Goal: Use online tool/utility: Utilize a website feature to perform a specific function

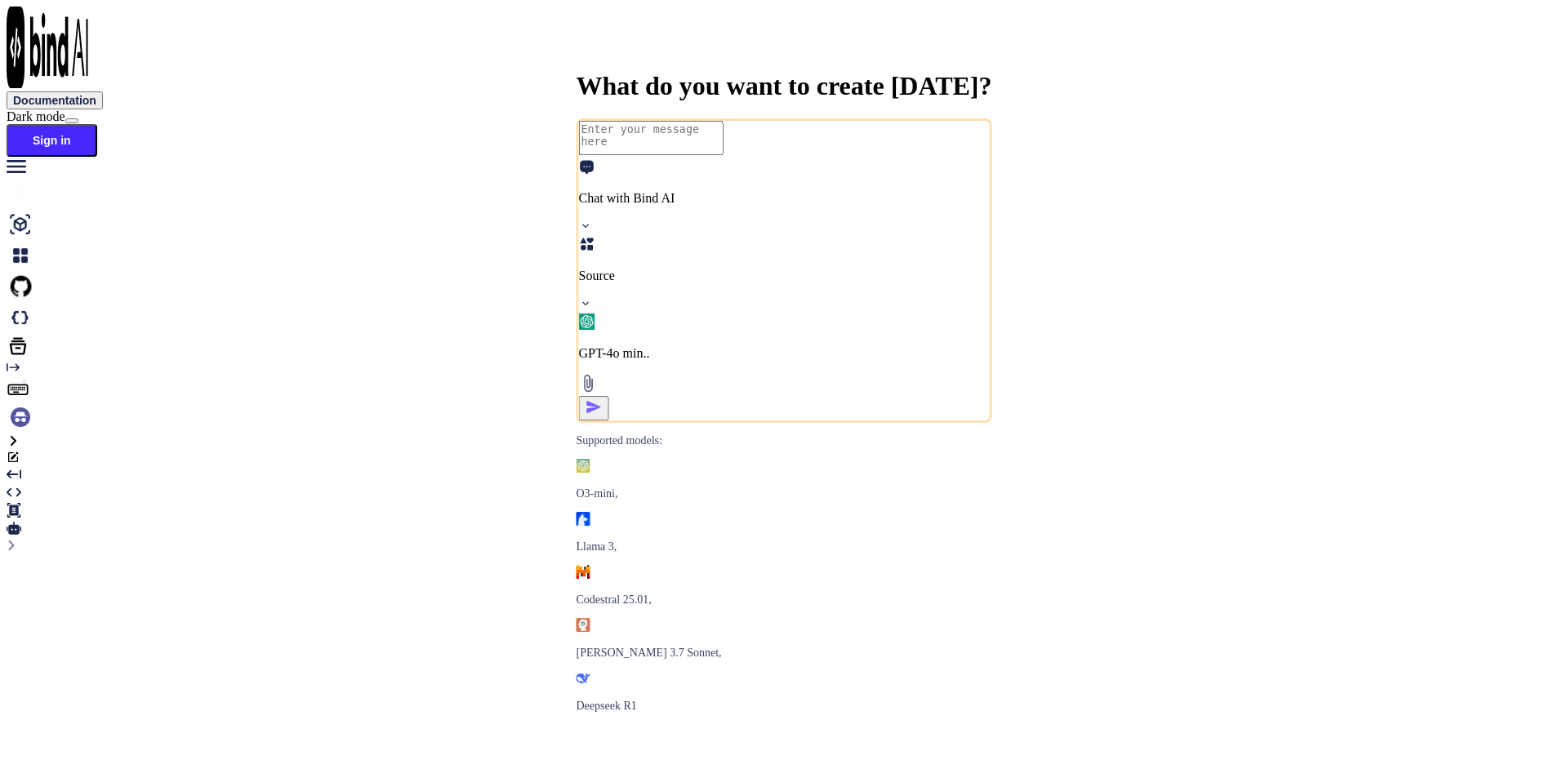
click at [97, 124] on button "Sign in" at bounding box center [52, 141] width 91 height 33
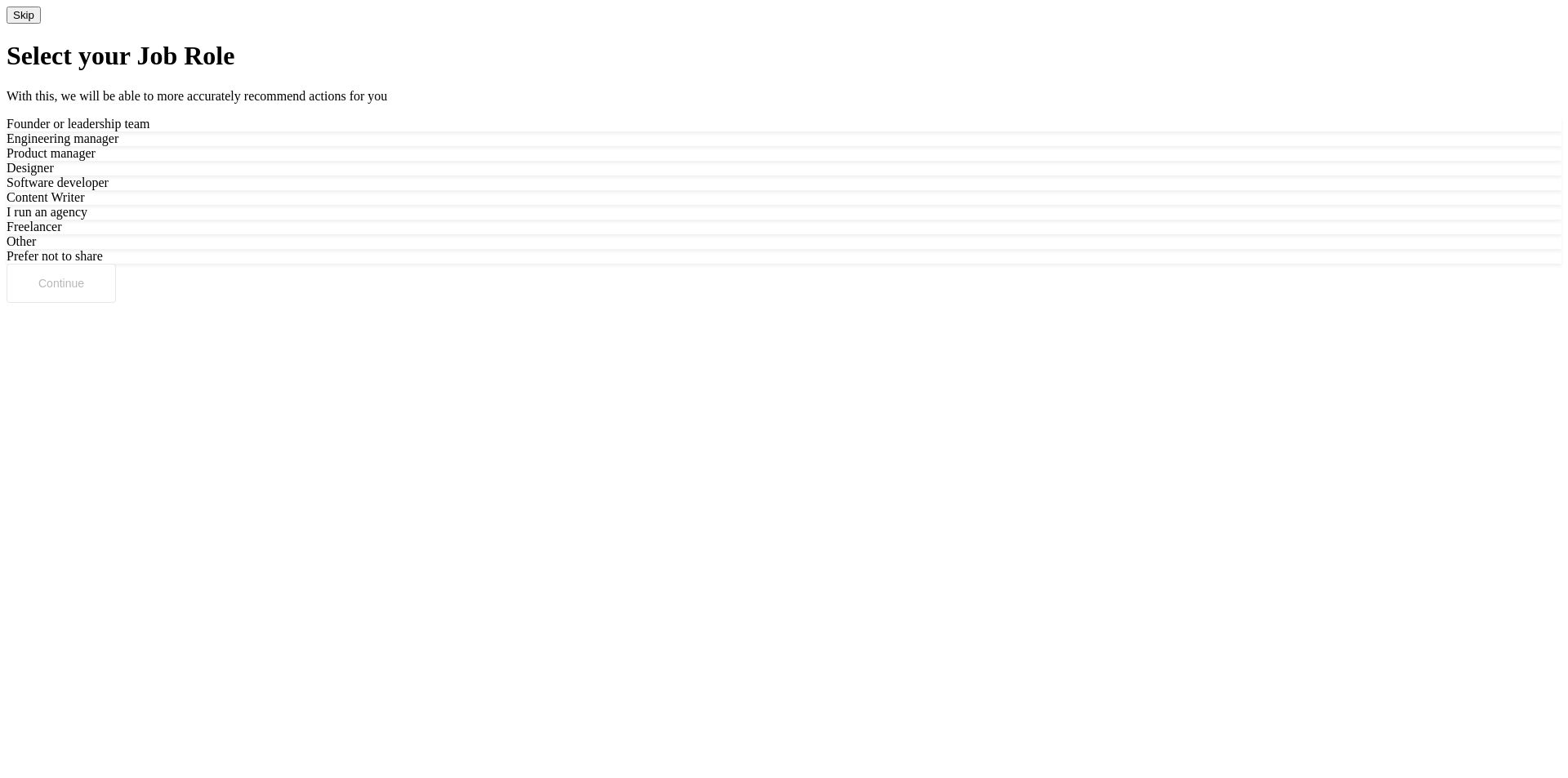
click at [901, 175] on div "Designer" at bounding box center [784, 168] width 1555 height 14
click at [116, 303] on button "Continue" at bounding box center [62, 283] width 110 height 39
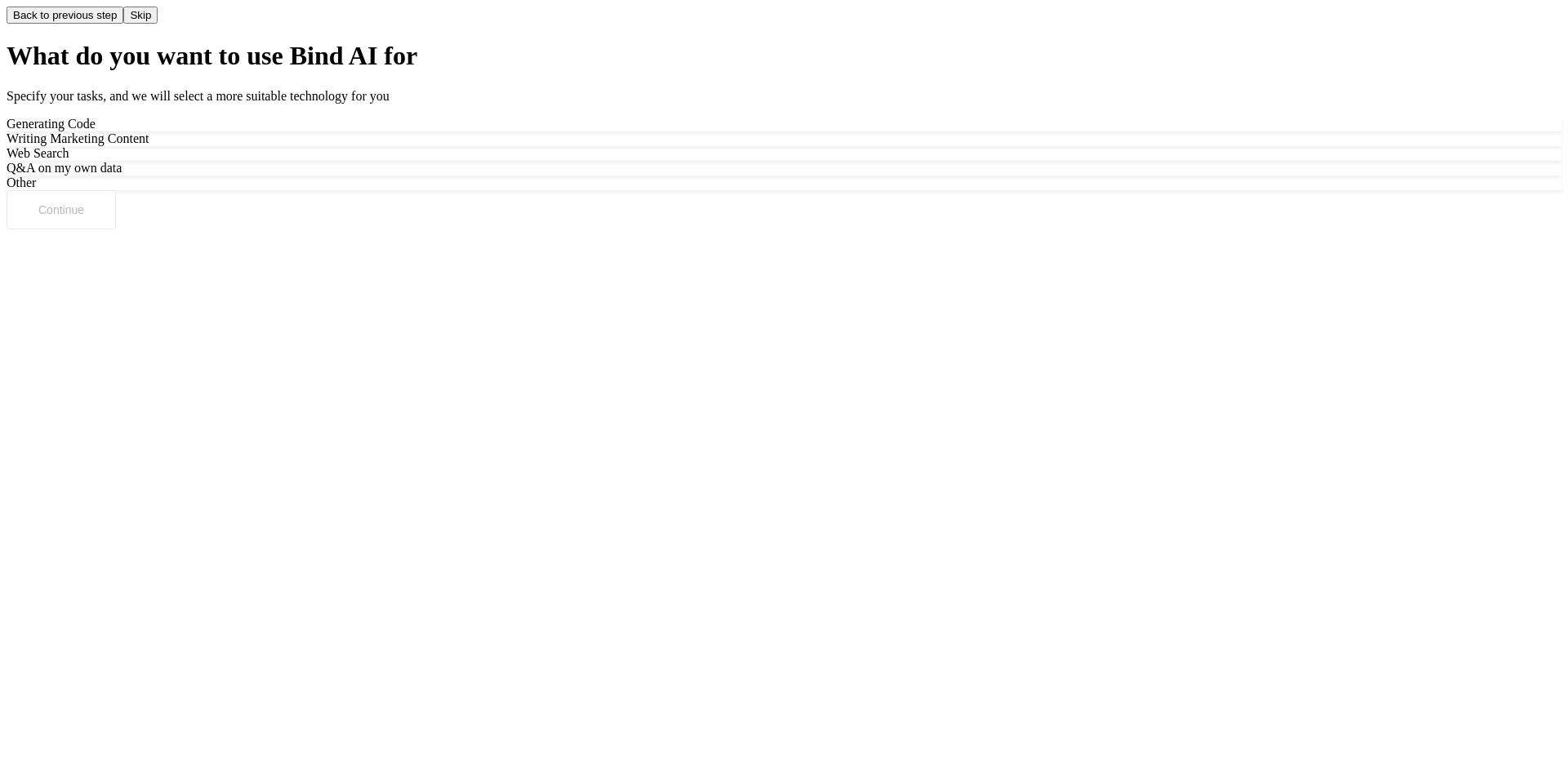
click at [730, 132] on div "Generating Code" at bounding box center [784, 123] width 1555 height 14
click at [116, 229] on button "Continue" at bounding box center [62, 210] width 110 height 39
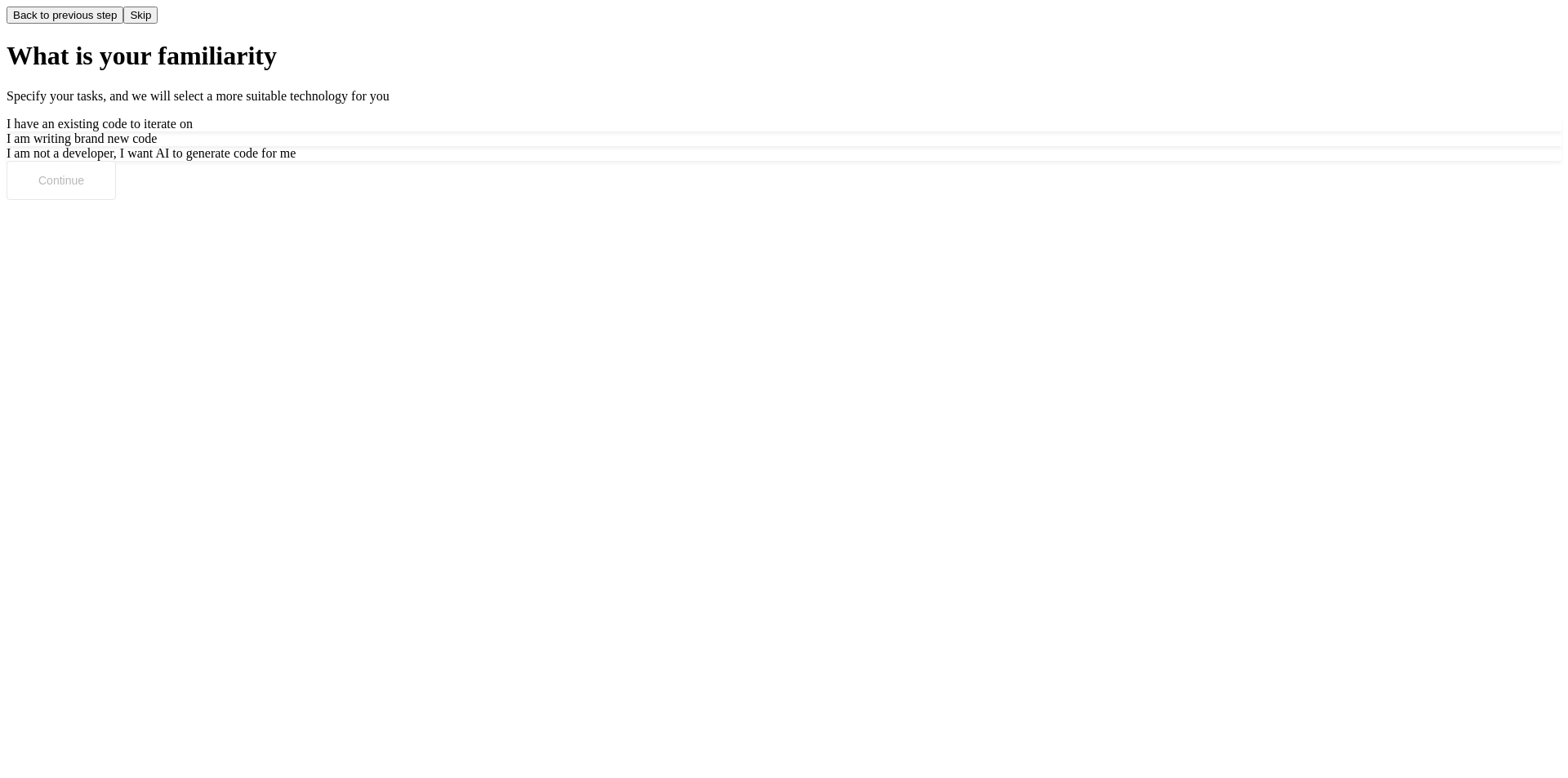
click at [927, 146] on div "I am writing brand new code" at bounding box center [784, 139] width 1555 height 14
click at [116, 200] on button "Continue" at bounding box center [62, 180] width 110 height 39
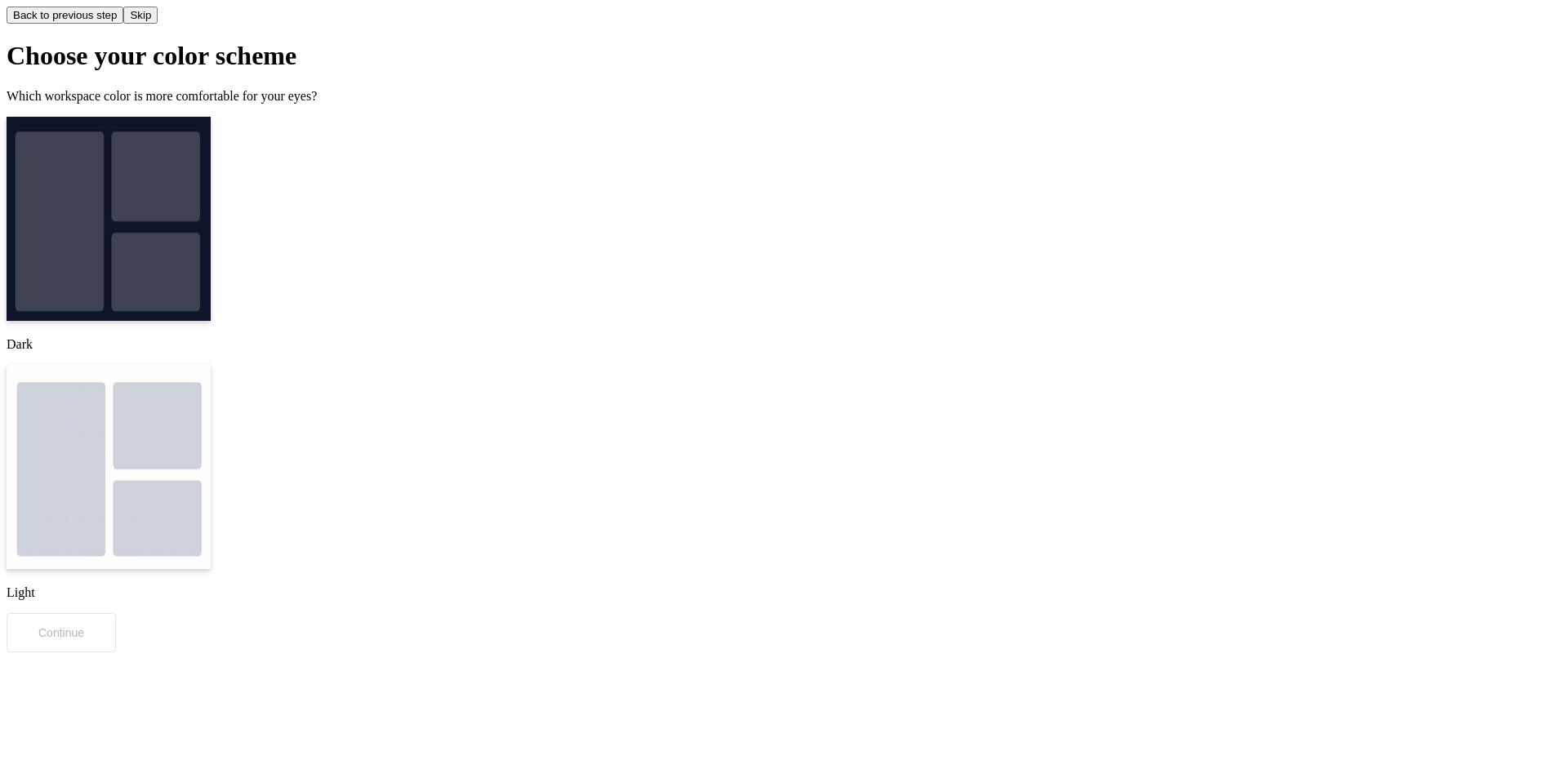
click at [211, 321] on img at bounding box center [109, 219] width 204 height 204
click at [84, 626] on p "Continue" at bounding box center [61, 633] width 45 height 13
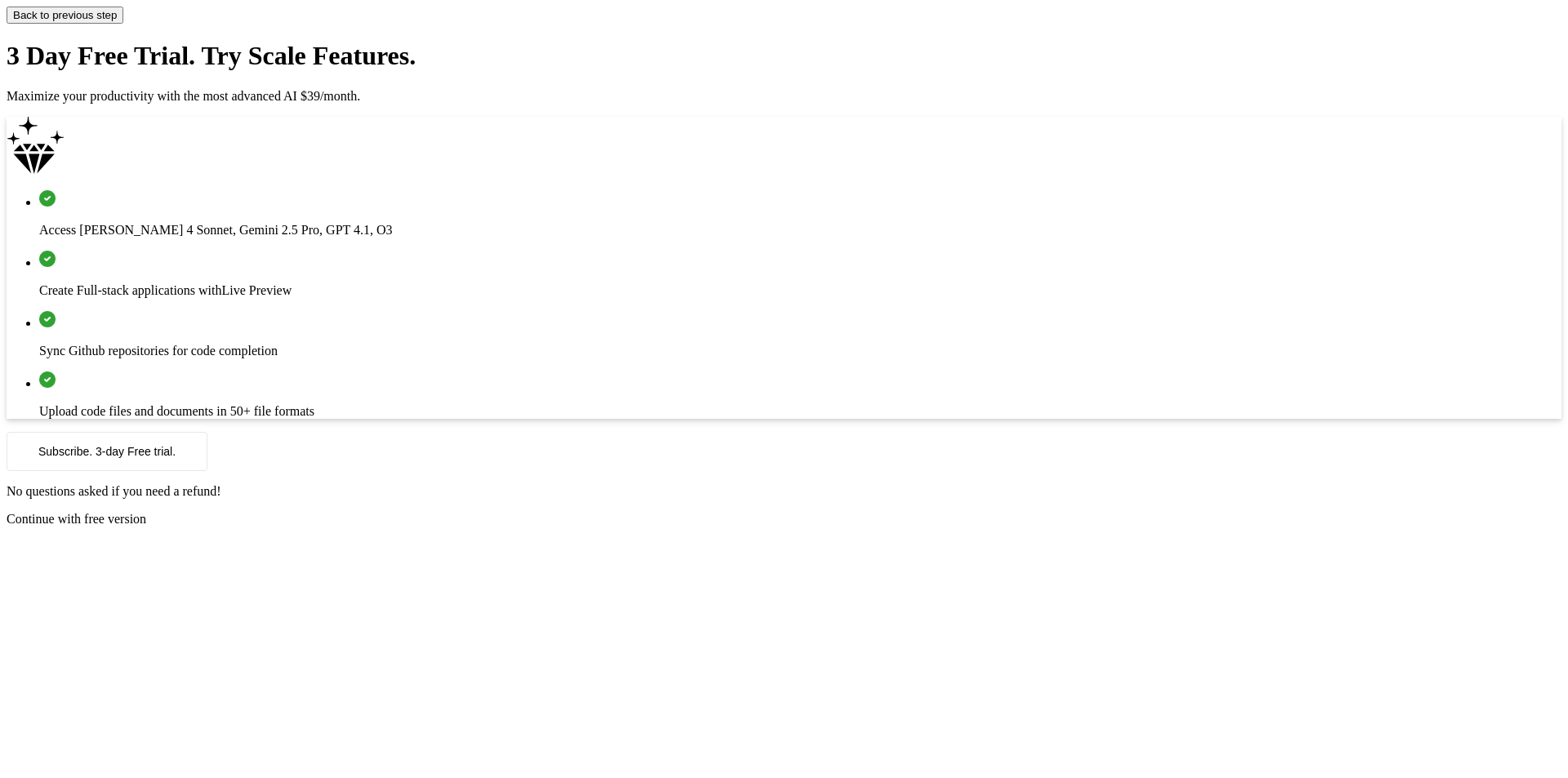
click at [829, 527] on p "Continue with free version" at bounding box center [784, 519] width 1555 height 14
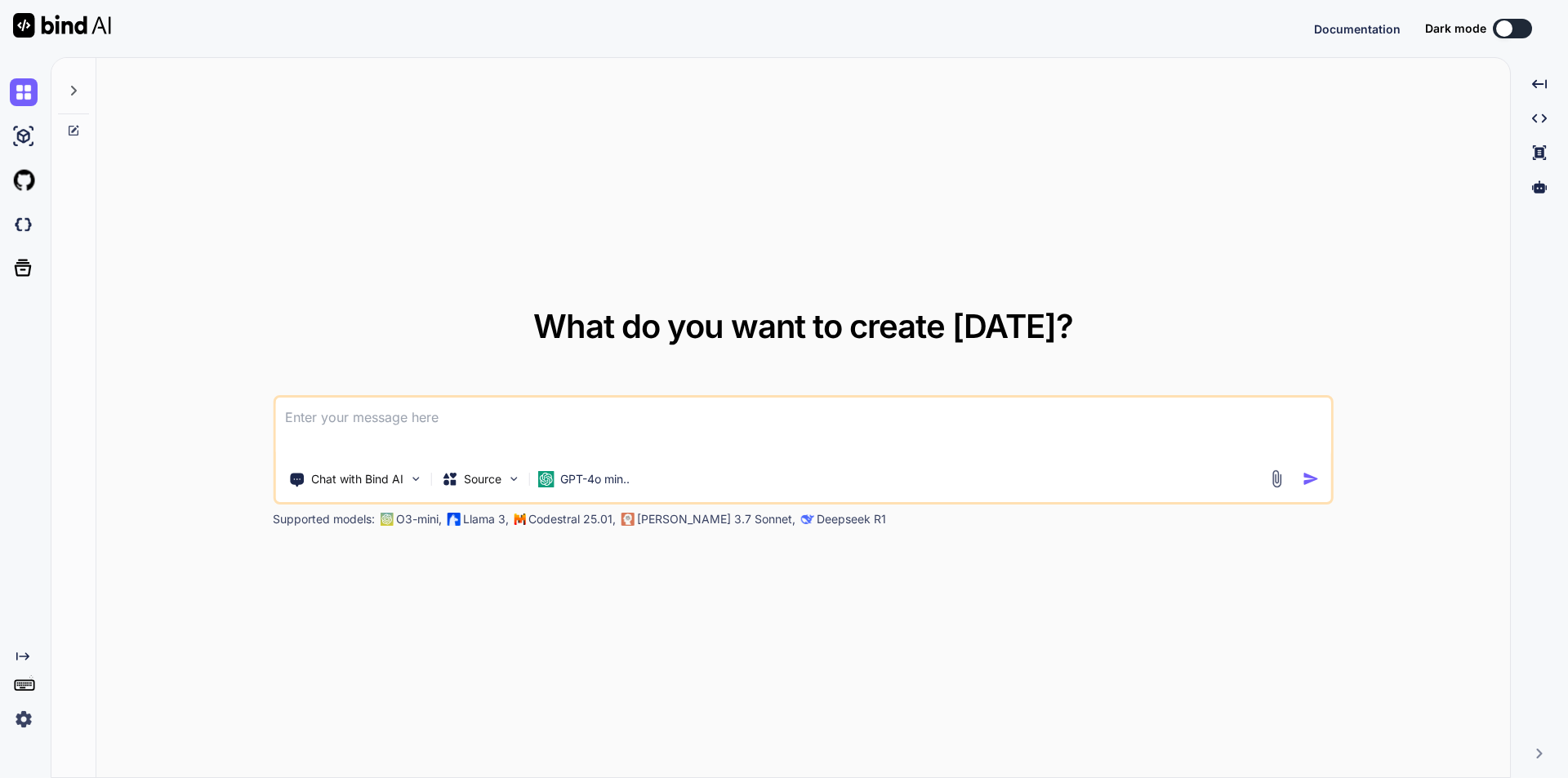
type textarea "x"
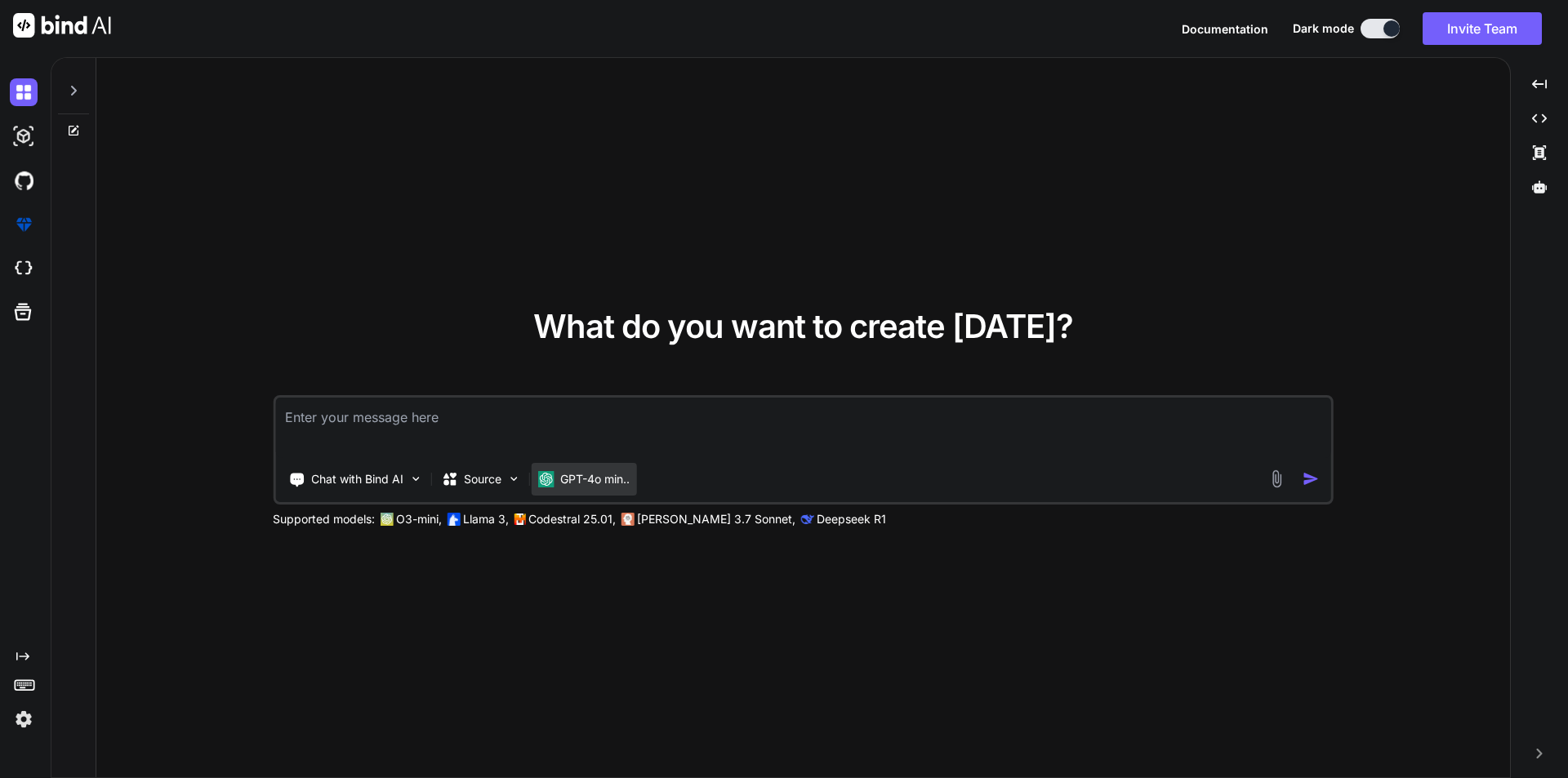
click at [637, 480] on div "GPT-4o min.." at bounding box center [583, 480] width 105 height 33
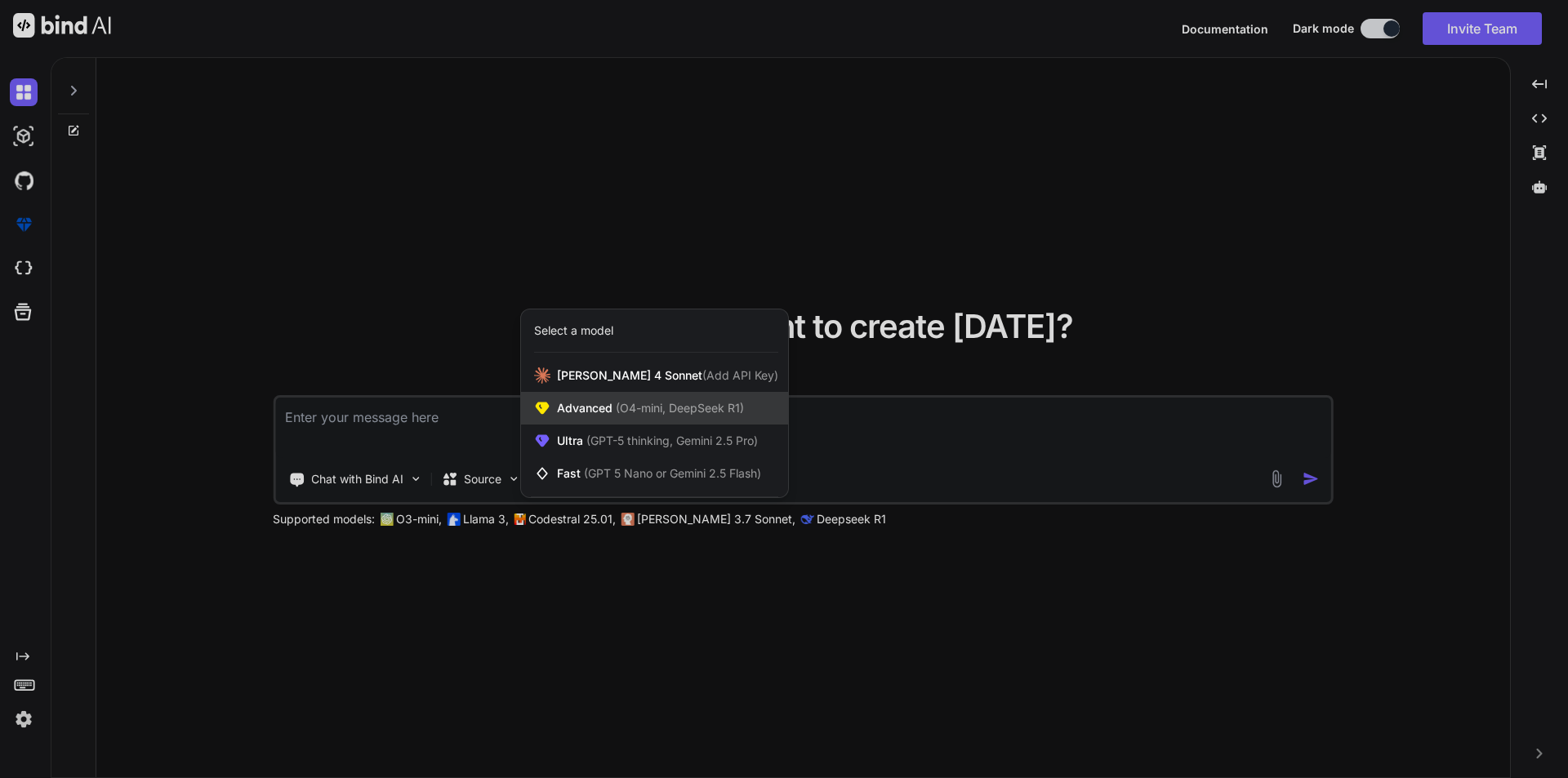
click at [605, 404] on span "Advanced (O4-mini, DeepSeek R1)" at bounding box center [650, 408] width 187 height 16
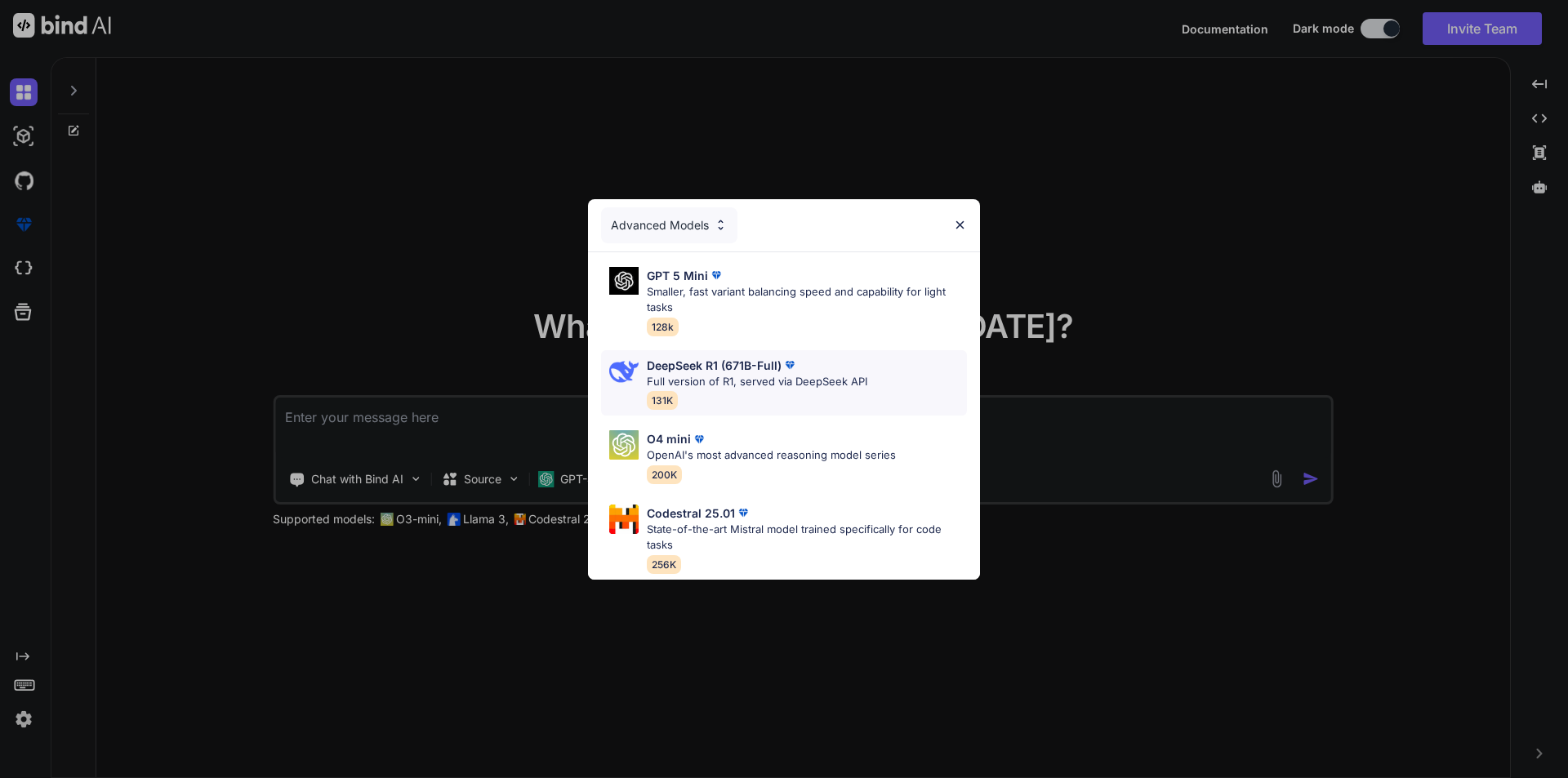
click at [869, 390] on div "DeepSeek R1 (671B-Full) Full version of R1, served via DeepSeek API 131K" at bounding box center [784, 383] width 366 height 66
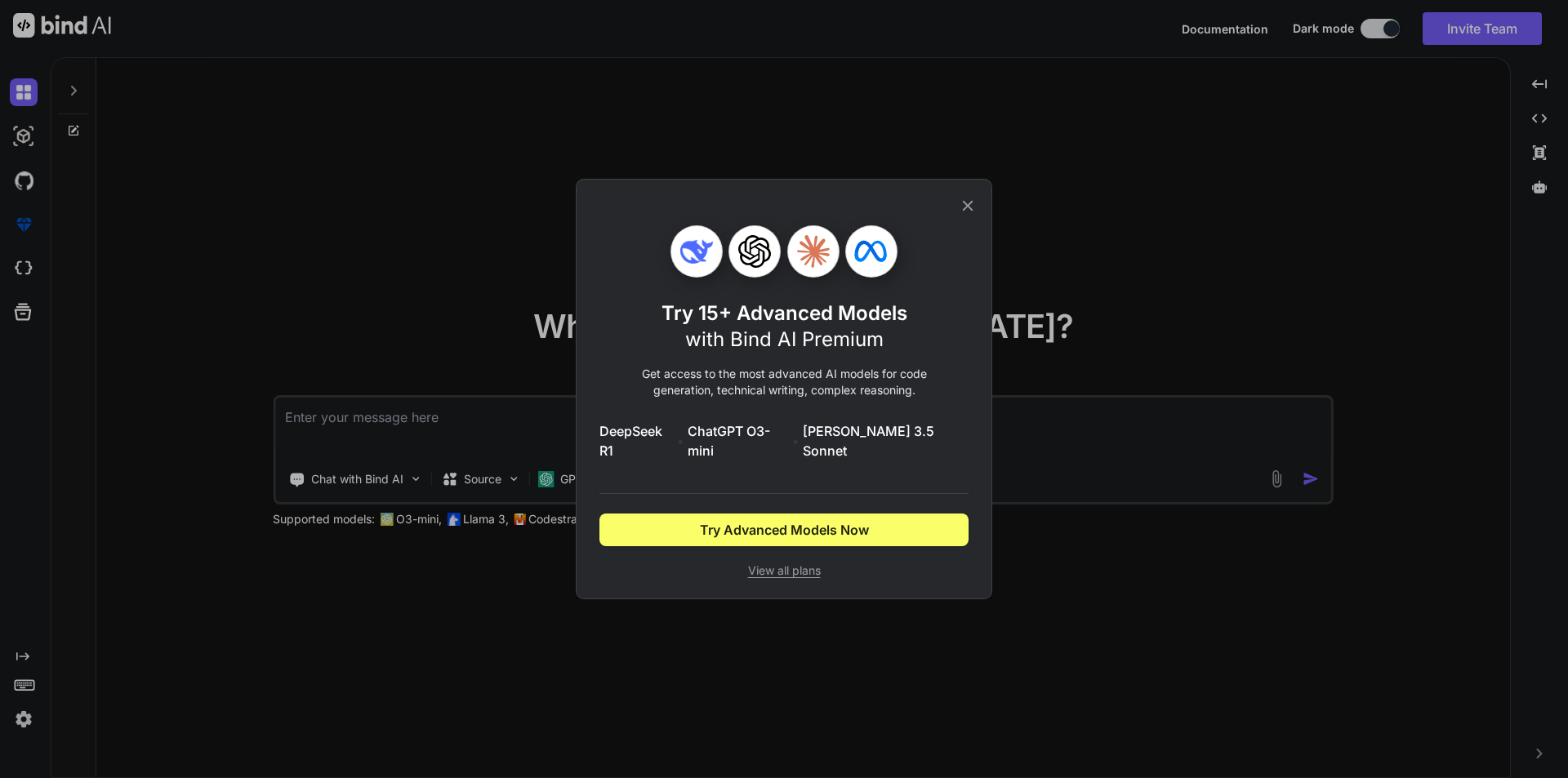
click at [964, 213] on icon at bounding box center [968, 205] width 18 height 18
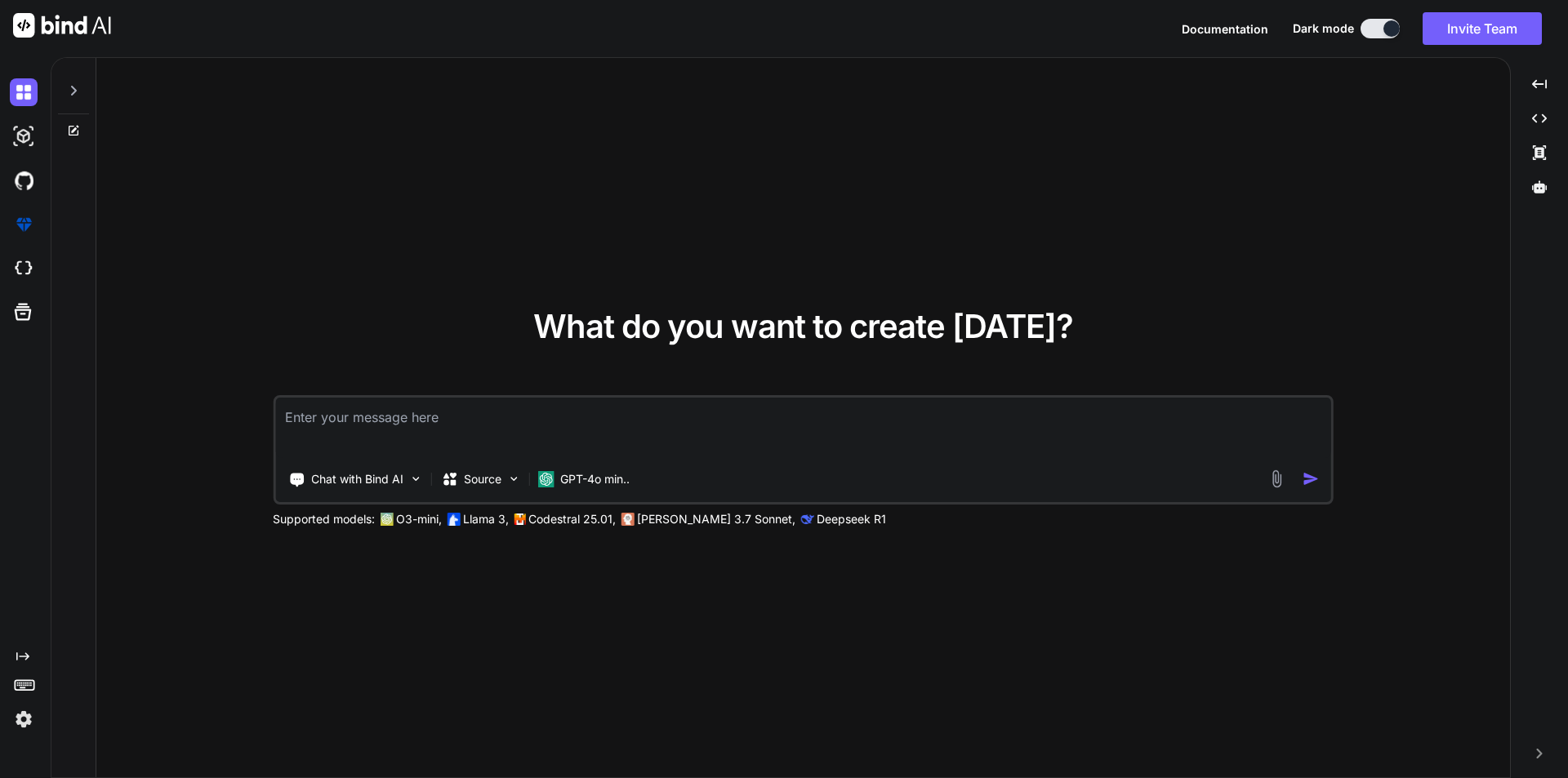
click at [517, 424] on textarea at bounding box center [803, 428] width 1057 height 61
paste textarea "[URL][DOMAIN_NAME]"
type textarea "[URL][DOMAIN_NAME]"
drag, startPoint x: 445, startPoint y: 422, endPoint x: 213, endPoint y: 425, distance: 232.0
click at [213, 425] on div "What do you want to create [DATE]? [URL][DOMAIN_NAME] Chat with Bind AI Source …" at bounding box center [803, 418] width 1414 height 721
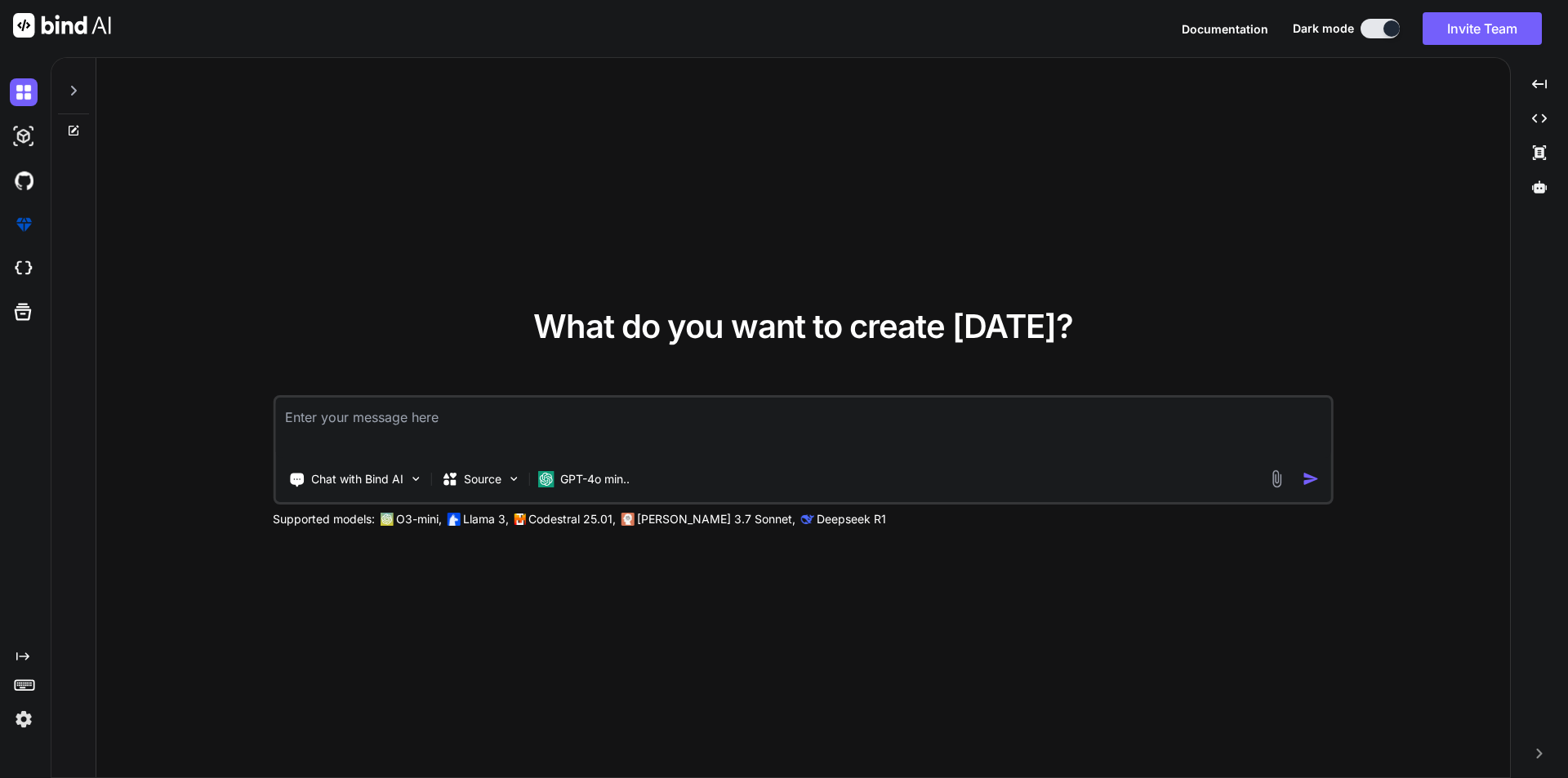
click at [425, 411] on textarea at bounding box center [803, 428] width 1057 height 61
paste textarea "web [PERSON_NAME]สล๊อท ออนไลน์ คล้าย [DOMAIN_NAME] โทนสี[PERSON_NAME] [PERSON_N…"
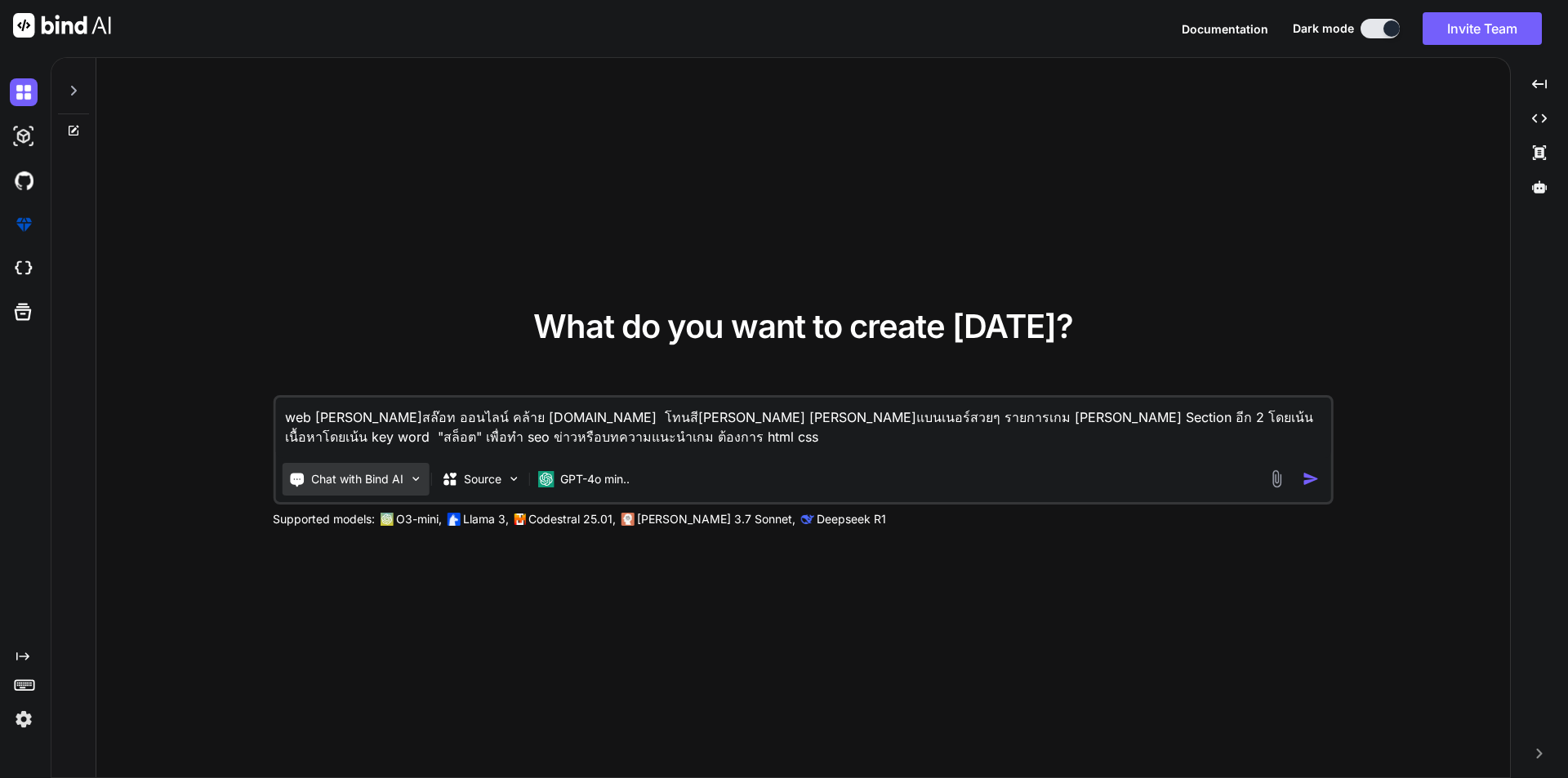
type textarea "web [PERSON_NAME]สล๊อท ออนไลน์ คล้าย [DOMAIN_NAME] โทนสี[PERSON_NAME] [PERSON_N…"
click at [420, 479] on img at bounding box center [415, 479] width 13 height 13
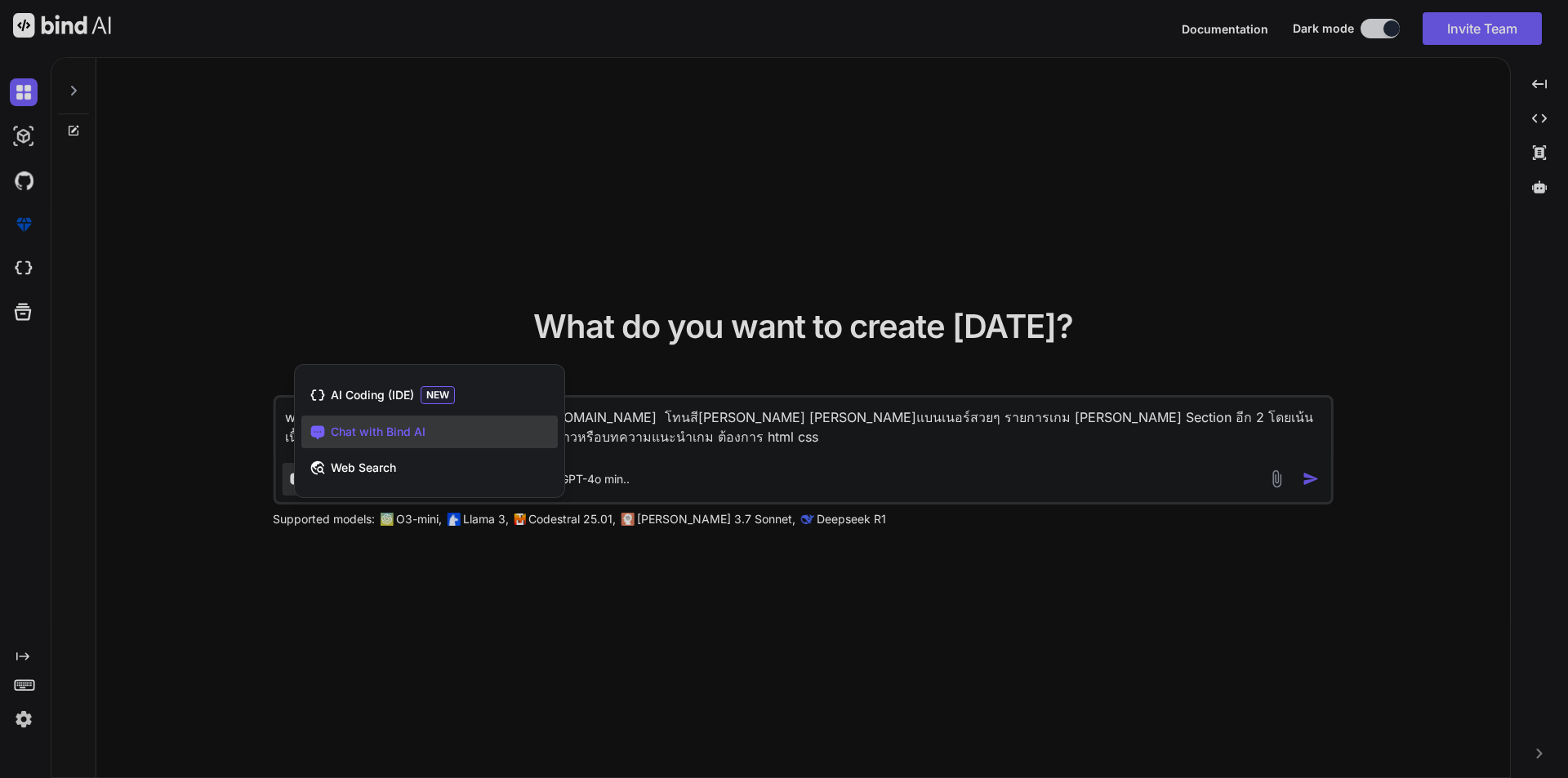
click at [222, 459] on div at bounding box center [784, 389] width 1568 height 778
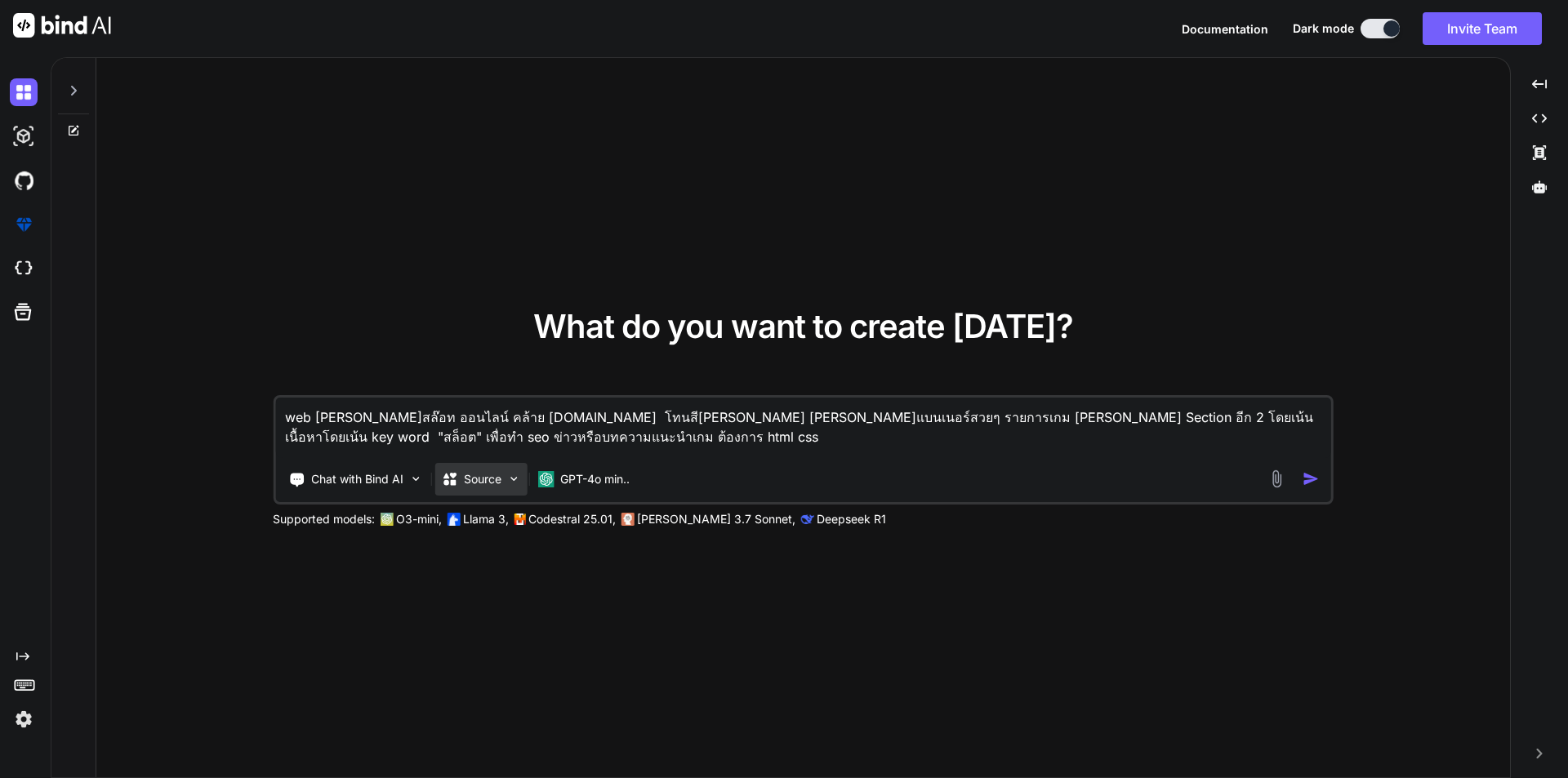
click at [518, 472] on img at bounding box center [513, 479] width 13 height 13
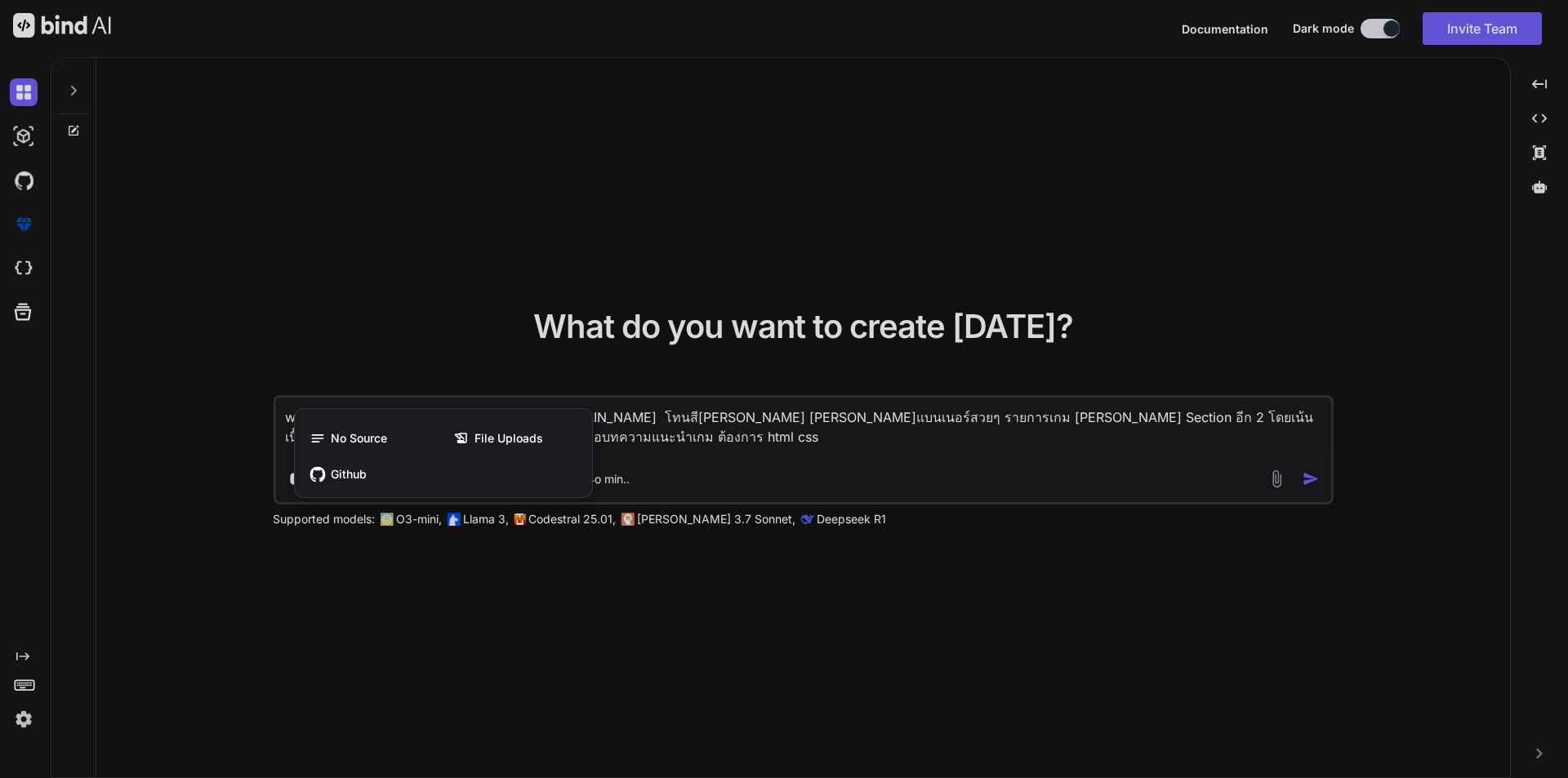
click at [197, 473] on div at bounding box center [784, 389] width 1568 height 778
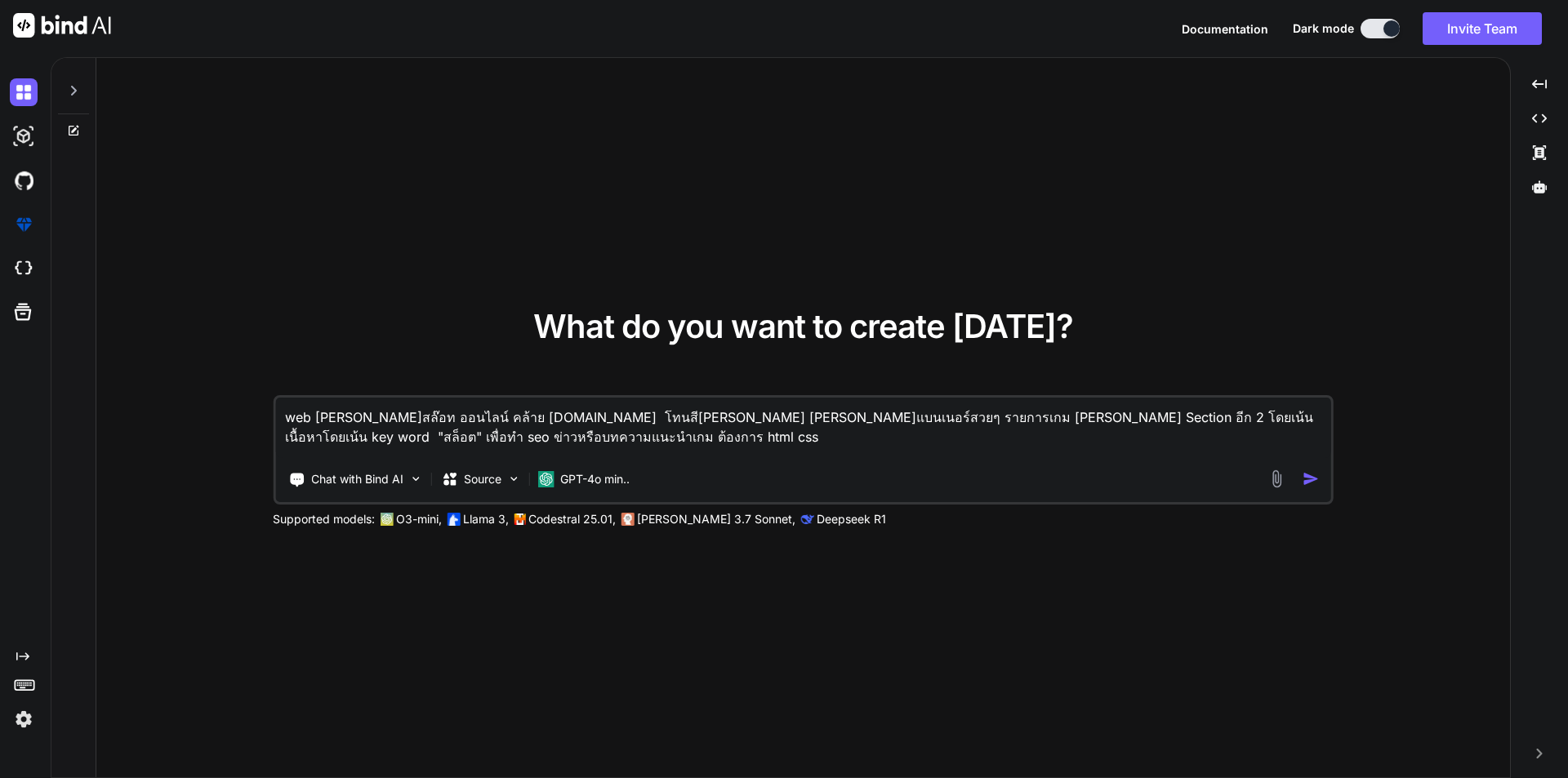
click at [1310, 479] on img "button" at bounding box center [1312, 480] width 17 height 17
click at [530, 429] on textarea "web เล่นสล๊อท ออนไลน์ คล้าย www.royal558.com โทนสีดำ เขียว ขาว มีแบนเนอร์สวยๆ ร…" at bounding box center [803, 428] width 1057 height 61
drag, startPoint x: 270, startPoint y: 403, endPoint x: 174, endPoint y: 384, distance: 97.9
click at [174, 384] on div "What do you want to create today? web เล่นสล๊อท ออนไลน์ คล้าย www.royal558.com …" at bounding box center [803, 418] width 1414 height 721
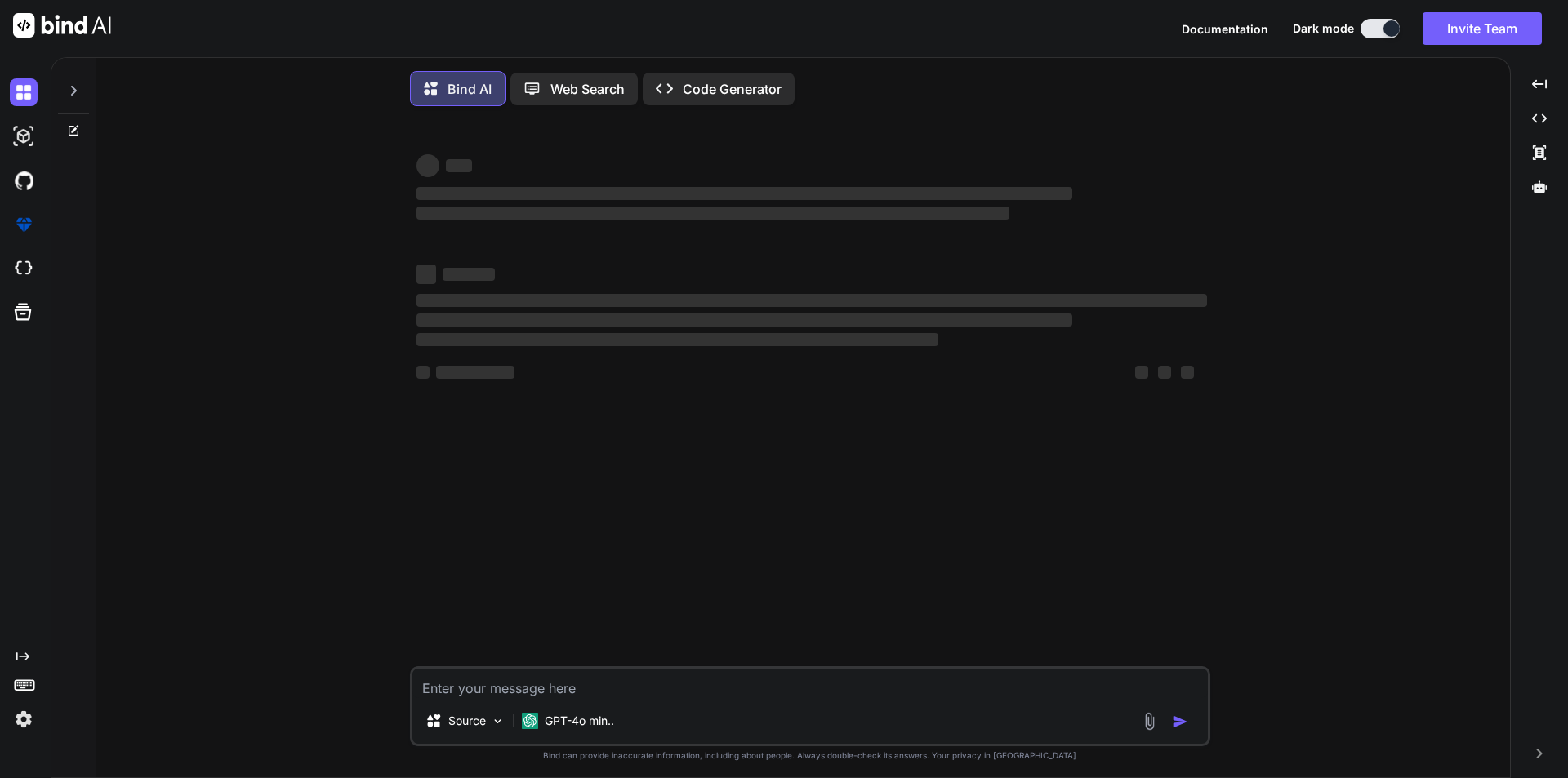
click at [329, 316] on div "‌ ‌ ‌ ‌ ‌ ‌ ‌ ‌ ‌ ‌ ‌ ‌ ‌ ‌ Source GPT-4o min.. Created with Bind Always check …" at bounding box center [810, 451] width 1400 height 662
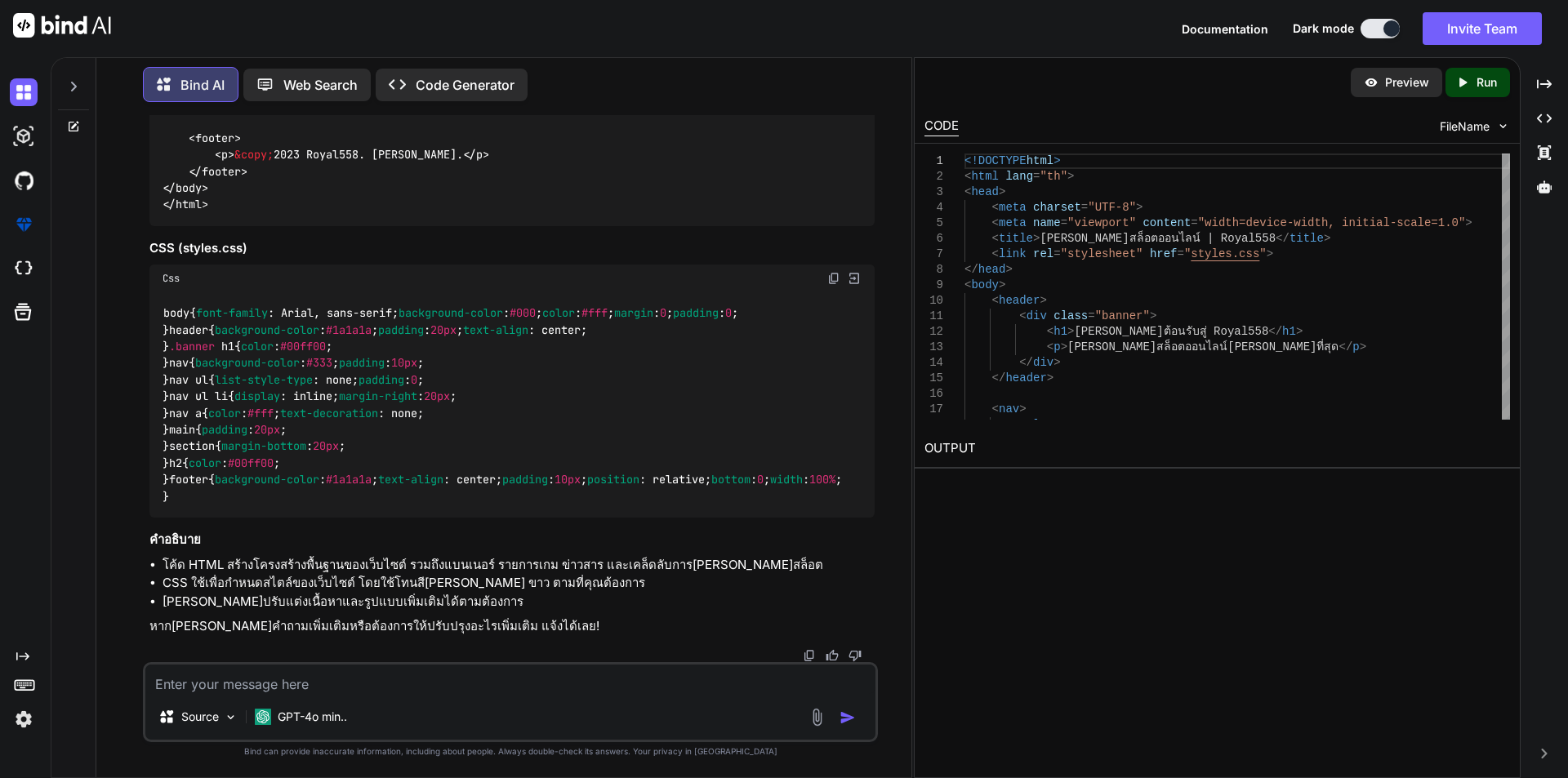
scroll to position [1950, 0]
click at [1409, 82] on p "Preview" at bounding box center [1407, 82] width 44 height 16
click at [1503, 153] on div at bounding box center [1506, 189] width 8 height 71
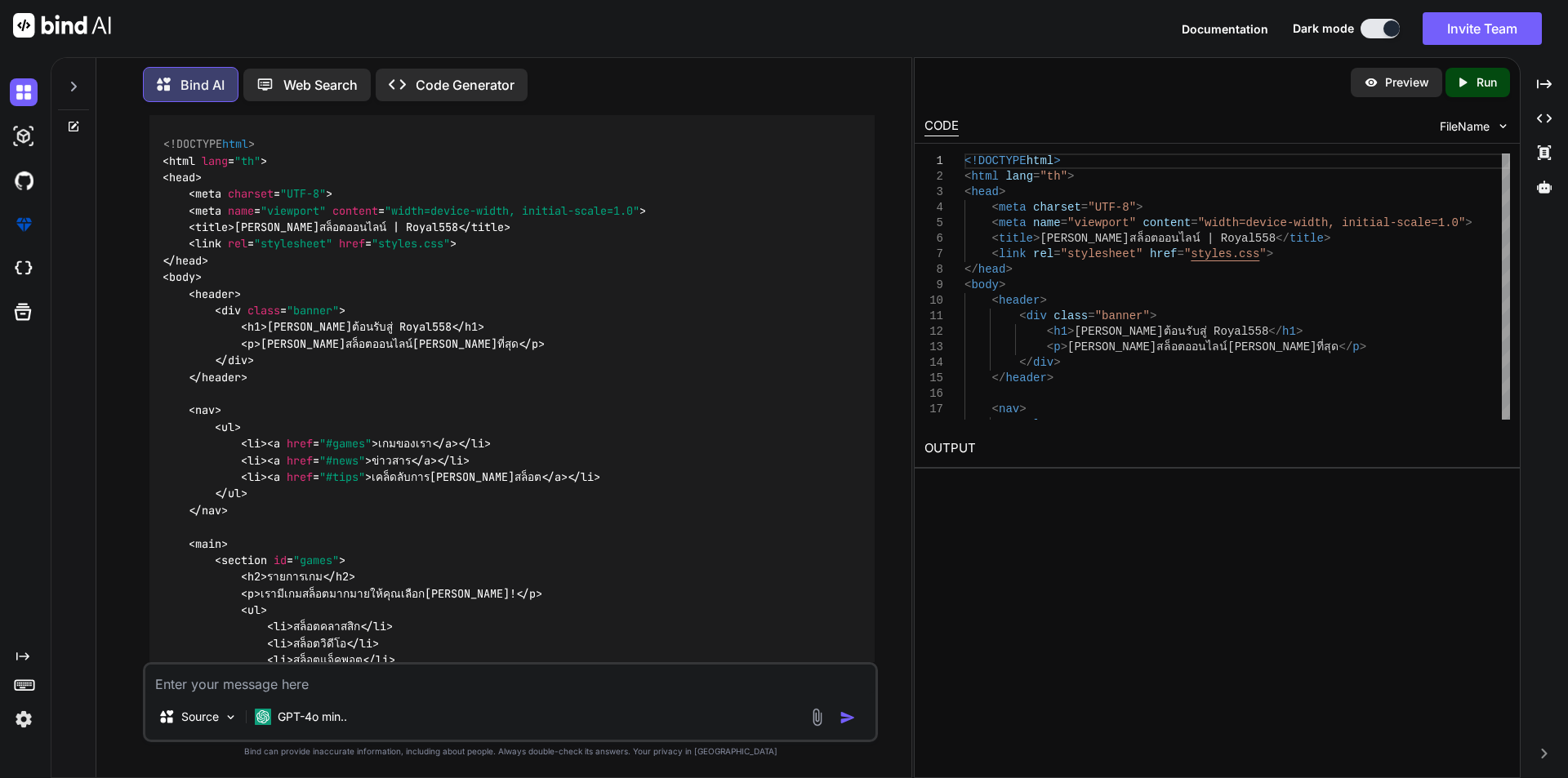
scroll to position [0, 0]
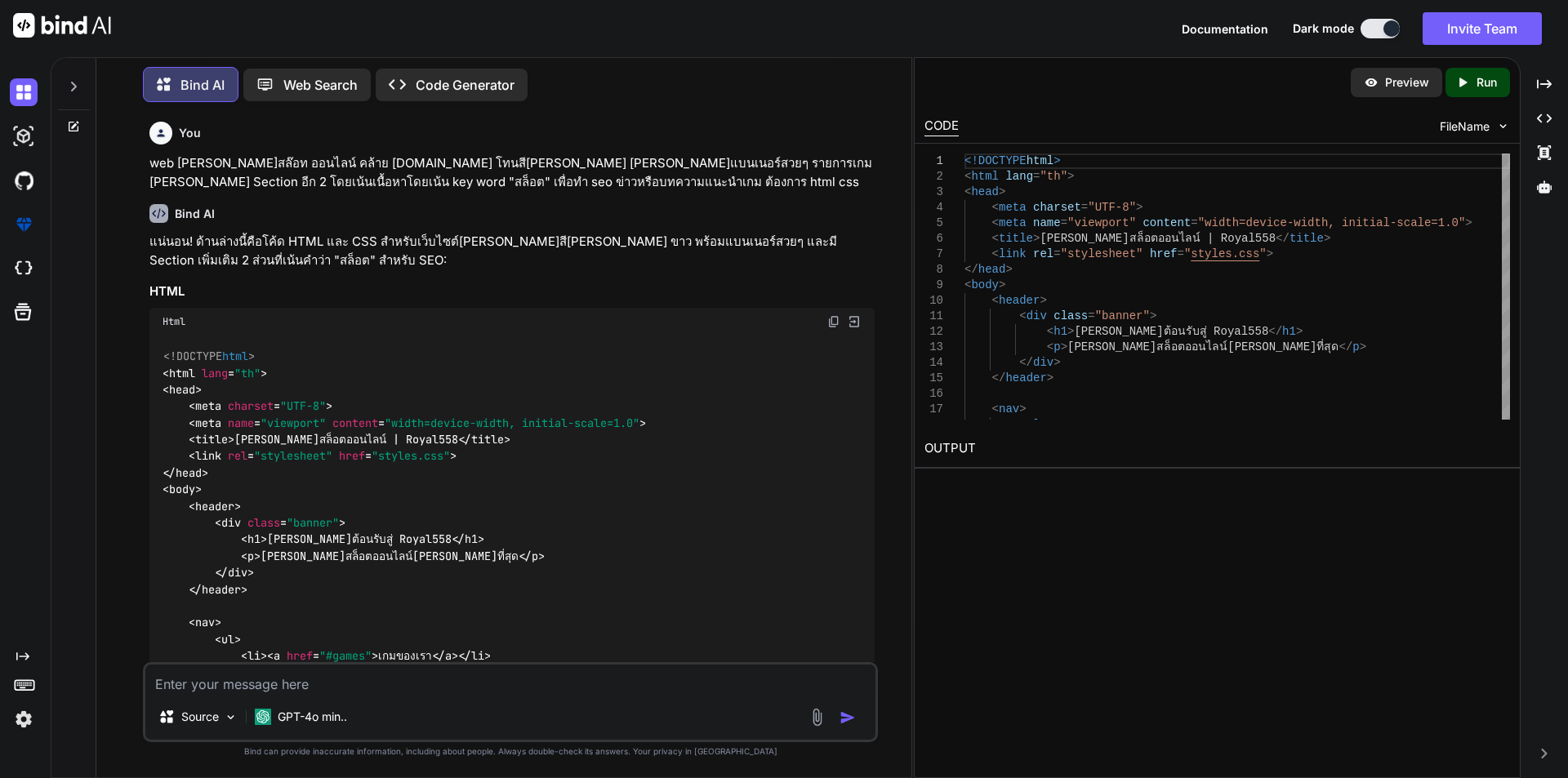
click at [482, 86] on p "Code Generator" at bounding box center [465, 85] width 99 height 19
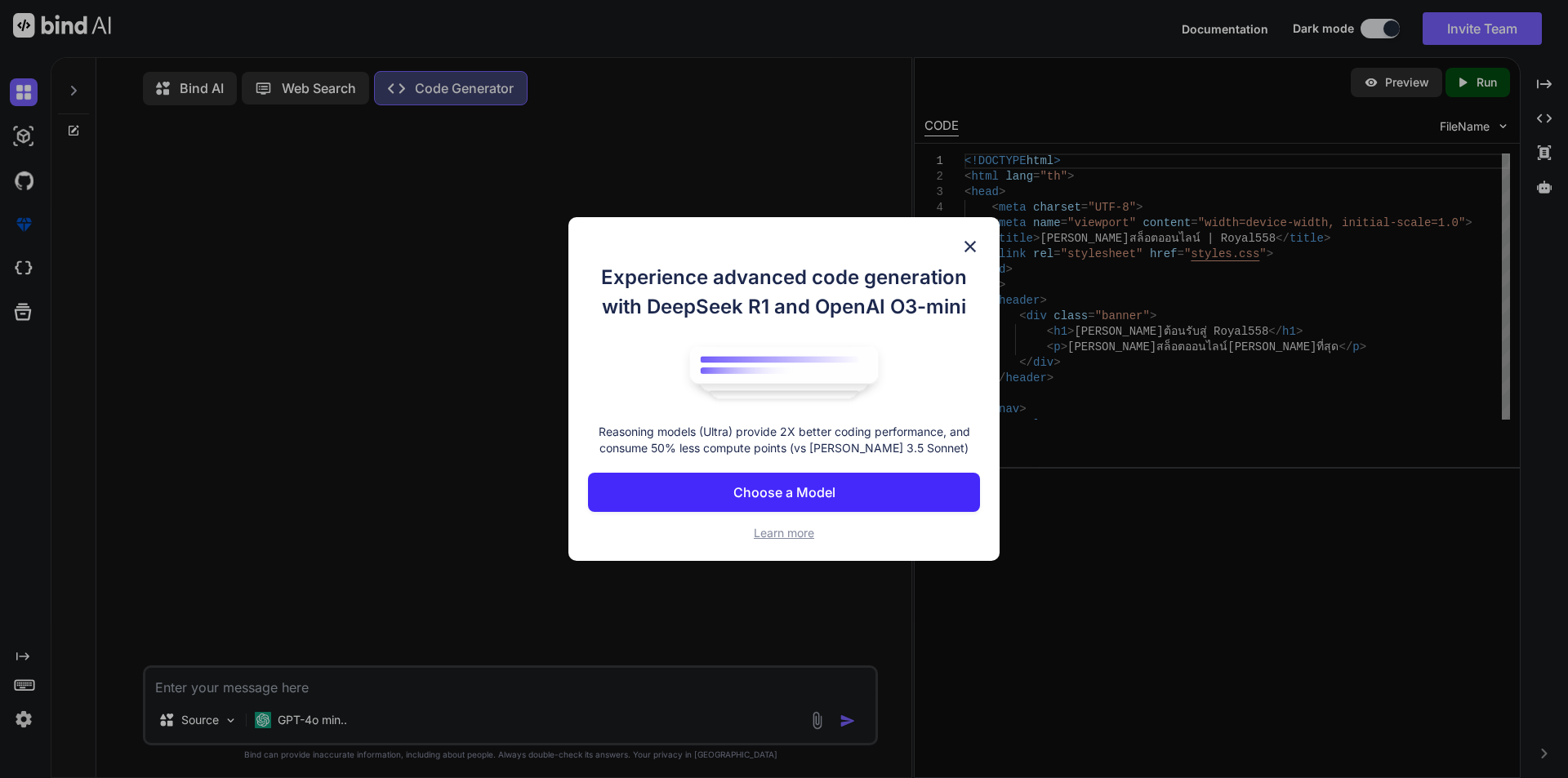
click at [970, 245] on img at bounding box center [970, 246] width 19 height 19
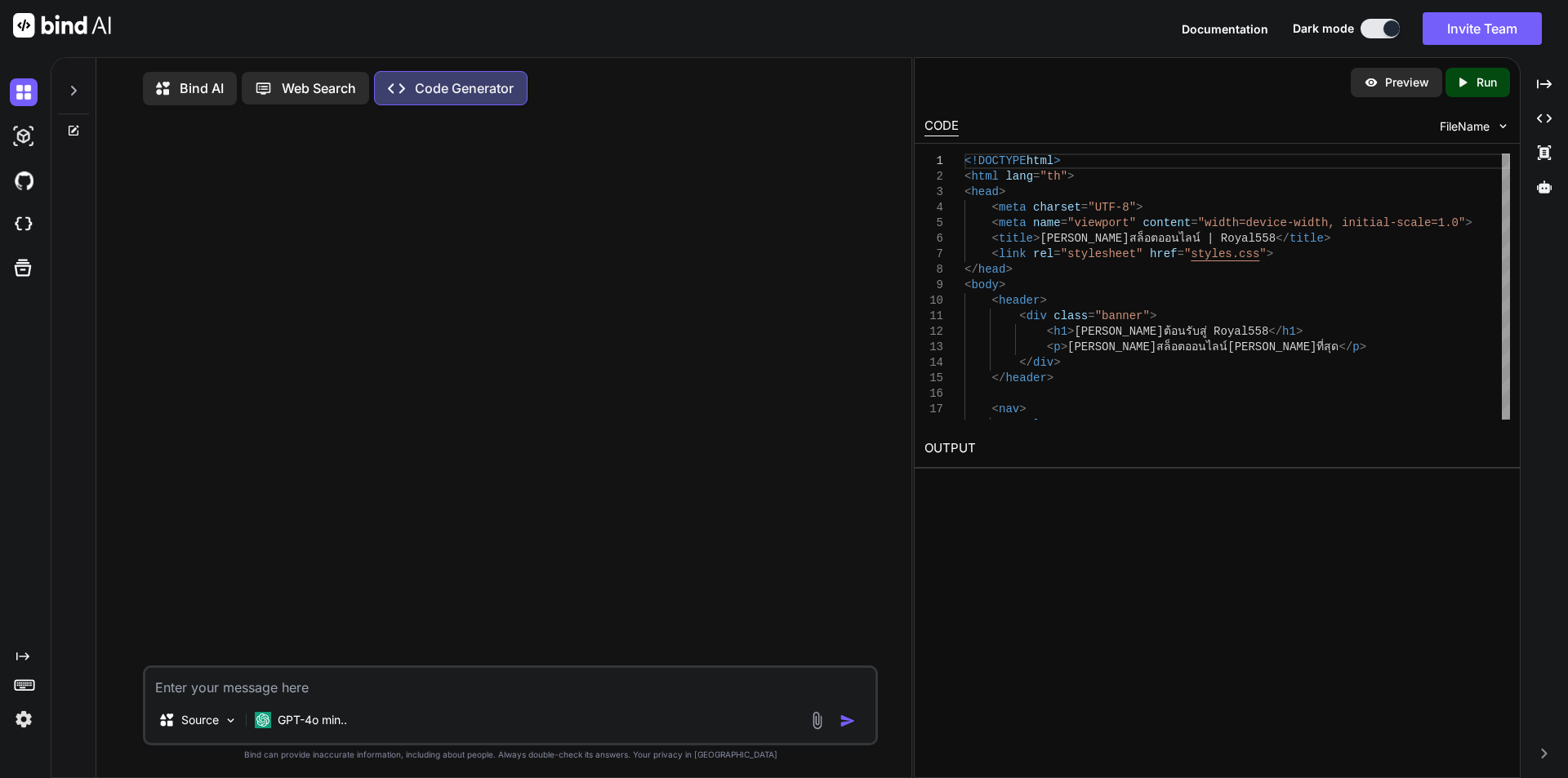
click at [192, 84] on p "Bind AI" at bounding box center [202, 88] width 44 height 19
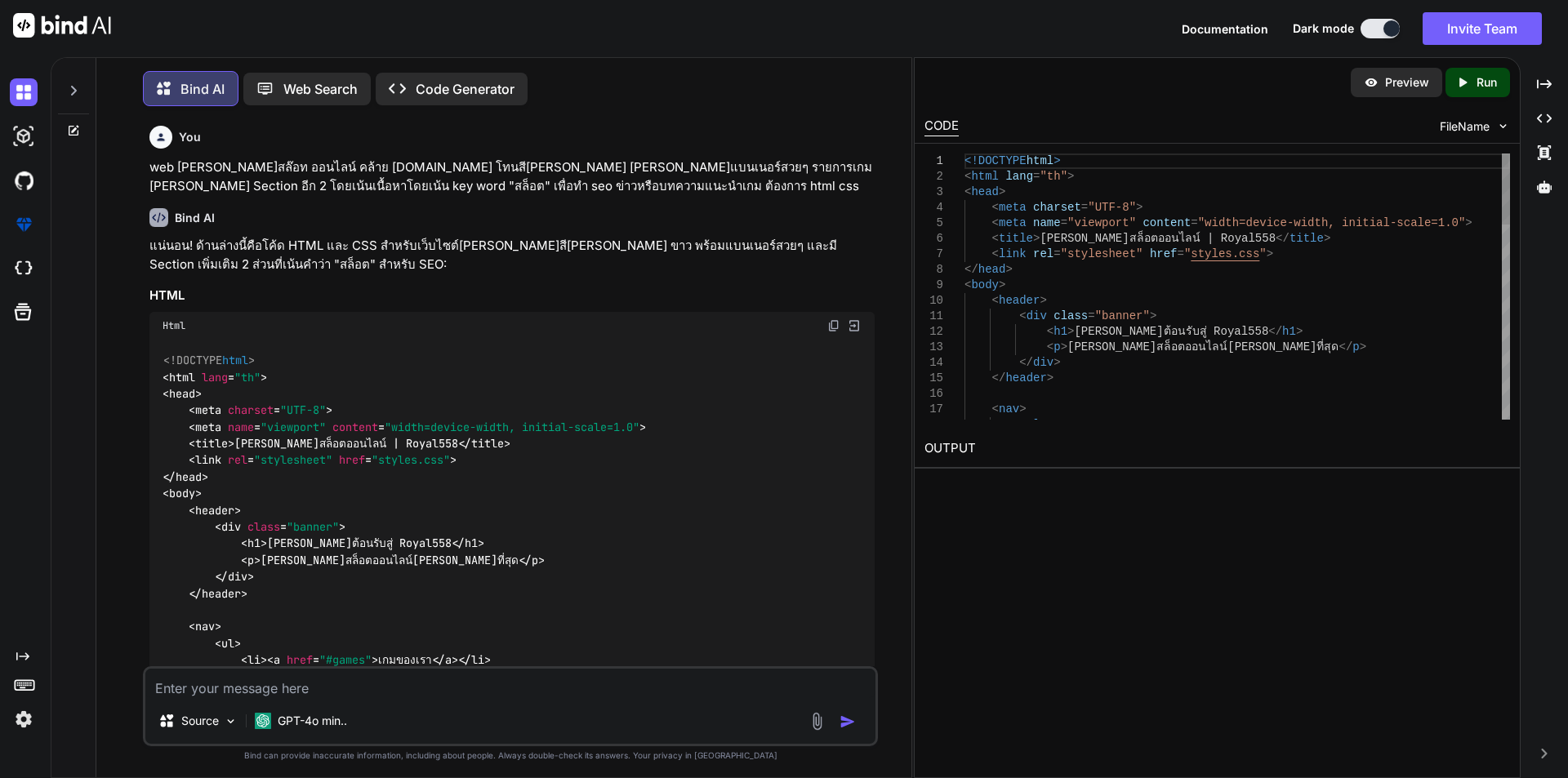
scroll to position [8, 0]
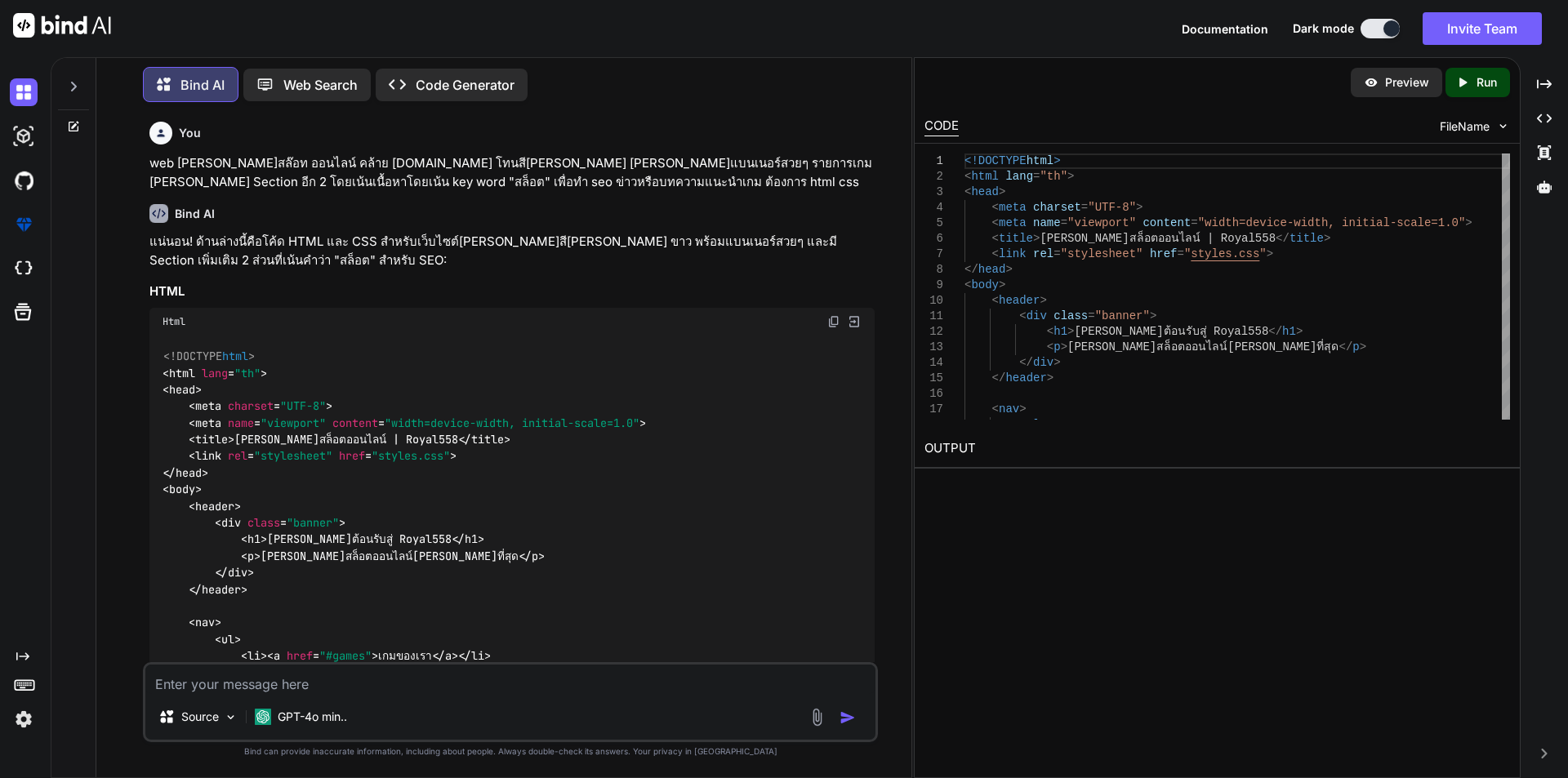
click at [1485, 78] on p "Run" at bounding box center [1486, 82] width 20 height 16
click at [1057, 489] on link "https://app.onecompiler.com/43vjjawkc_43w22p5hz" at bounding box center [990, 487] width 132 height 15
click at [76, 83] on icon at bounding box center [74, 87] width 6 height 10
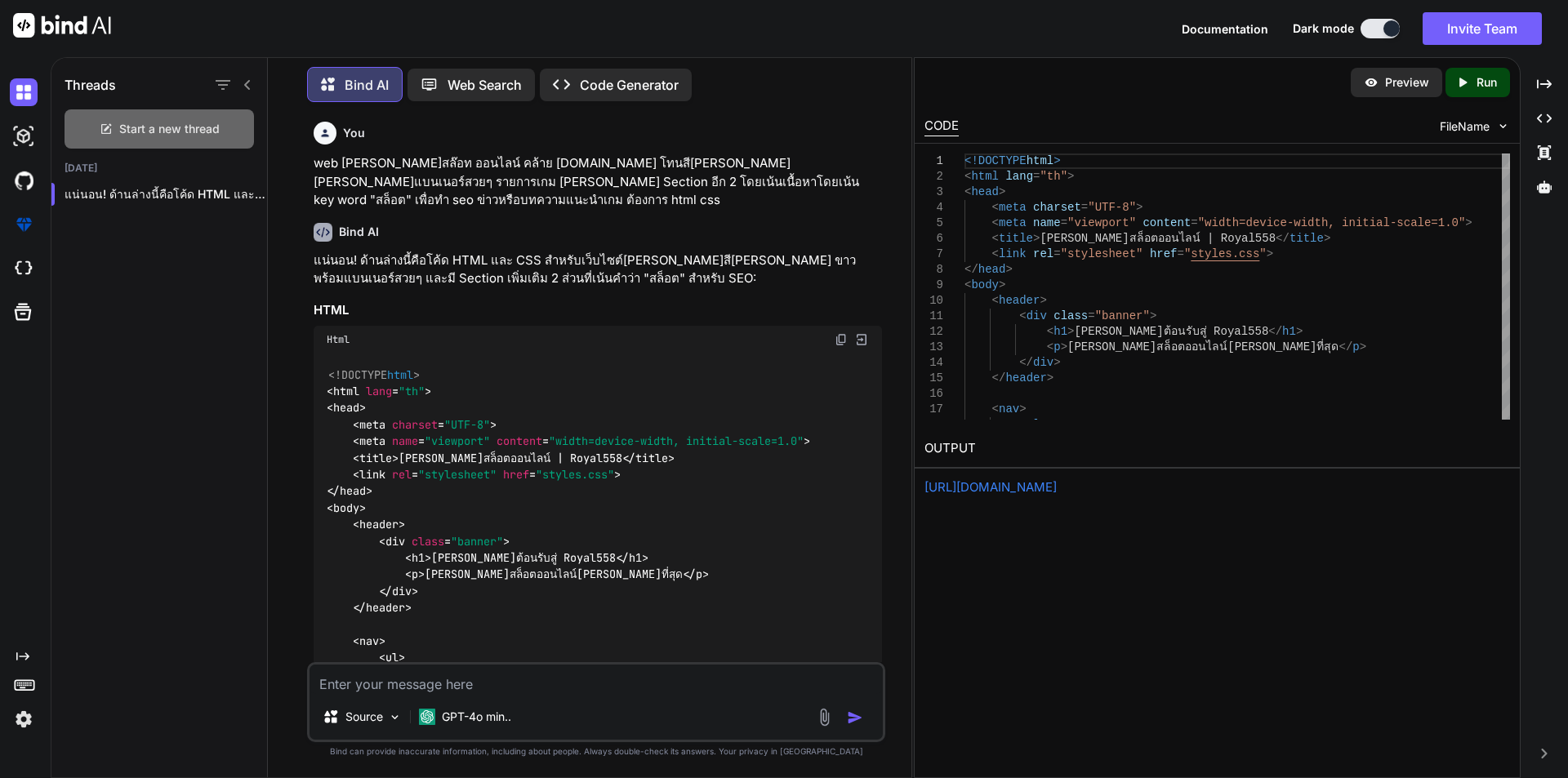
click at [191, 124] on span "Start a new thread" at bounding box center [170, 129] width 100 height 16
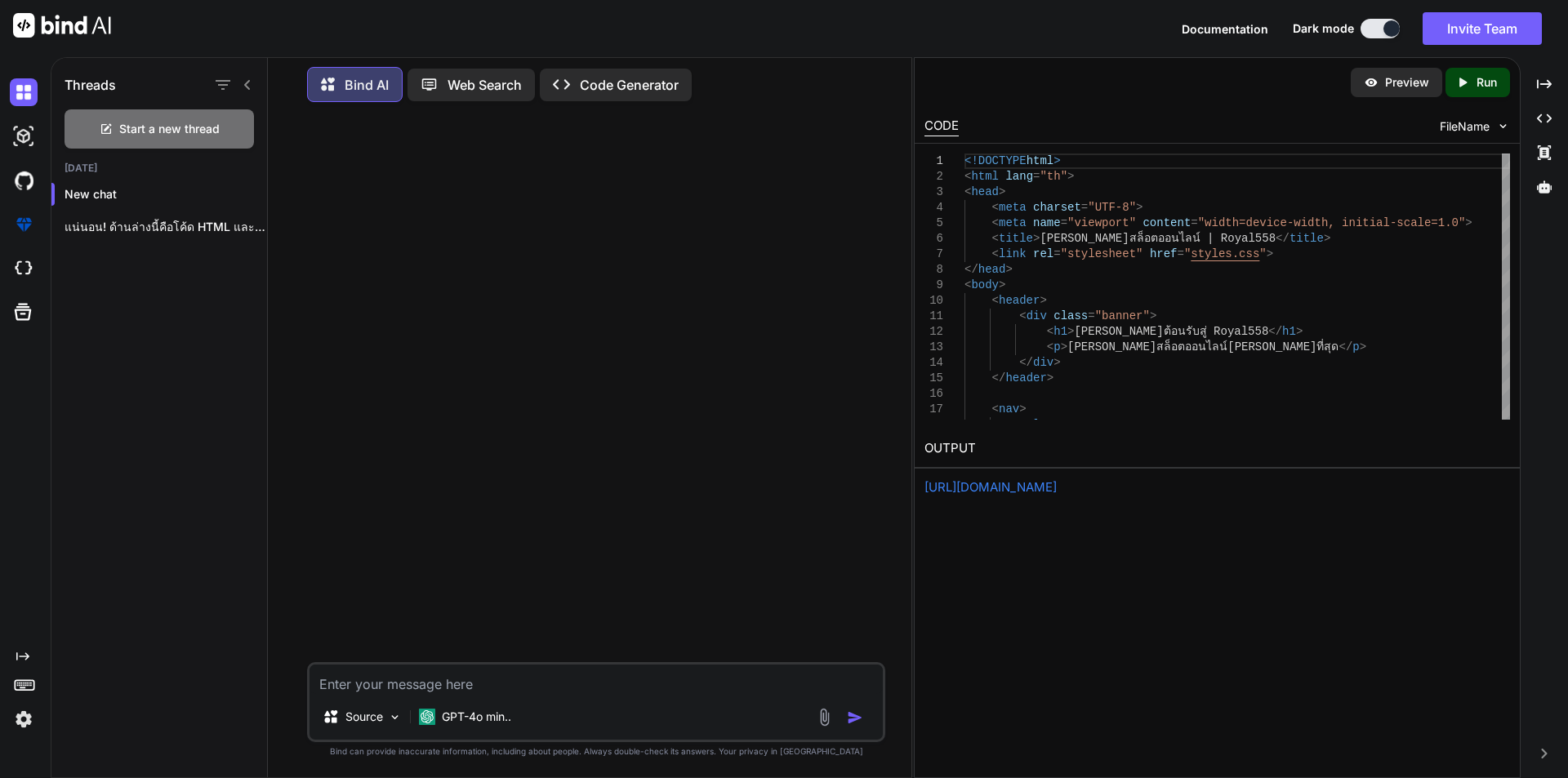
click at [384, 684] on textarea at bounding box center [595, 679] width 573 height 30
paste textarea "1) บทบาทผู้ใช้ (Roles & Permissions) Admin จัดการผู้ใช้/บทบาท/สิทธิ์ (RBAC) ตั้…"
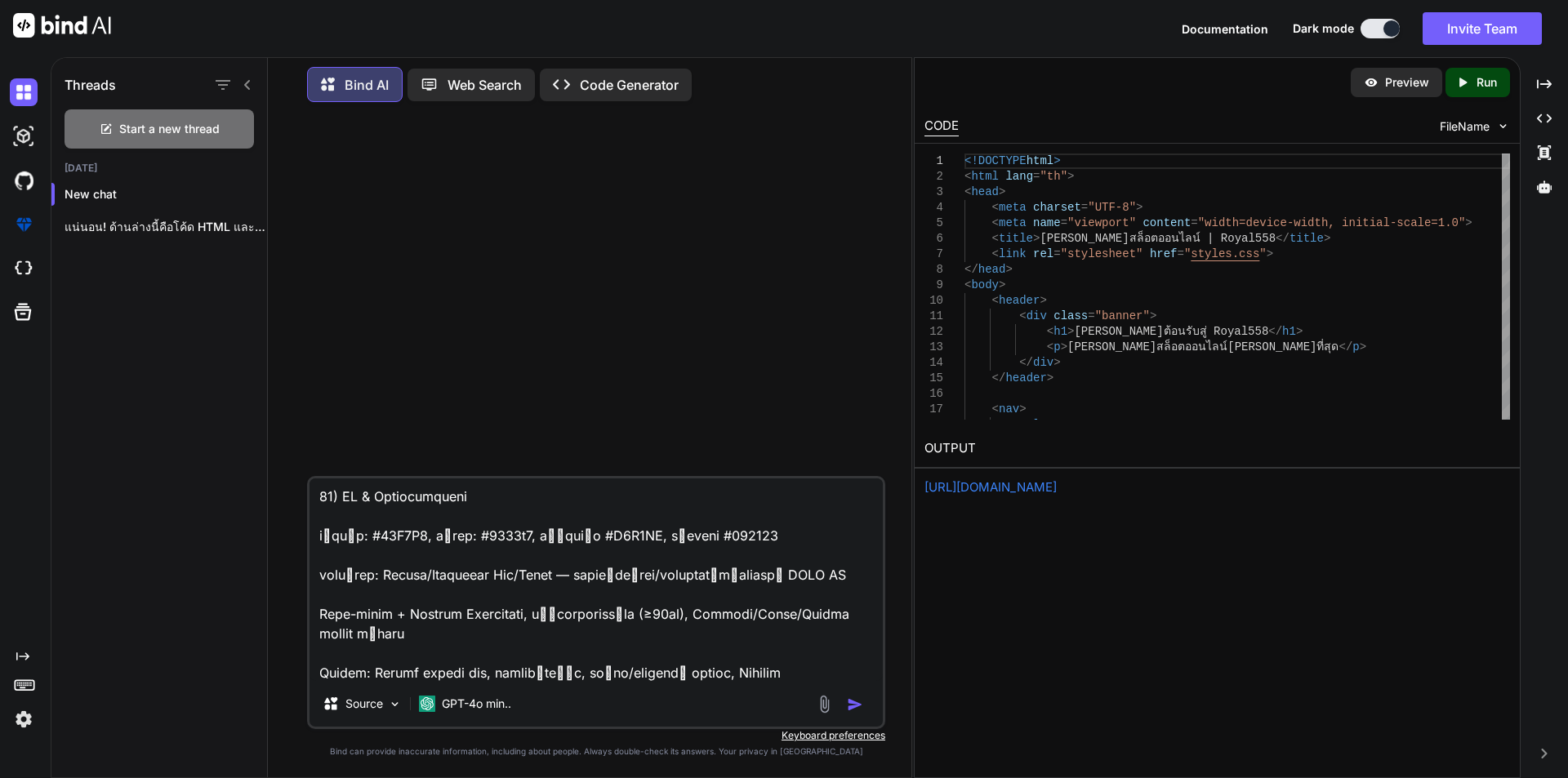
click at [441, 653] on textarea at bounding box center [595, 580] width 573 height 202
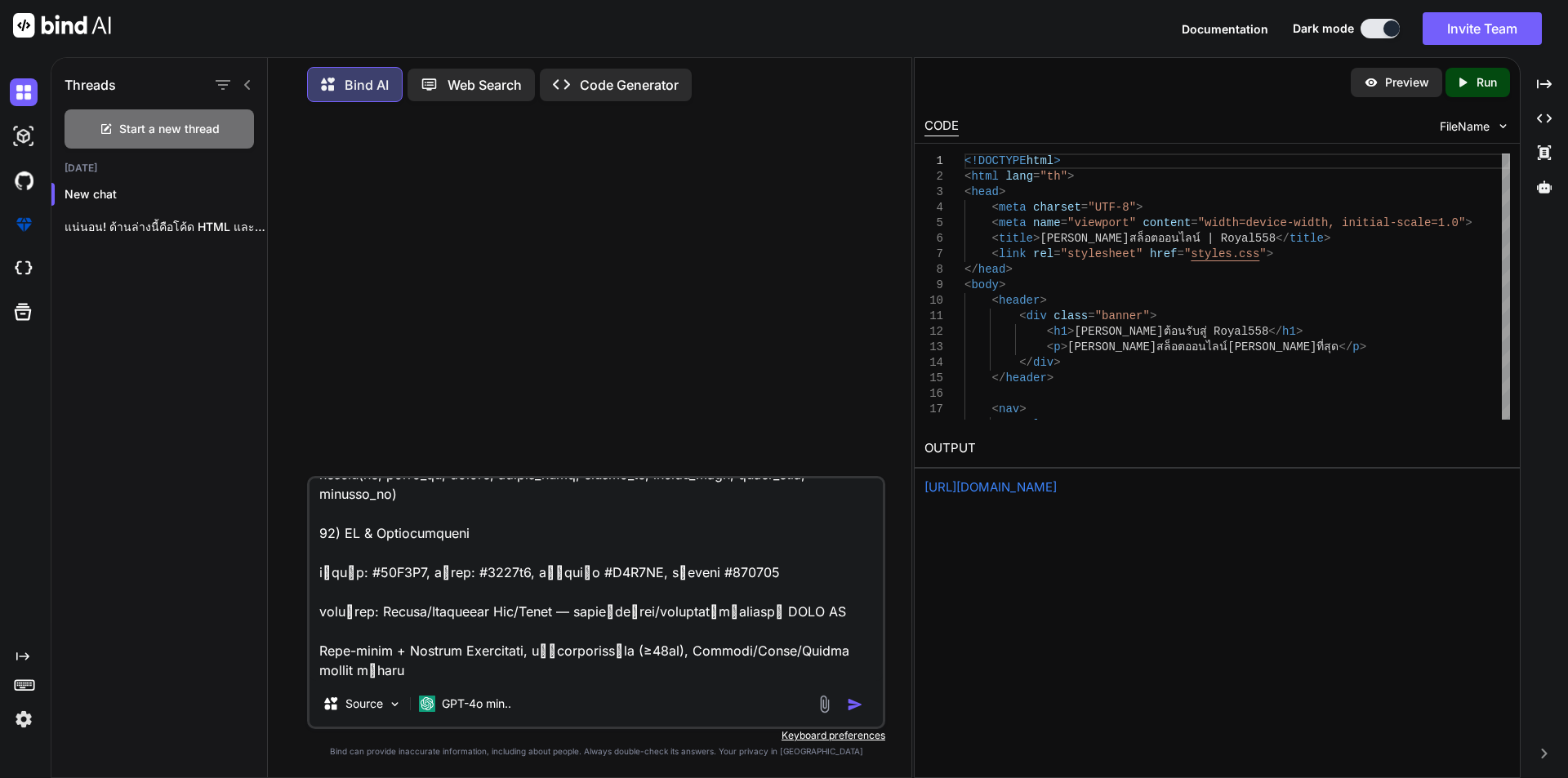
scroll to position [5664, 0]
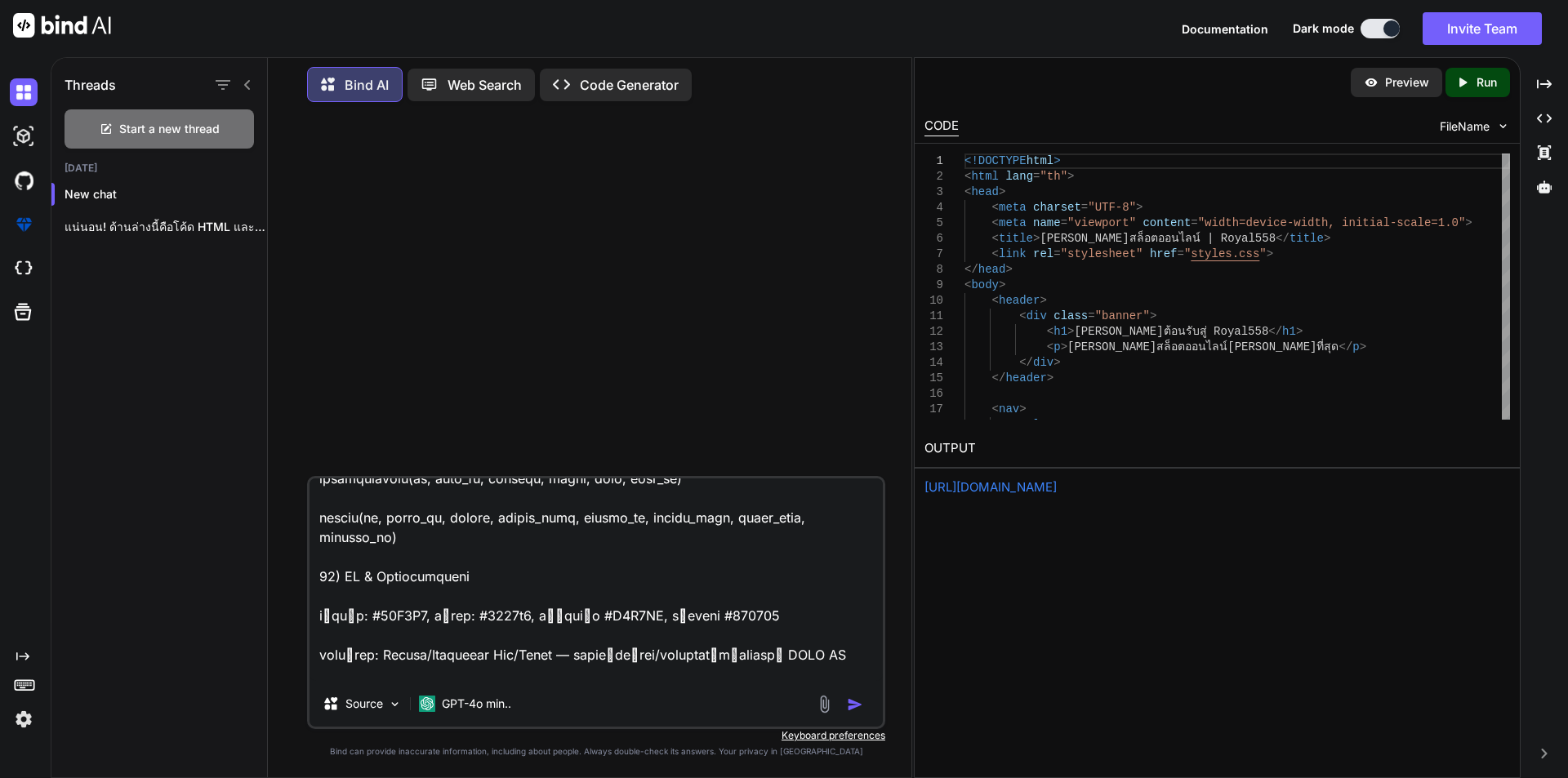
click at [326, 515] on textarea at bounding box center [595, 580] width 573 height 202
type textarea "1) บทบาทผู้ใช้ (Roles & Permissions) Admin จัดการผู้ใช้/บทบาท/สิทธิ์ (RBAC) ตั้…"
click at [855, 704] on img "button" at bounding box center [854, 704] width 16 height 16
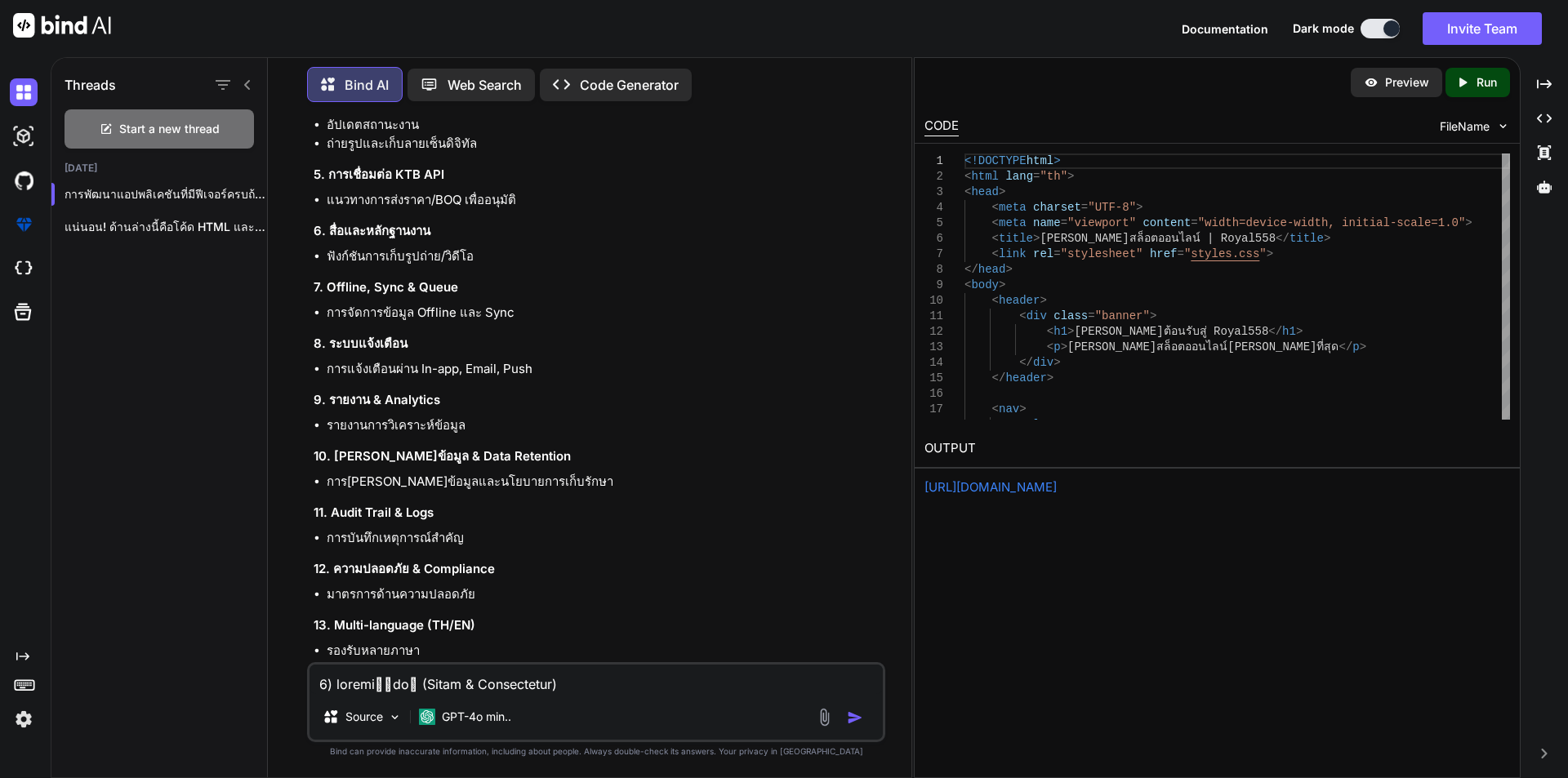
scroll to position [2772, 0]
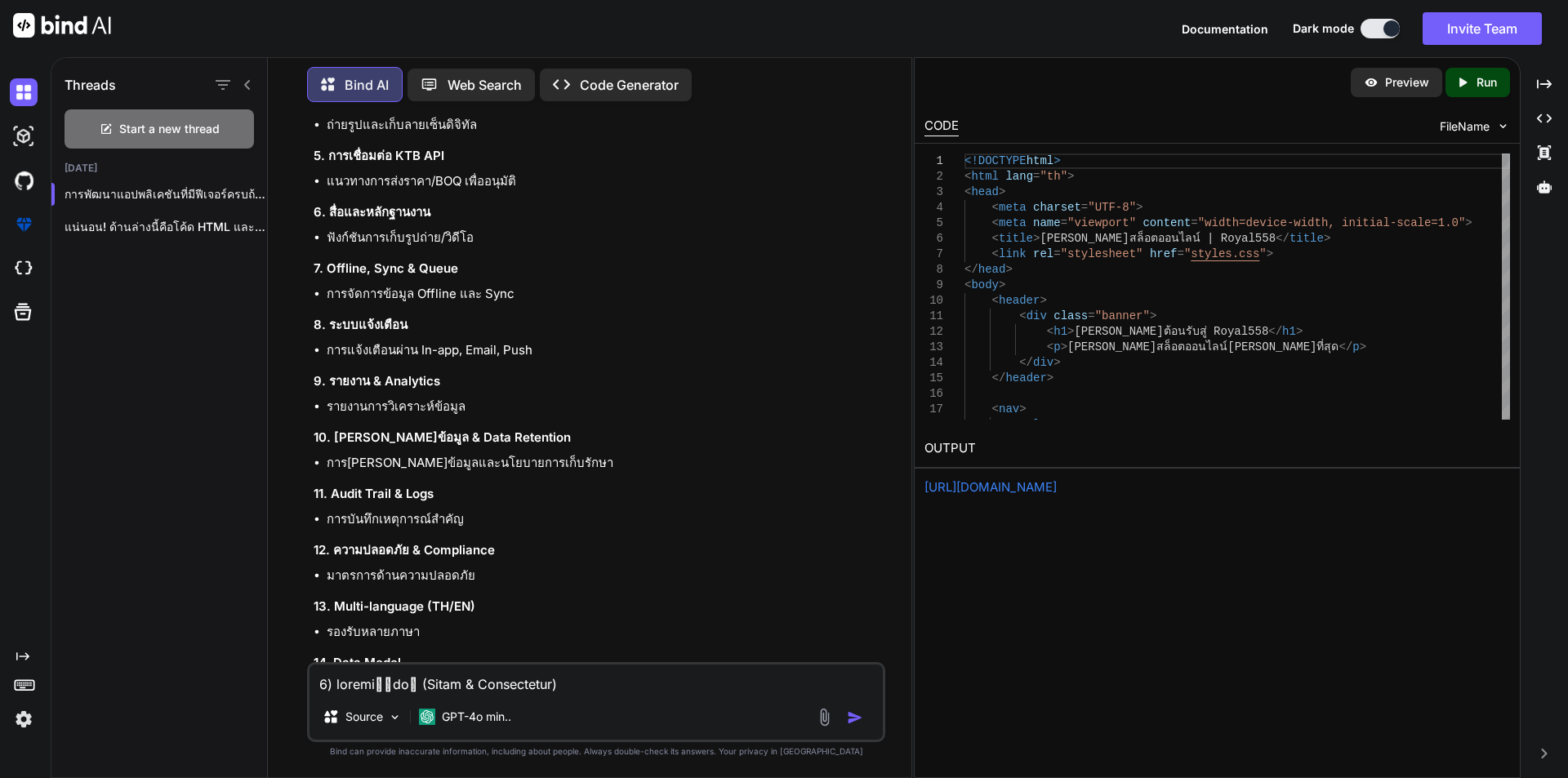
click at [423, 686] on textarea at bounding box center [595, 679] width 573 height 30
type textarea "สร้างแอฟสำหรับช่าง ตามฟังชั่นที่แจ้งไป"
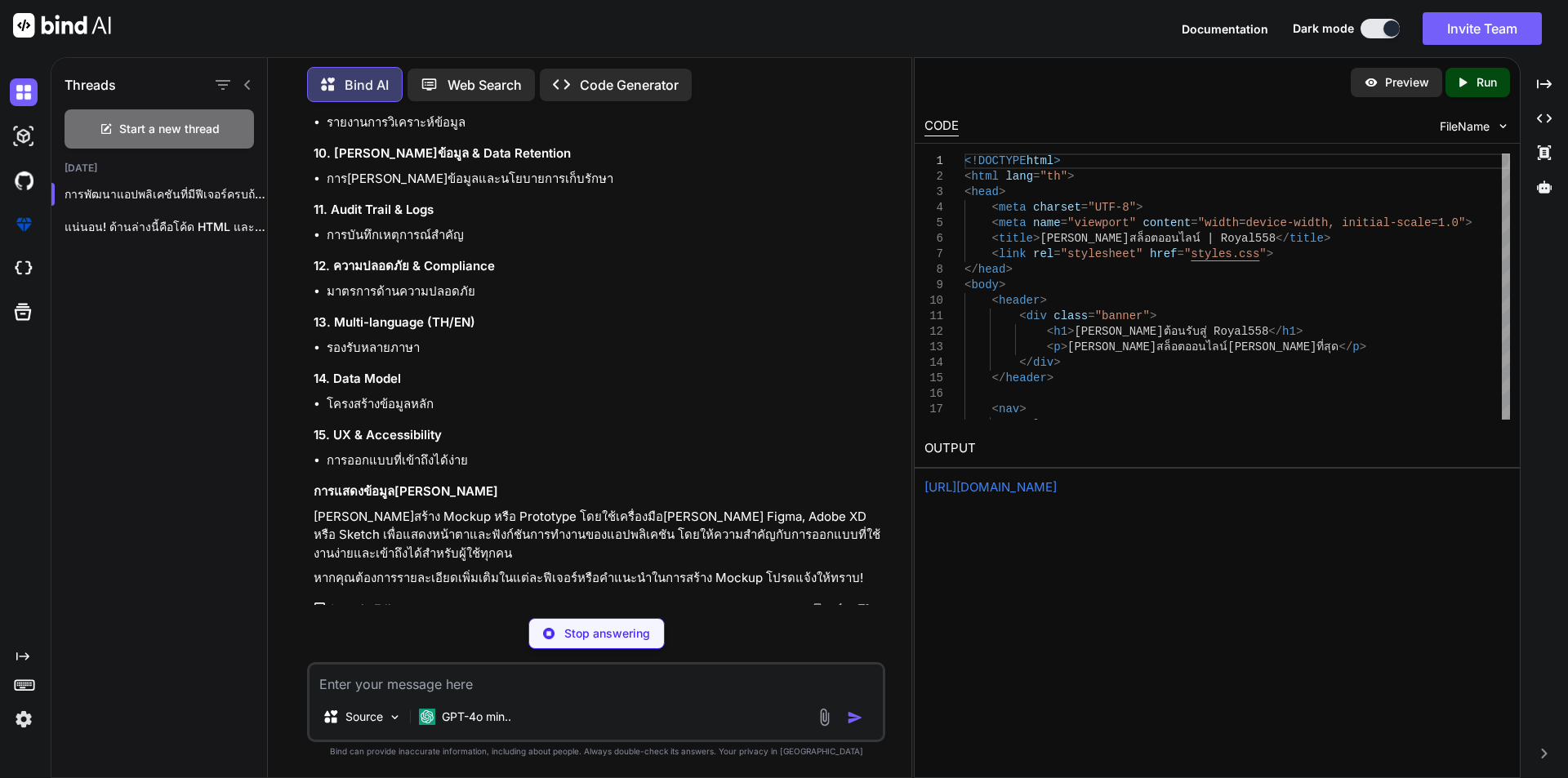
scroll to position [3163, 0]
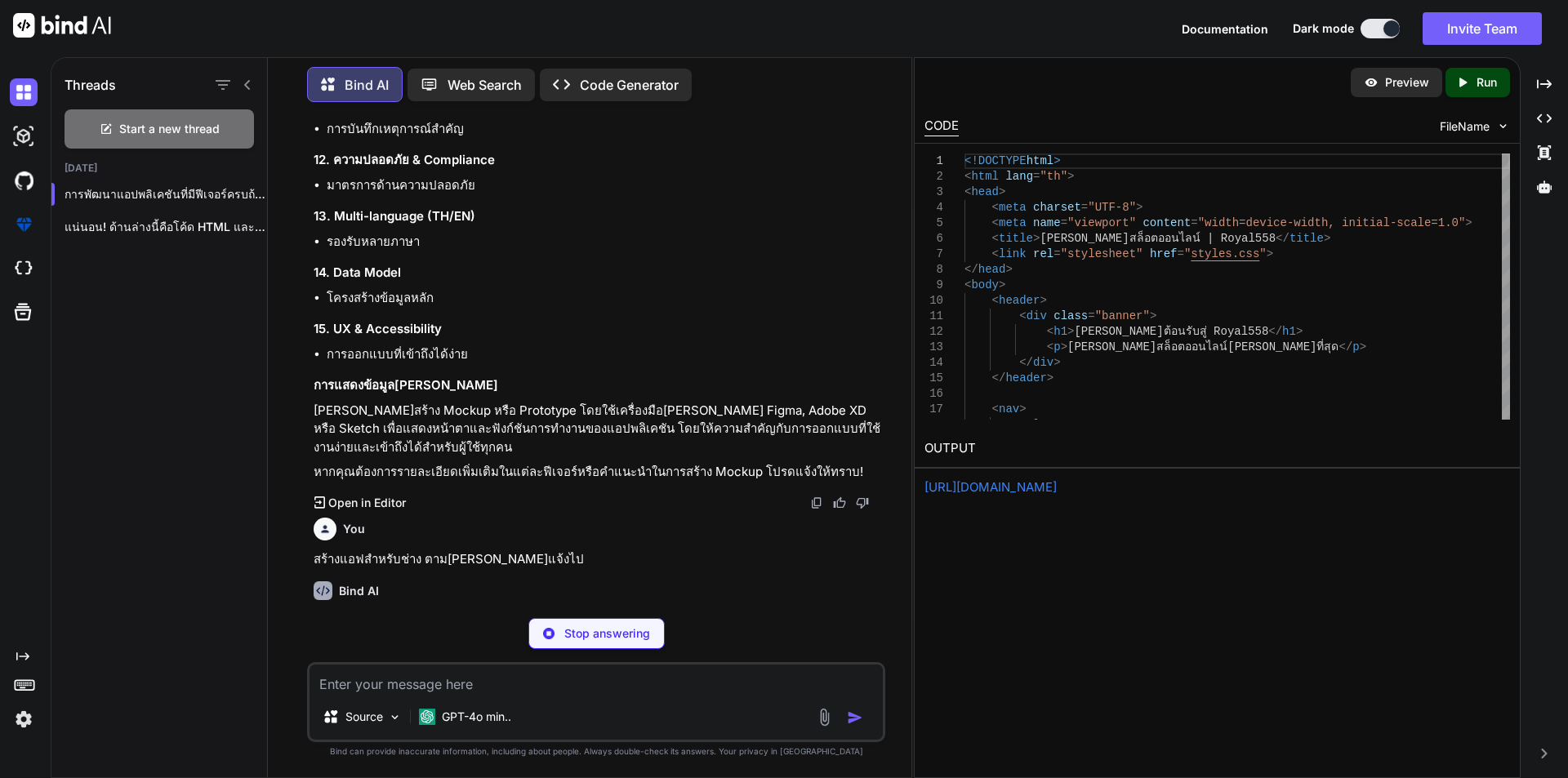
drag, startPoint x: 381, startPoint y: 550, endPoint x: 326, endPoint y: 553, distance: 55.1
copy strong "Frontend"
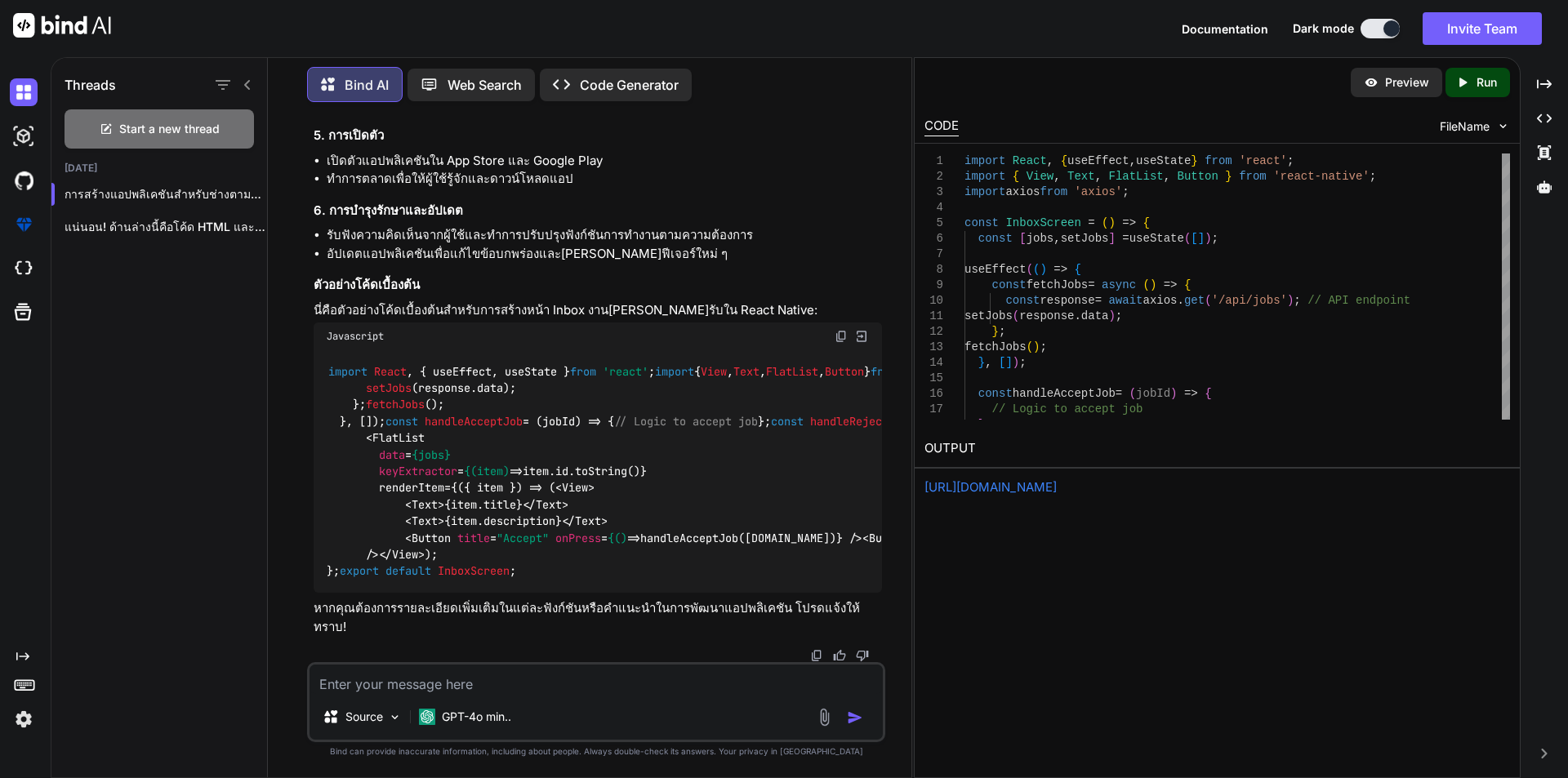
scroll to position [4644, 0]
click at [1471, 82] on icon "Created with Pixso." at bounding box center [1466, 82] width 21 height 14
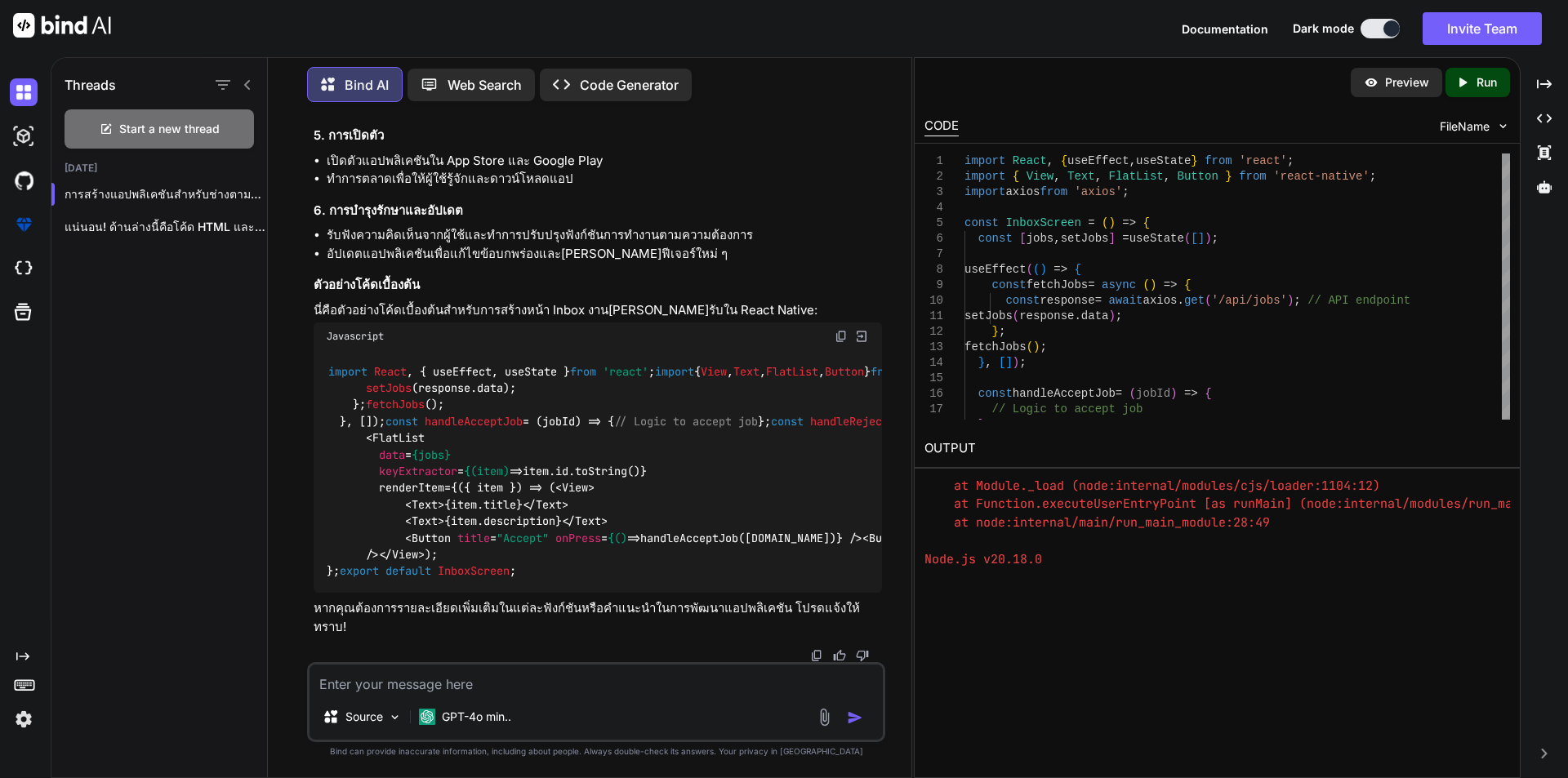
scroll to position [437, 0]
click at [1380, 78] on div "Preview" at bounding box center [1397, 82] width 91 height 30
click at [457, 681] on textarea at bounding box center [595, 679] width 573 height 30
paste textarea "Frontend"
type textarea "สร้าง Frontend"
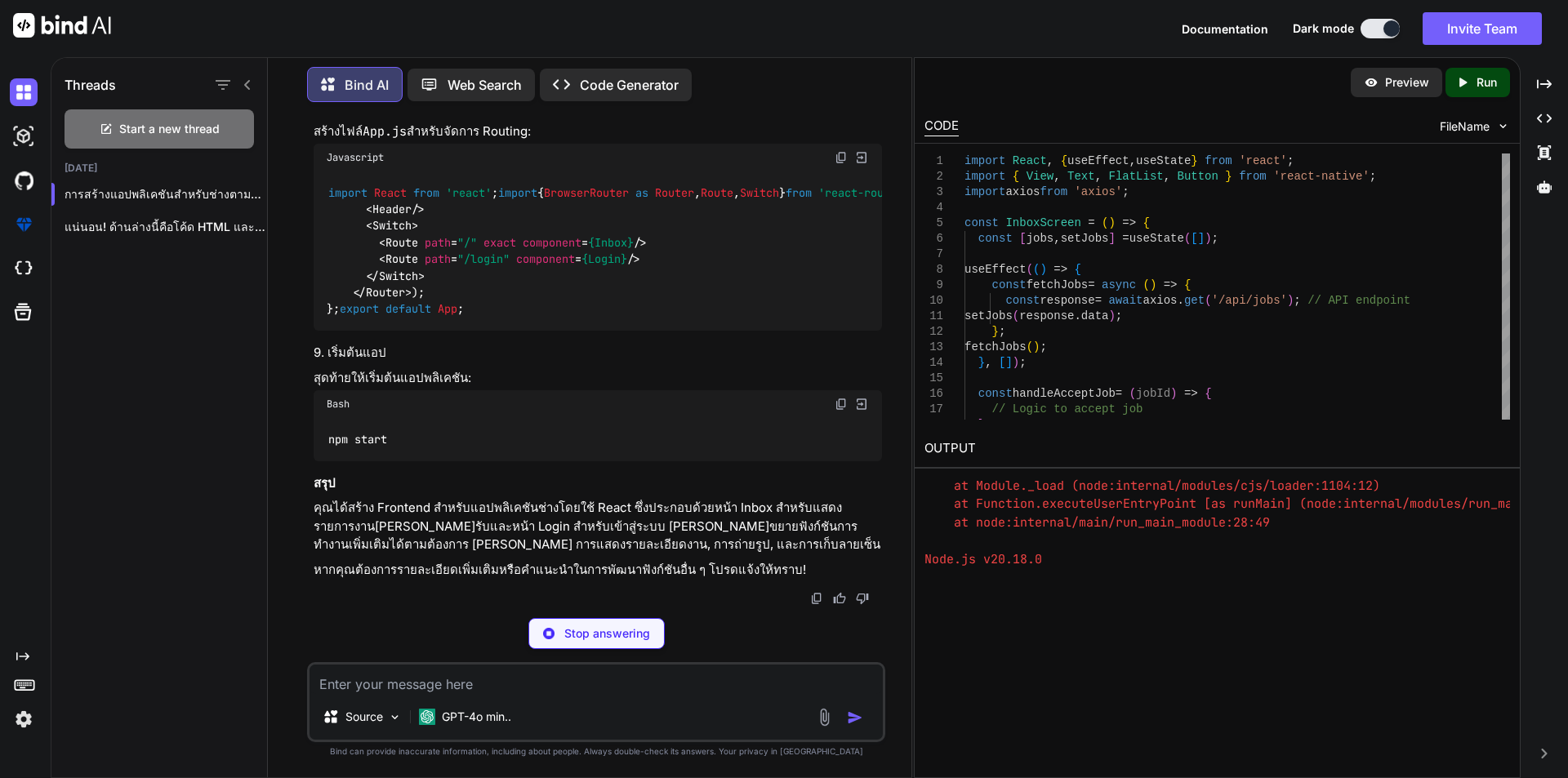
scroll to position [8441, 0]
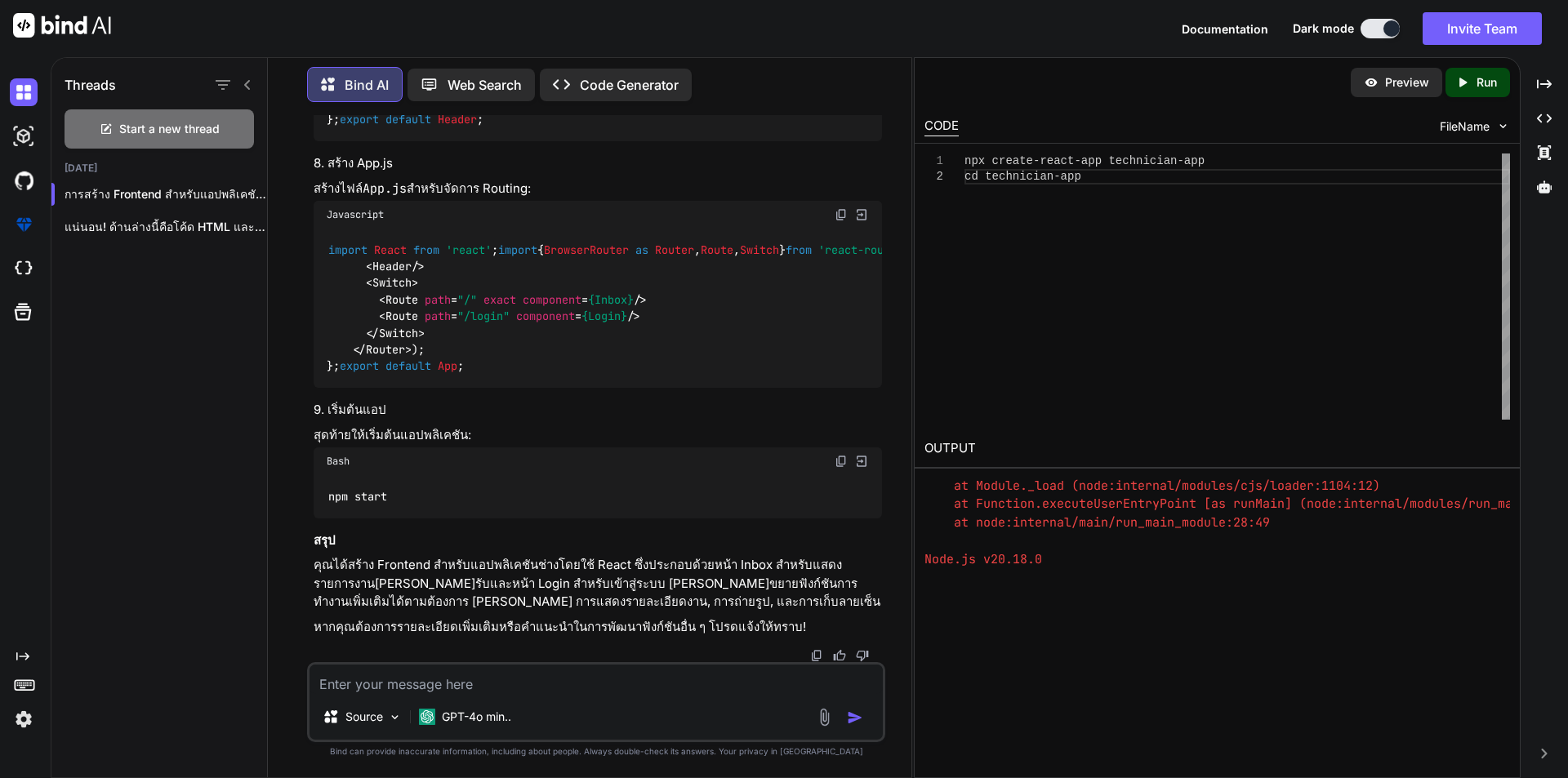
click at [1487, 85] on p "Run" at bounding box center [1486, 82] width 20 height 16
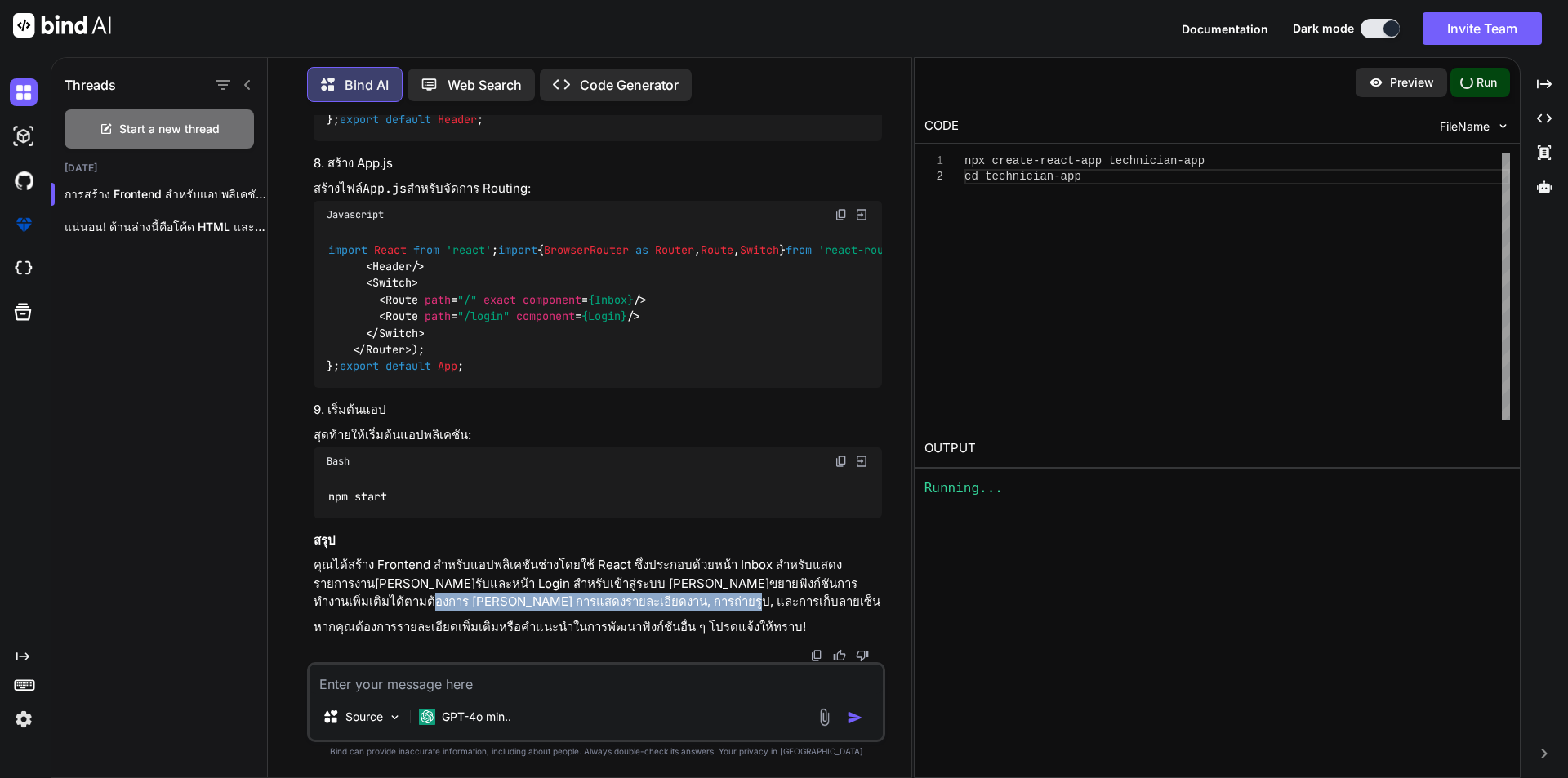
drag, startPoint x: 833, startPoint y: 584, endPoint x: 852, endPoint y: 598, distance: 23.6
click at [852, 598] on p "คุณได้สร้าง Frontend สำหรับแอปพลิเคชันช่างโดยใช้ React ซึ่งประกอบด้วยหน้า Inbox…" at bounding box center [598, 584] width 568 height 56
copy p "การแสดงรายละเอียดงาน, การถ่ายรูป, และการเก็บลายเซ็น"
click at [615, 676] on textarea at bounding box center [595, 679] width 573 height 30
paste textarea "การแสดงรายละเอียดงาน, การถ่ายรูป, และการเก็บลายเซ็น"
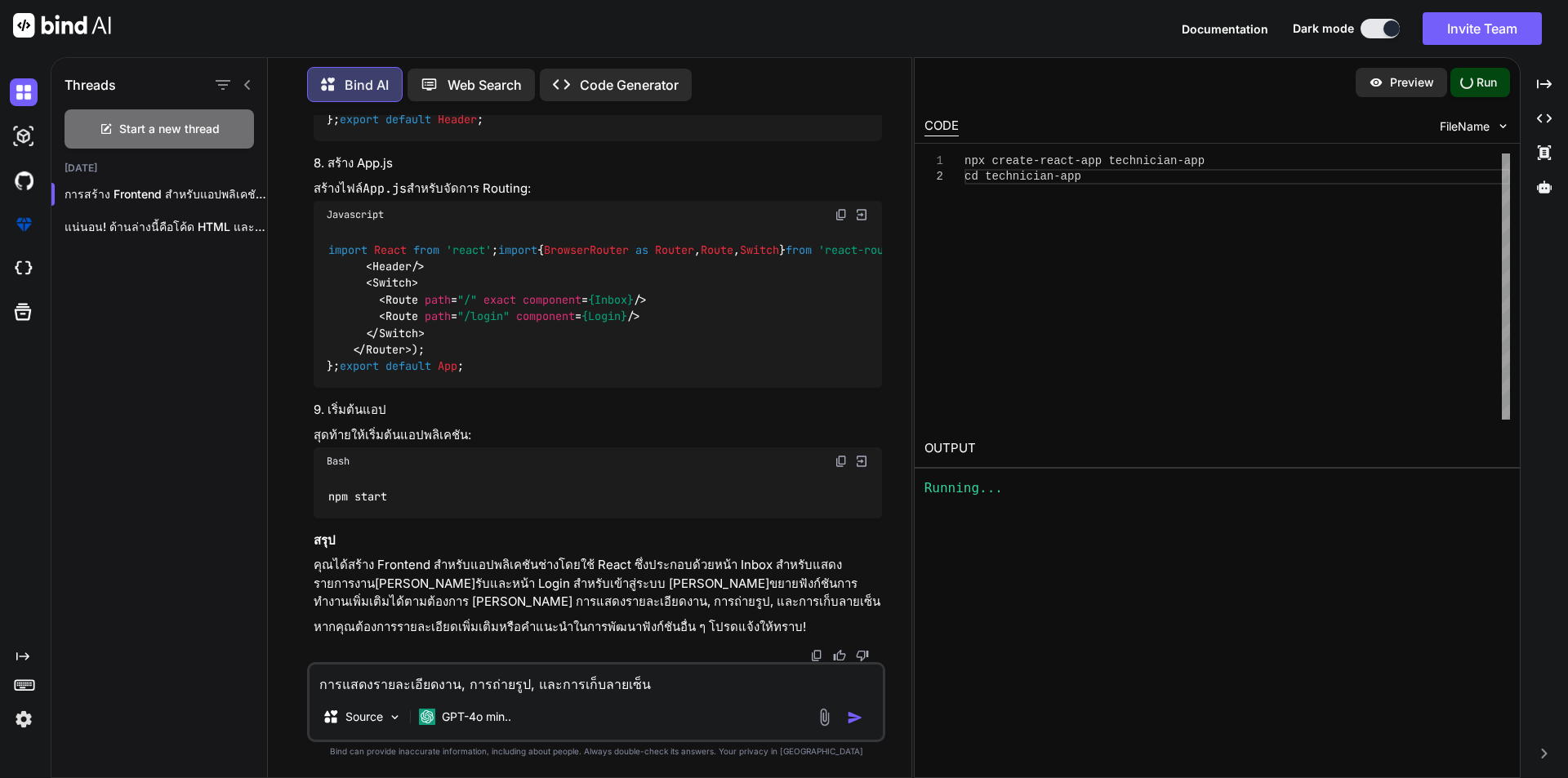
click at [318, 684] on textarea "การแสดงรายละเอียดงาน, การถ่ายรูป, และการเก็บลายเซ็น" at bounding box center [595, 679] width 573 height 30
type textarea "เพิ่ม การแสดงรายละเอียดงาน, การถ่ายรูป, และการเก็บลายเซ็น"
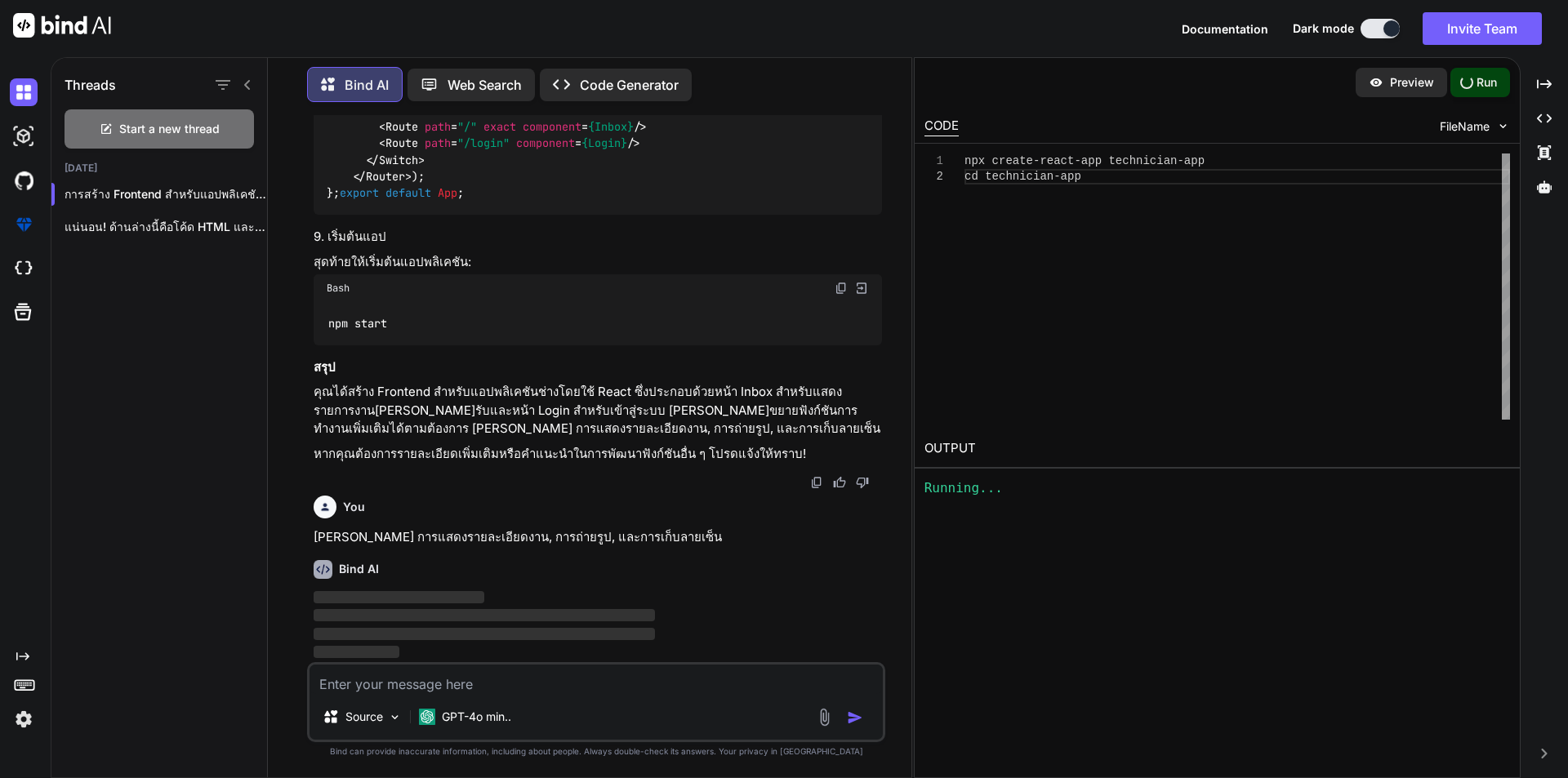
scroll to position [8615, 0]
click at [196, 223] on p "แน่นอน! ด้านล่างนี้คือโค้ด HTML และ CSS สำหรับเว็บไซต์ที่มีโทนสีดำ เขียว..." at bounding box center [166, 226] width 202 height 16
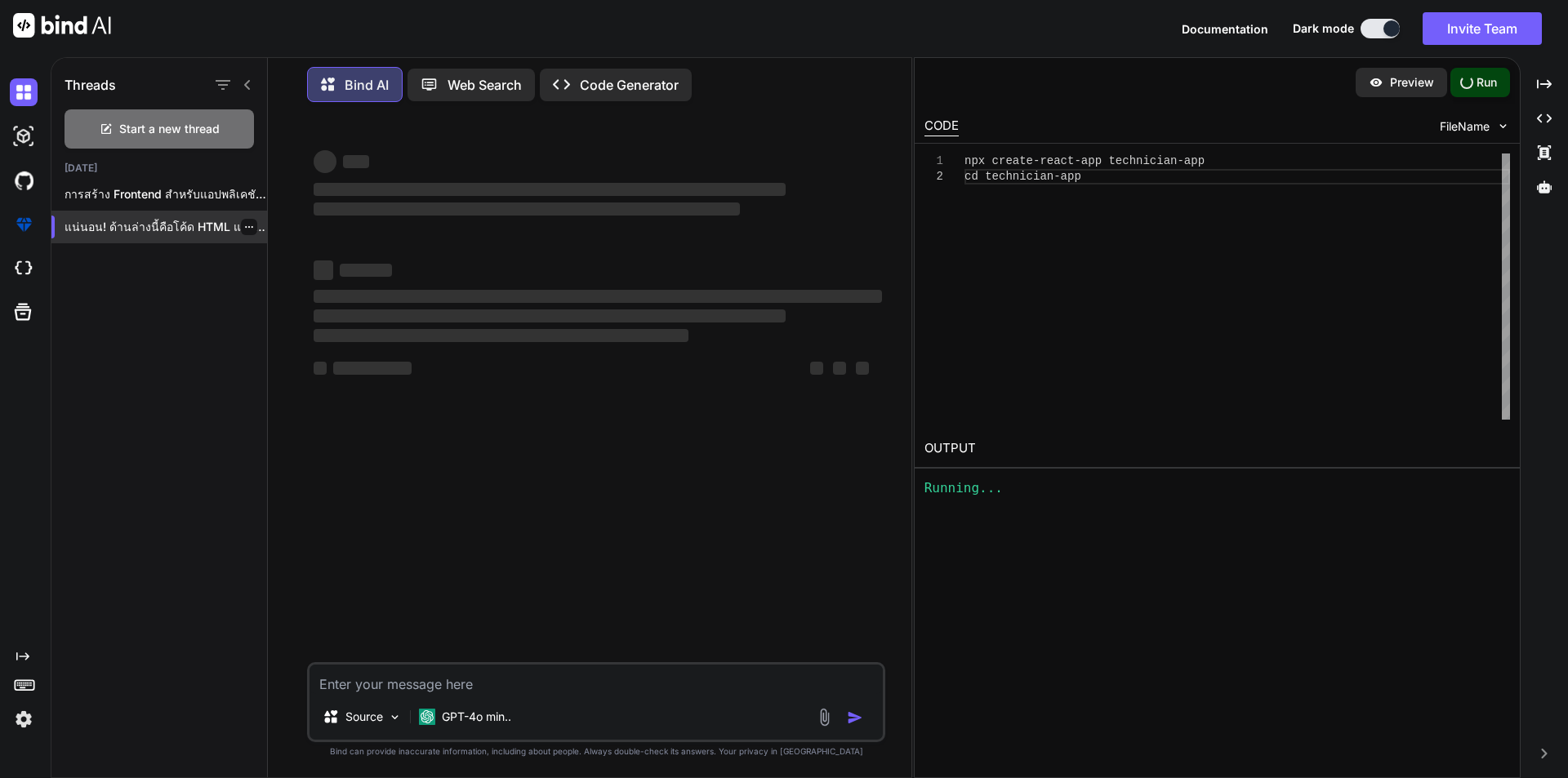
scroll to position [0, 0]
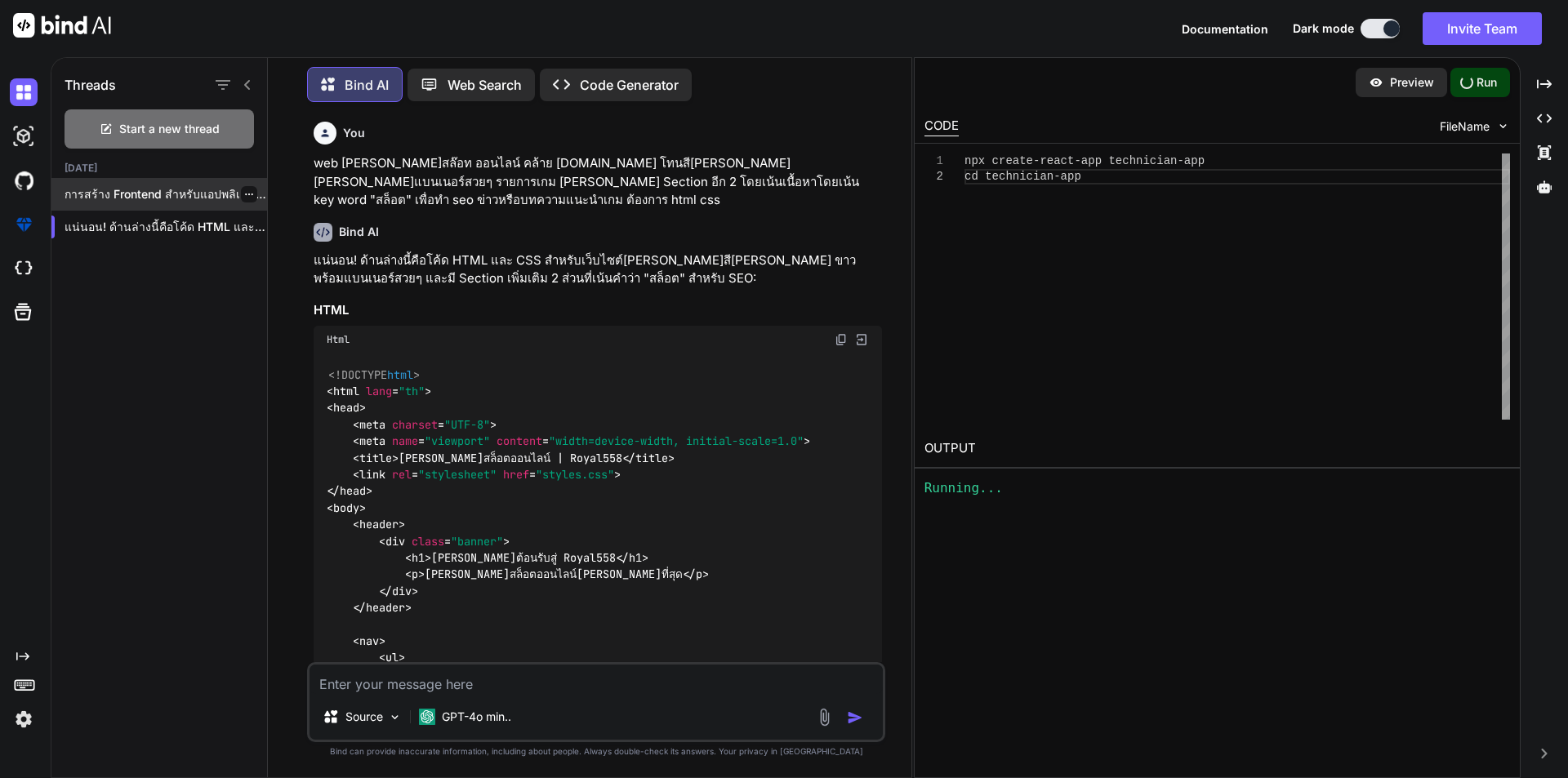
click at [181, 186] on p "การสร้าง Frontend สำหรับแอปพลิเคชันช่างส..." at bounding box center [166, 194] width 202 height 16
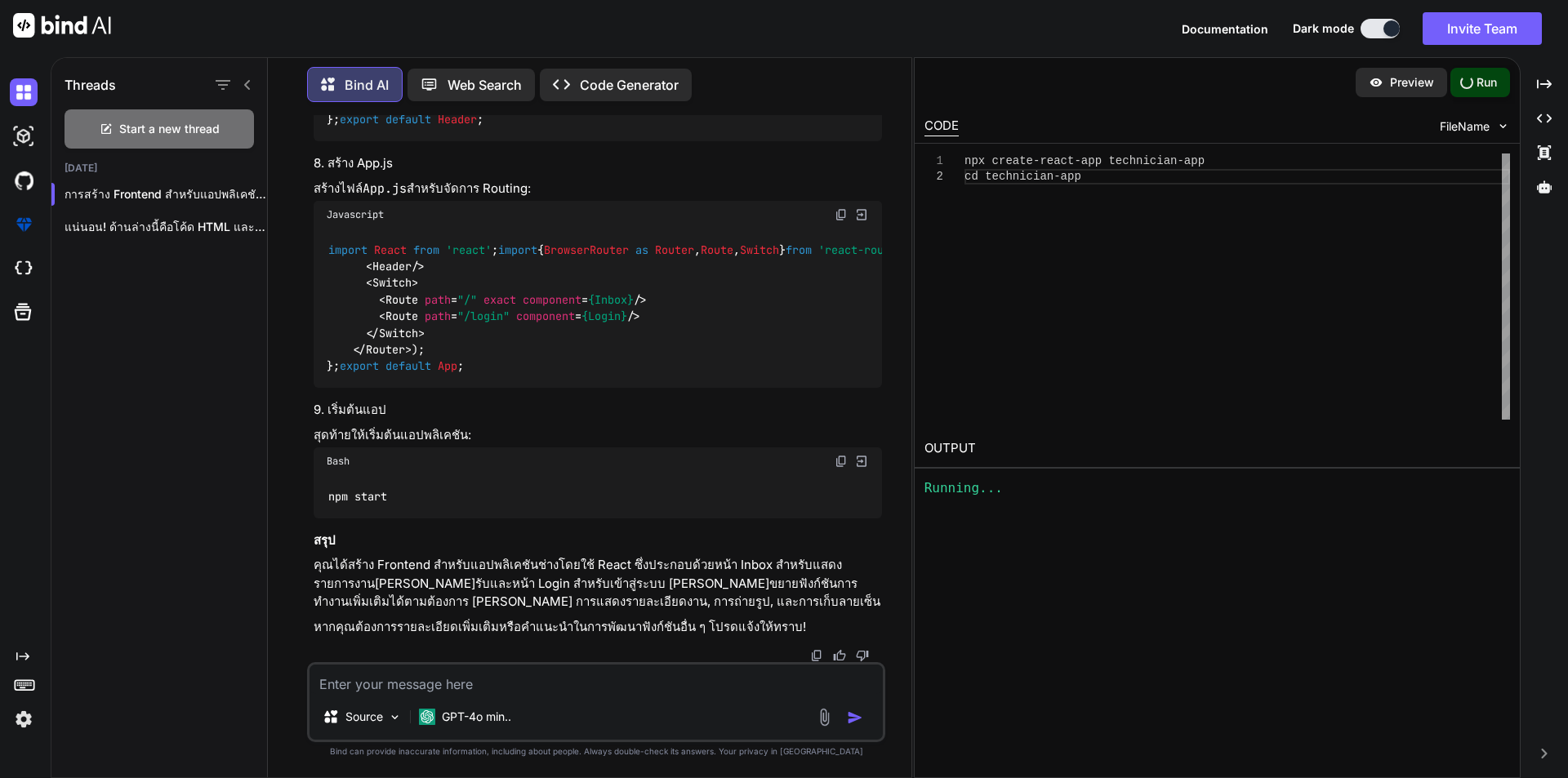
scroll to position [8441, 0]
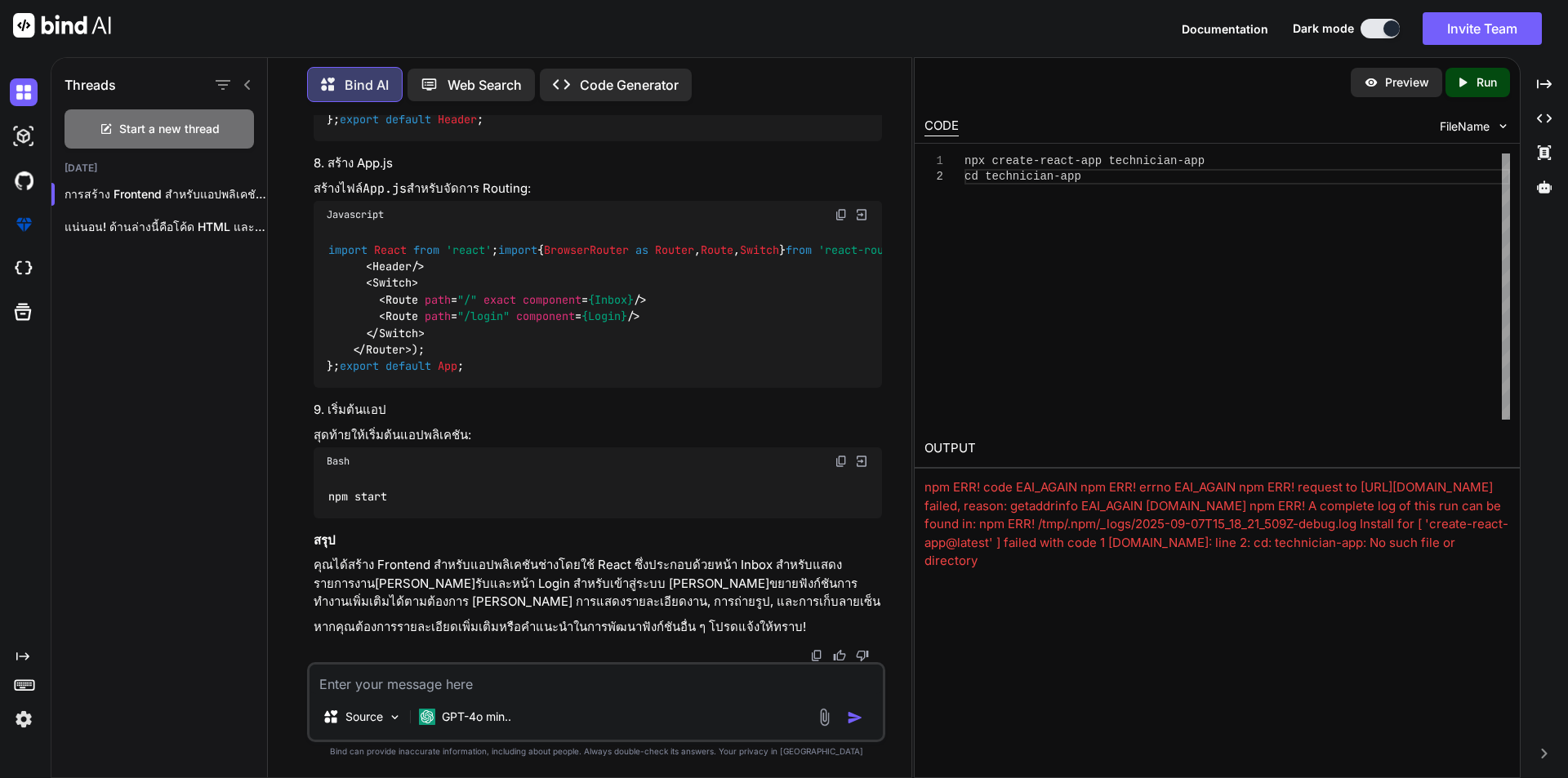
click at [1400, 81] on p "Preview" at bounding box center [1407, 82] width 44 height 16
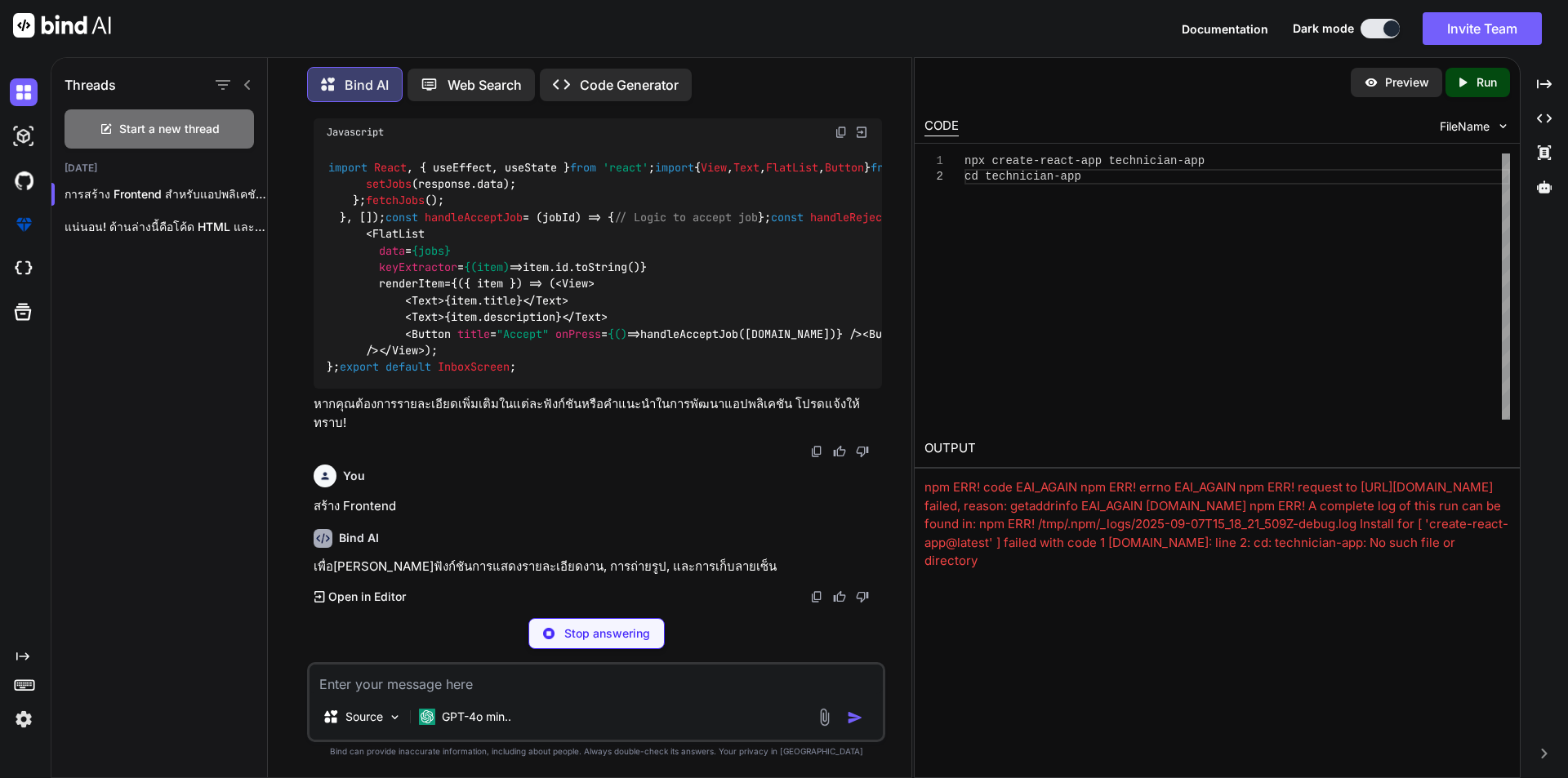
scroll to position [4848, 0]
click at [1477, 81] on p "Run" at bounding box center [1486, 82] width 20 height 16
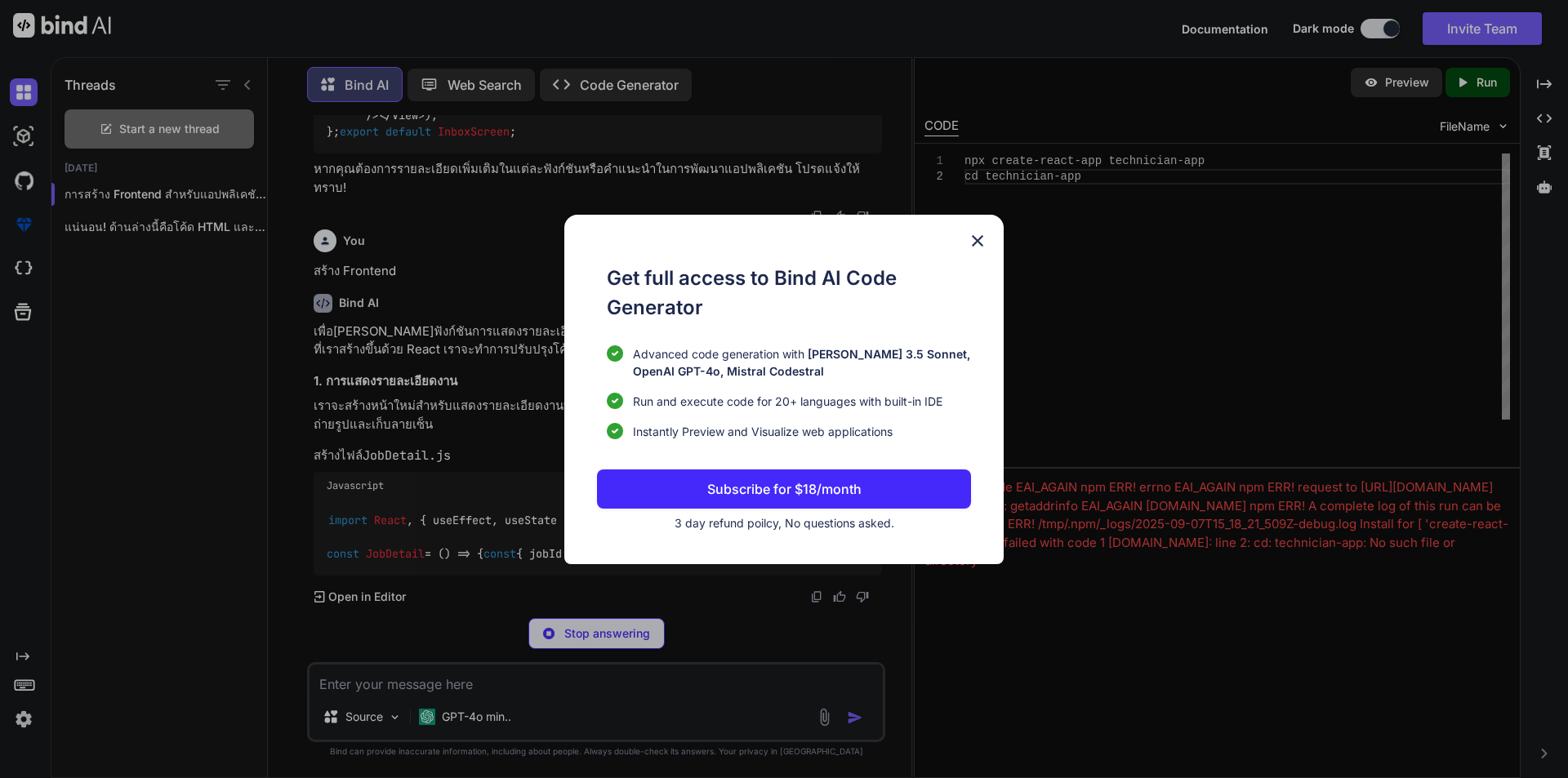
click at [978, 245] on img at bounding box center [978, 241] width 19 height 19
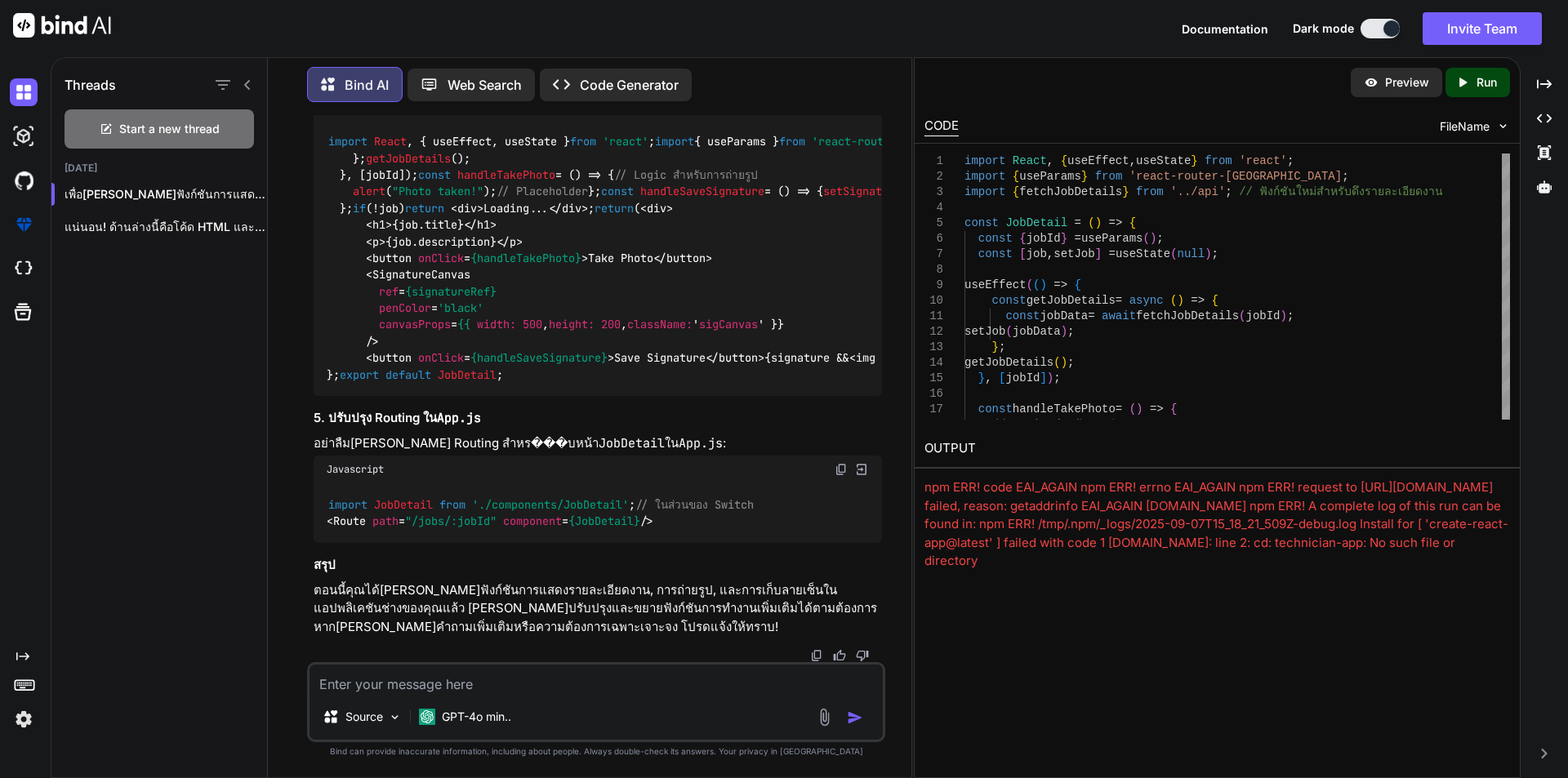
scroll to position [8018, 0]
click at [1479, 88] on p "Run" at bounding box center [1486, 82] width 20 height 16
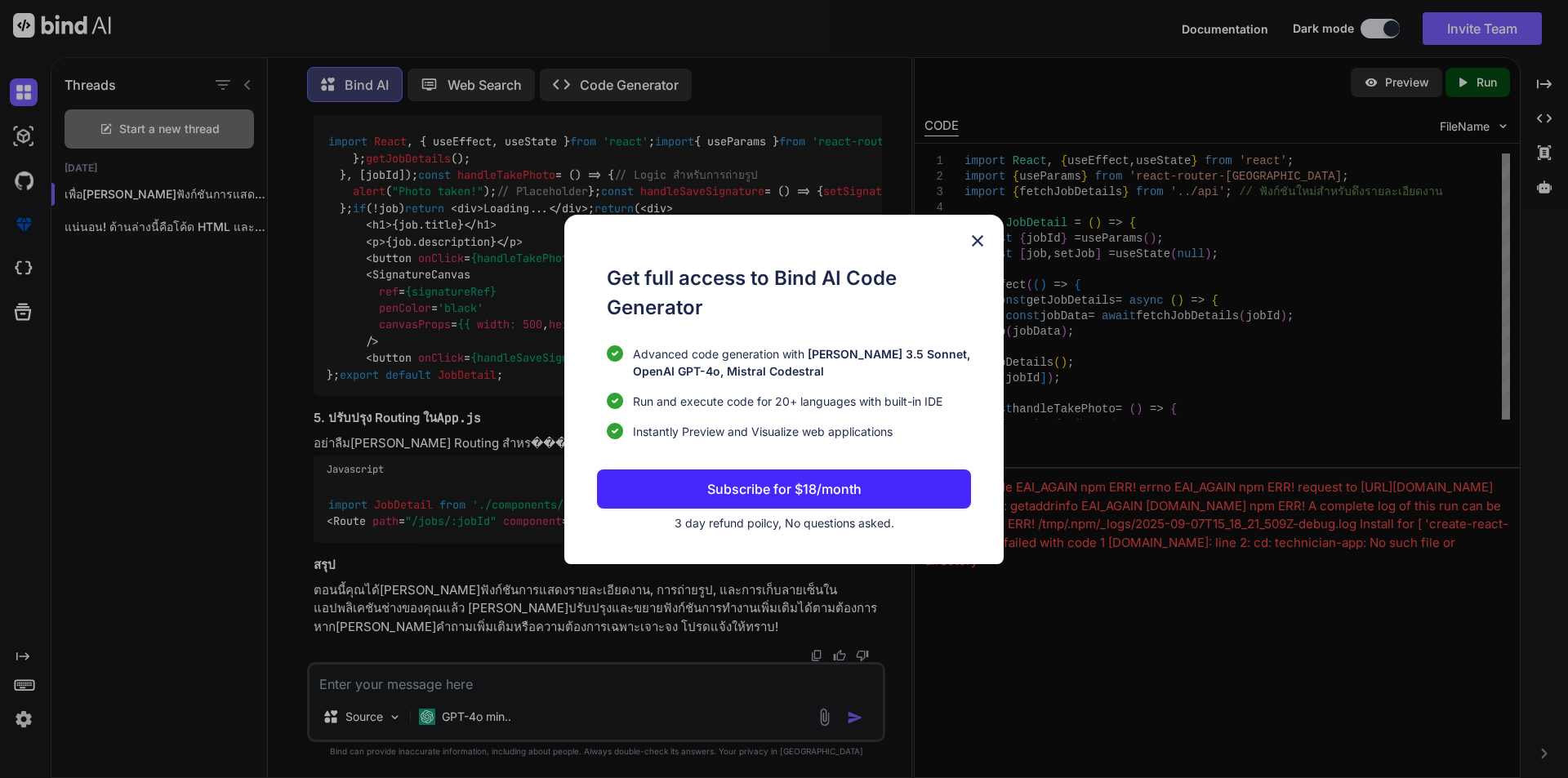
click at [978, 231] on img at bounding box center [978, 241] width 19 height 19
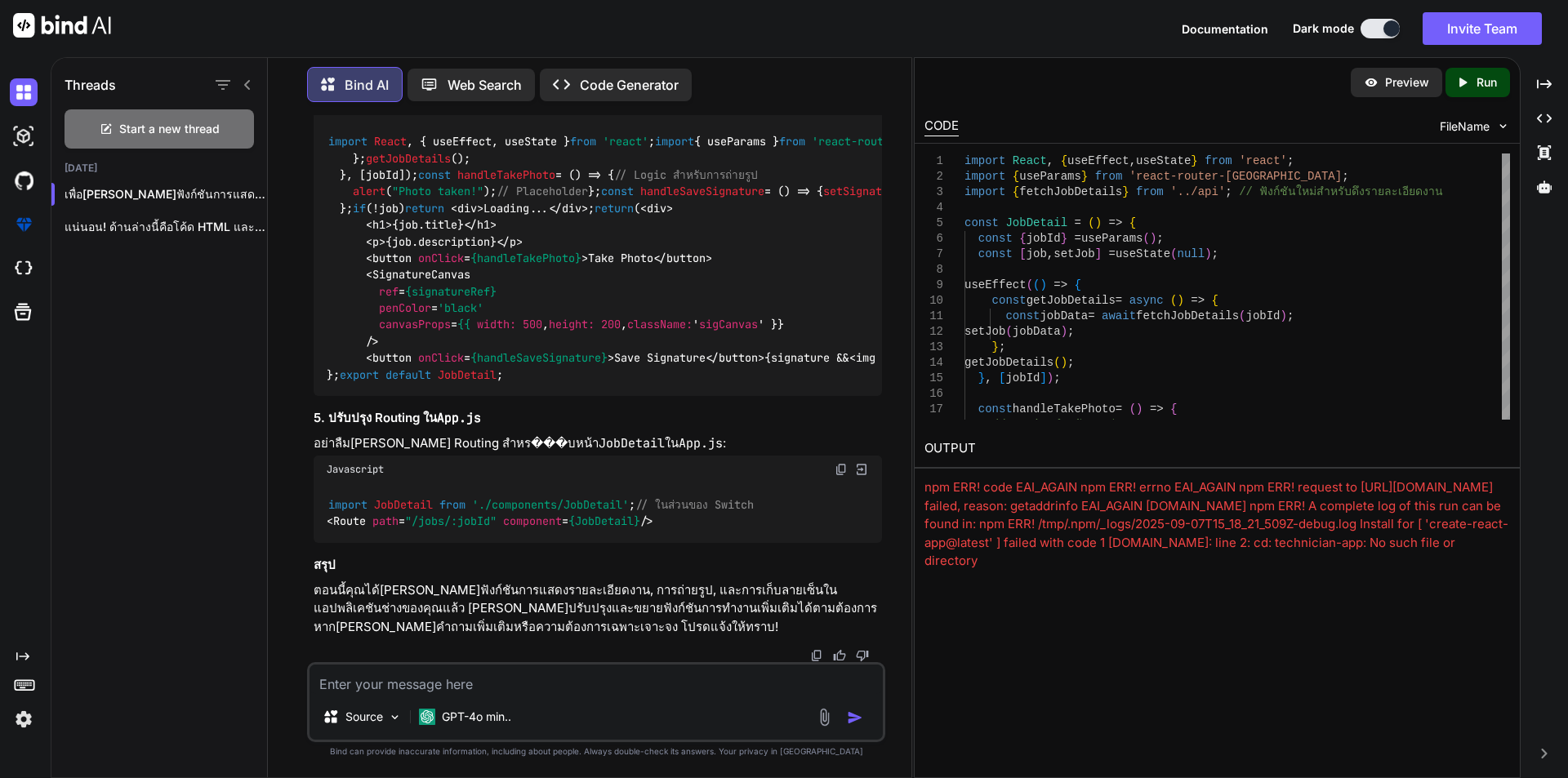
click at [1390, 94] on div "Preview" at bounding box center [1397, 82] width 91 height 30
click at [1497, 72] on div "Created with Pixso. Run" at bounding box center [1477, 82] width 65 height 30
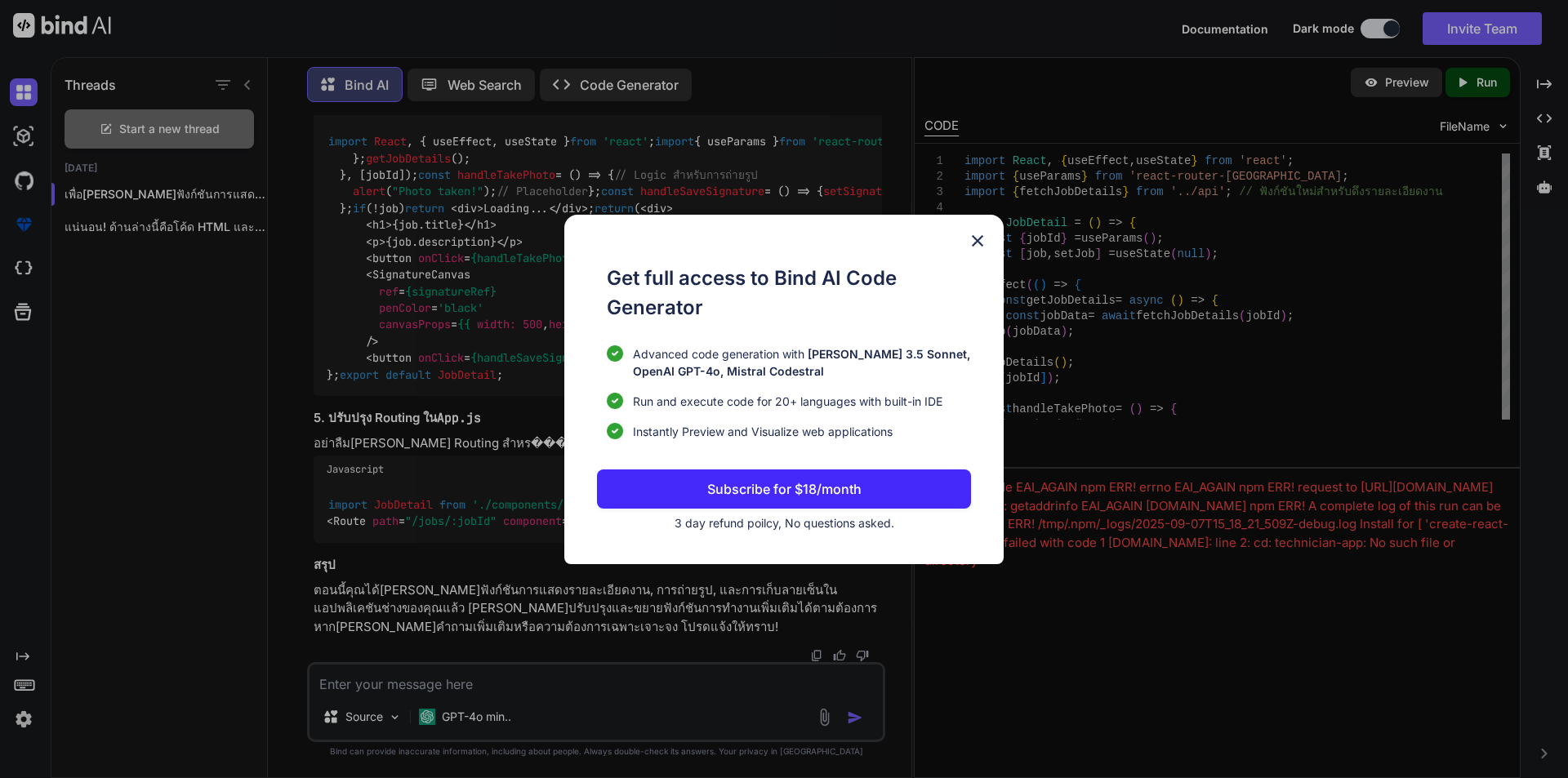
click at [972, 239] on img at bounding box center [978, 241] width 19 height 19
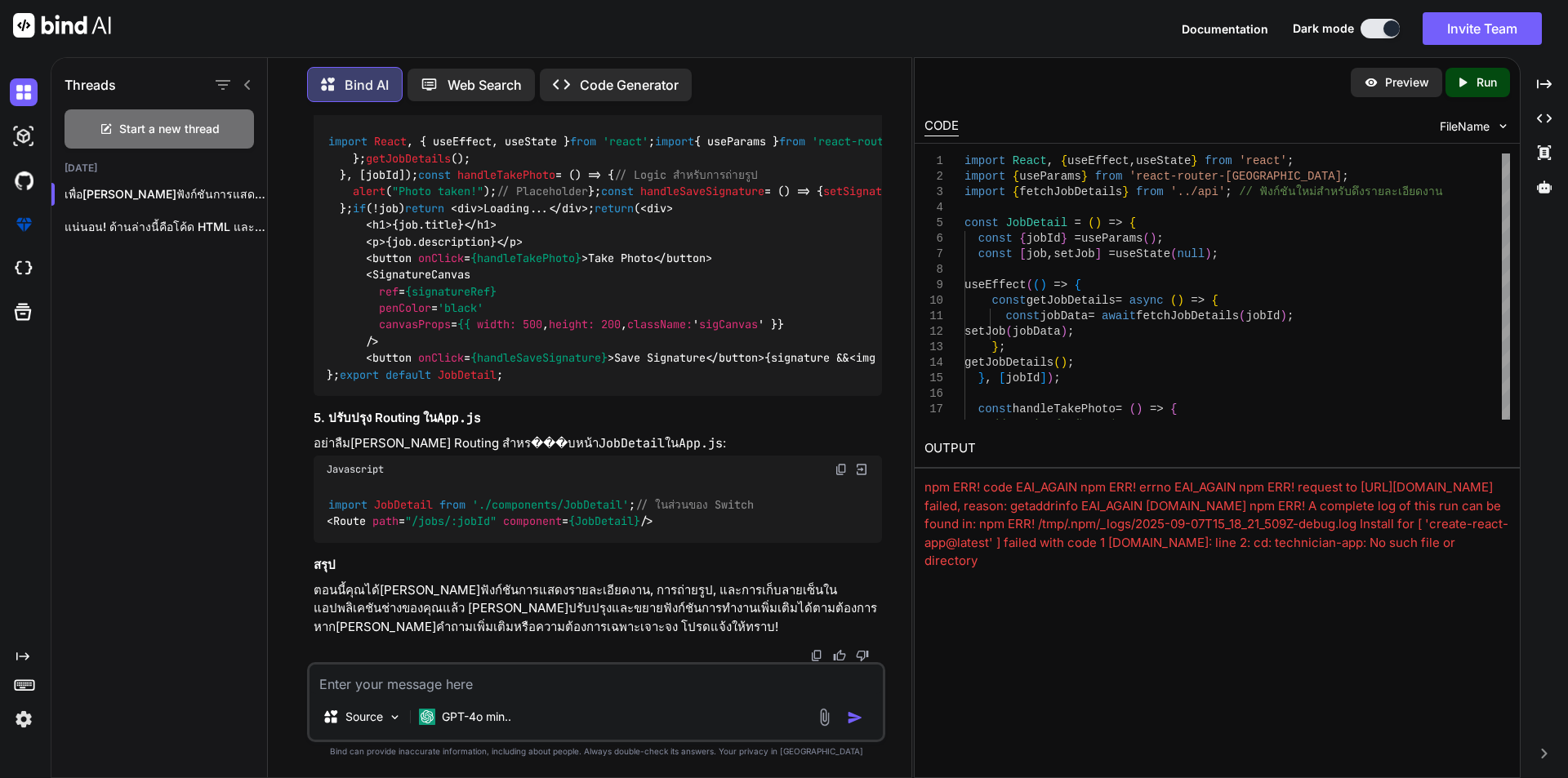
scroll to position [6629, 0]
click at [641, 90] on p "Code Generator" at bounding box center [629, 85] width 99 height 19
click at [659, 75] on p "Code Generator" at bounding box center [629, 85] width 99 height 19
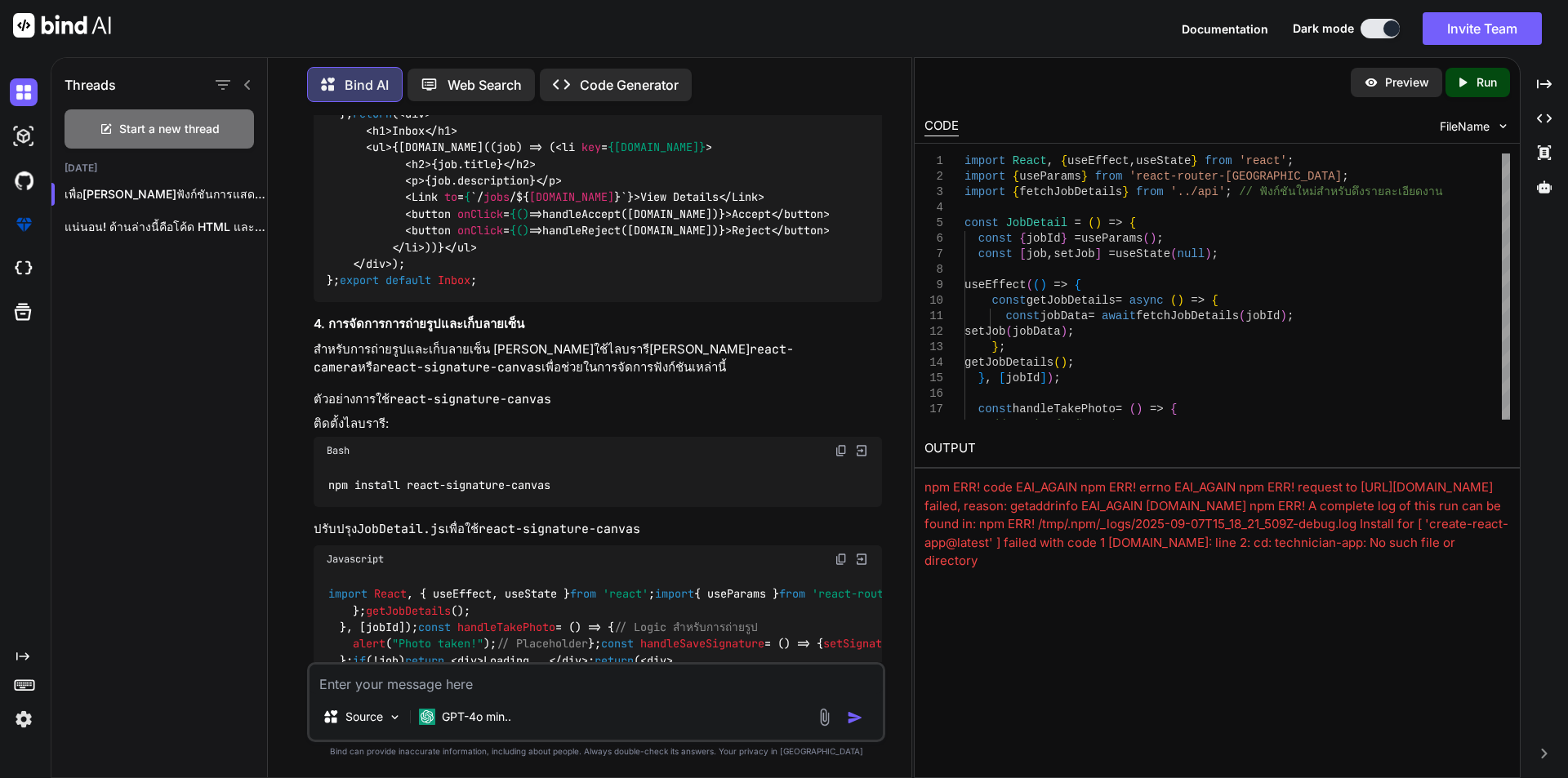
scroll to position [5405, 0]
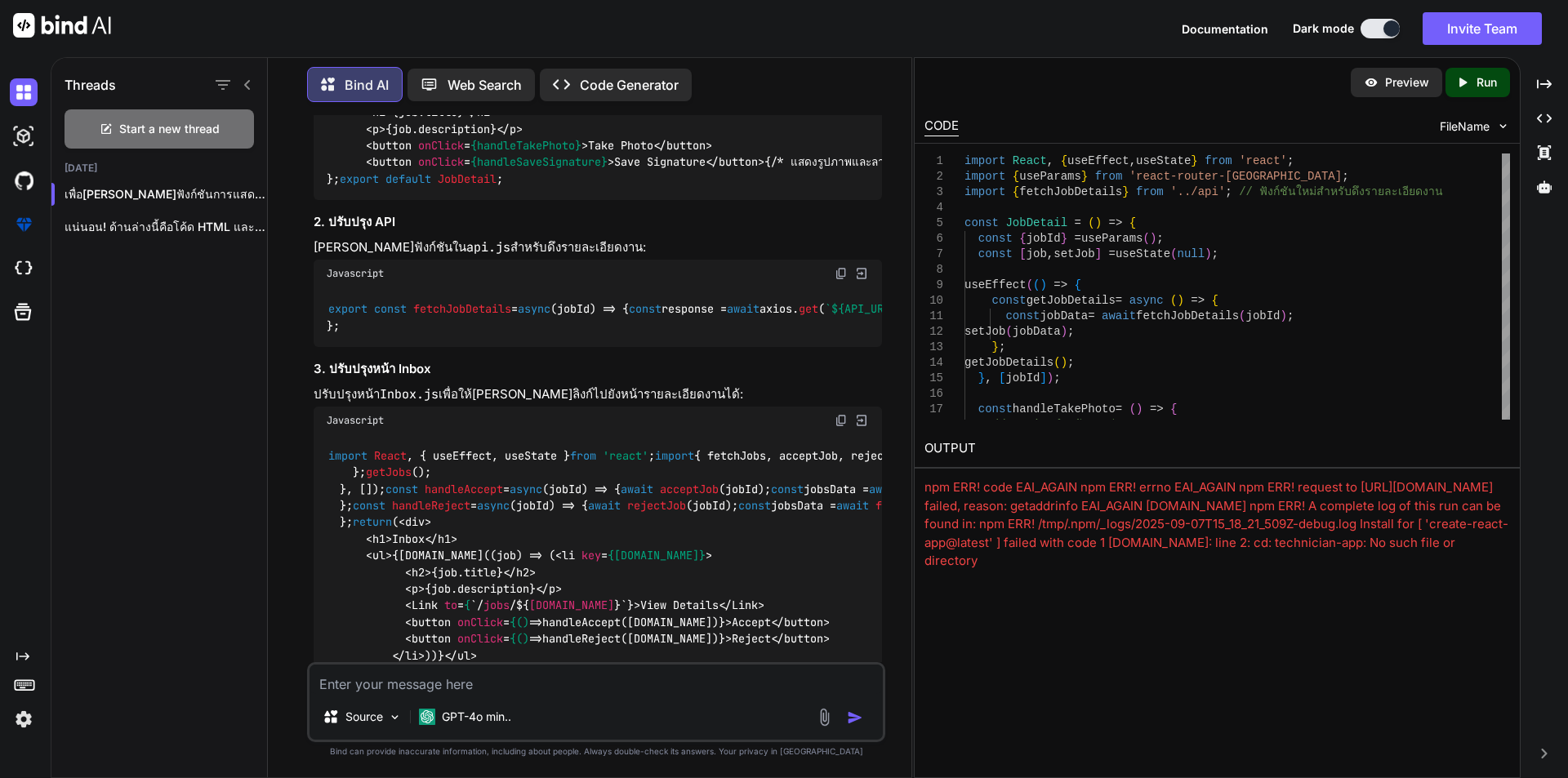
click at [611, 75] on p "Code Generator" at bounding box center [629, 85] width 99 height 19
click at [515, 88] on p "Web Search" at bounding box center [484, 85] width 74 height 19
click at [588, 75] on p "Code Generator" at bounding box center [629, 85] width 99 height 19
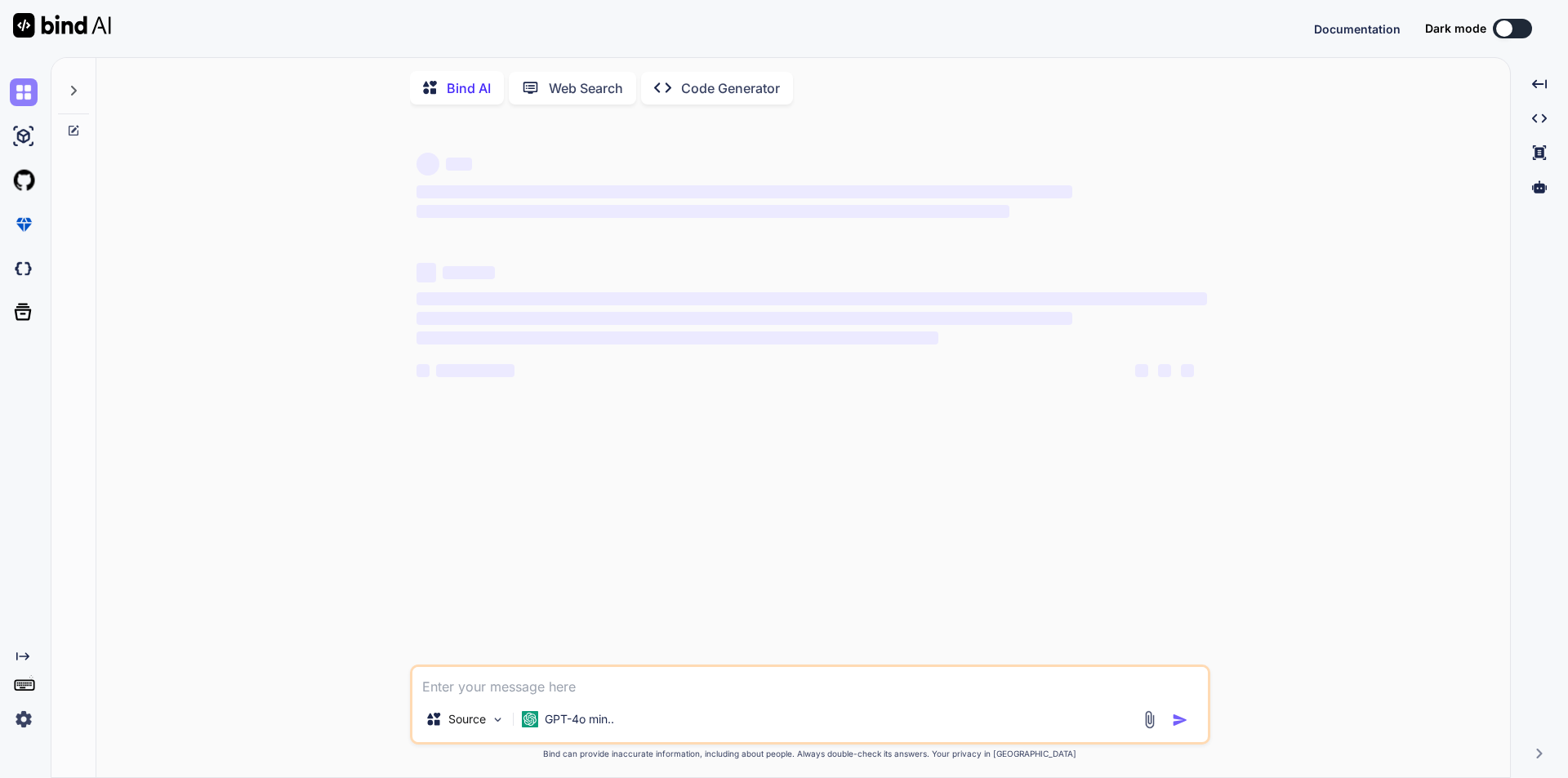
click at [25, 91] on img at bounding box center [23, 91] width 28 height 28
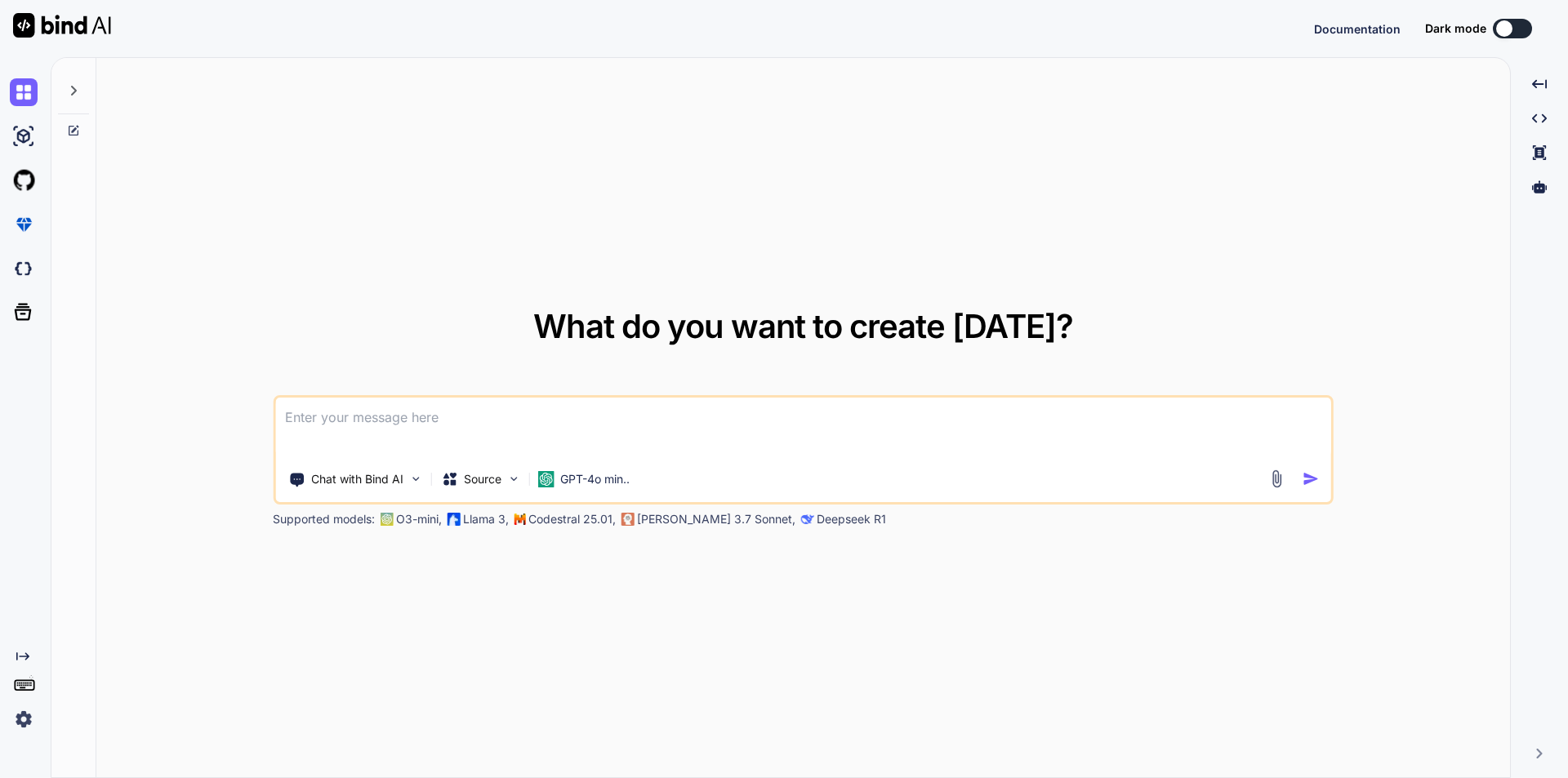
click at [69, 89] on icon at bounding box center [74, 91] width 13 height 13
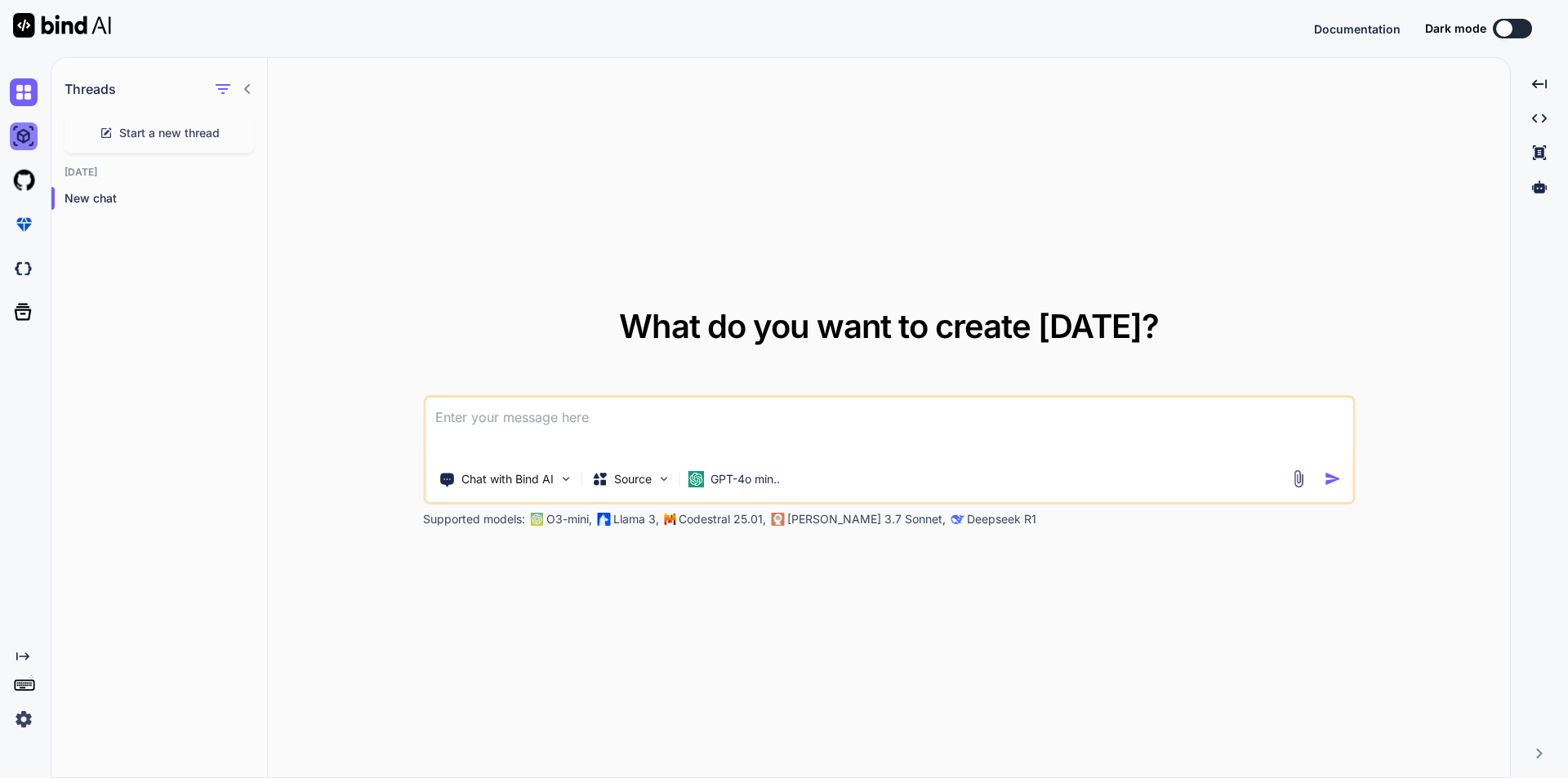
click at [30, 131] on img at bounding box center [23, 136] width 28 height 28
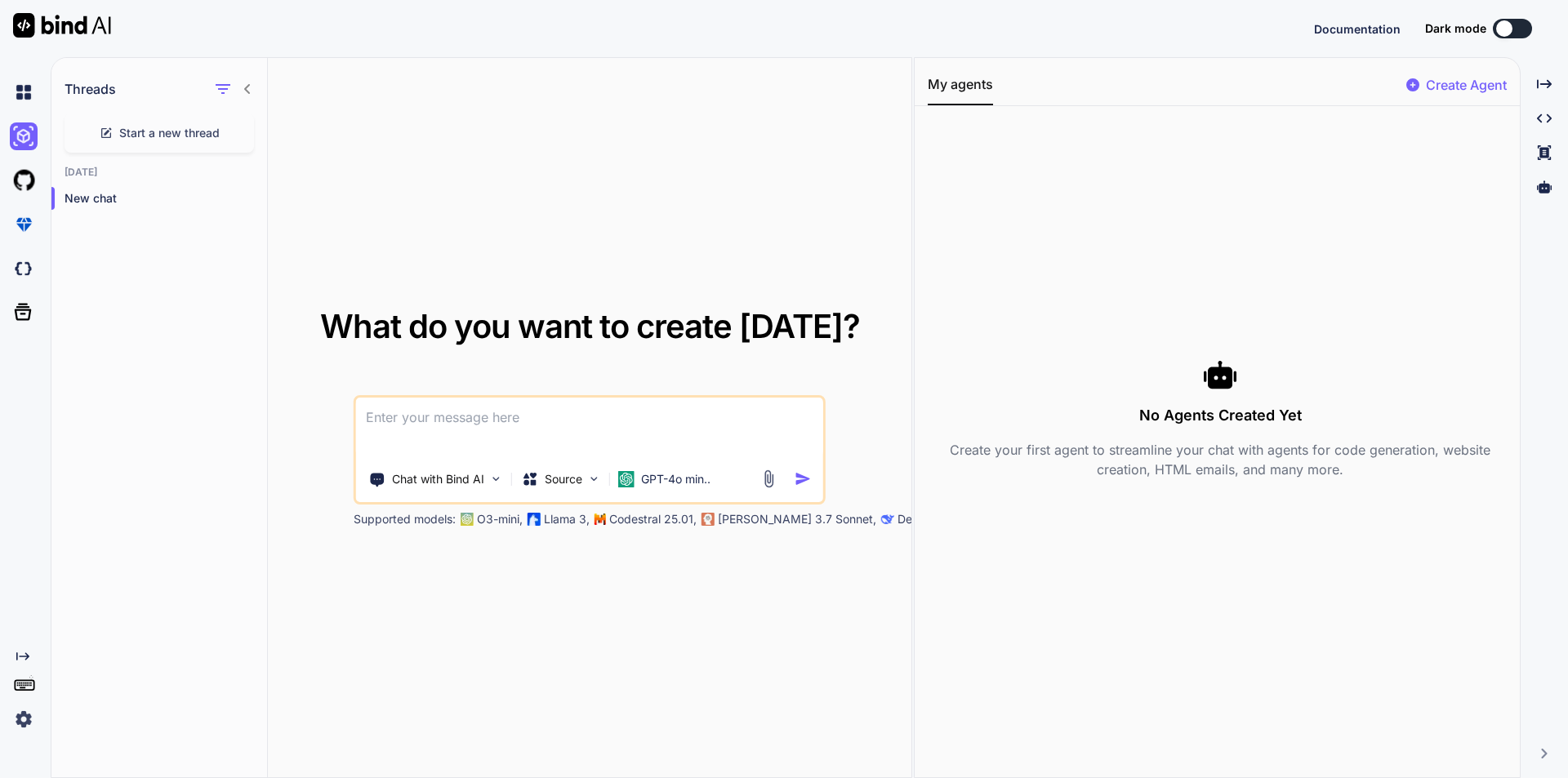
click at [1414, 88] on icon at bounding box center [1413, 85] width 13 height 13
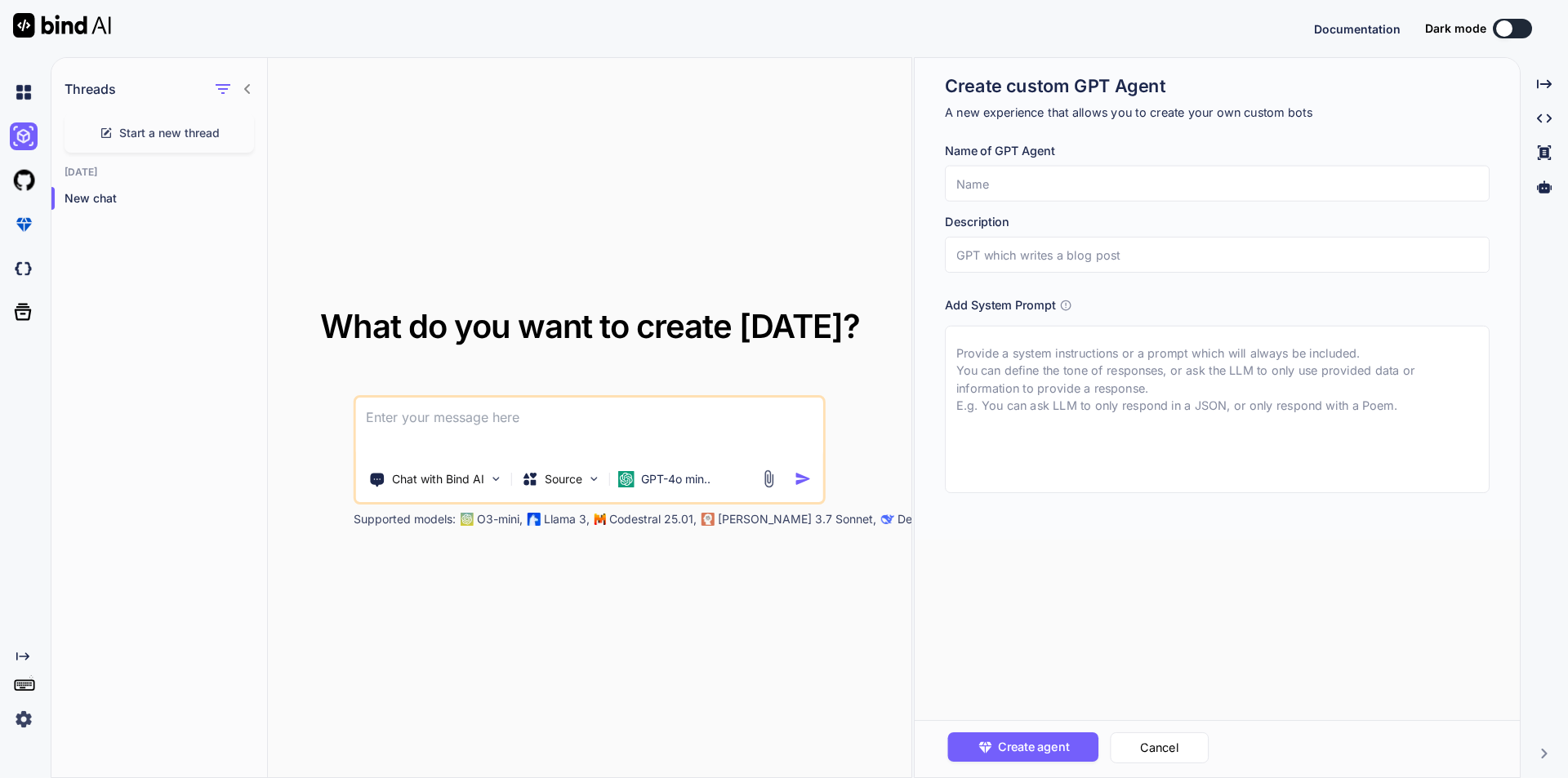
click at [1218, 180] on input "text" at bounding box center [1217, 183] width 545 height 36
click at [1143, 254] on input "text" at bounding box center [1217, 254] width 545 height 36
click at [19, 96] on img at bounding box center [23, 91] width 28 height 28
click at [28, 272] on img at bounding box center [23, 269] width 28 height 28
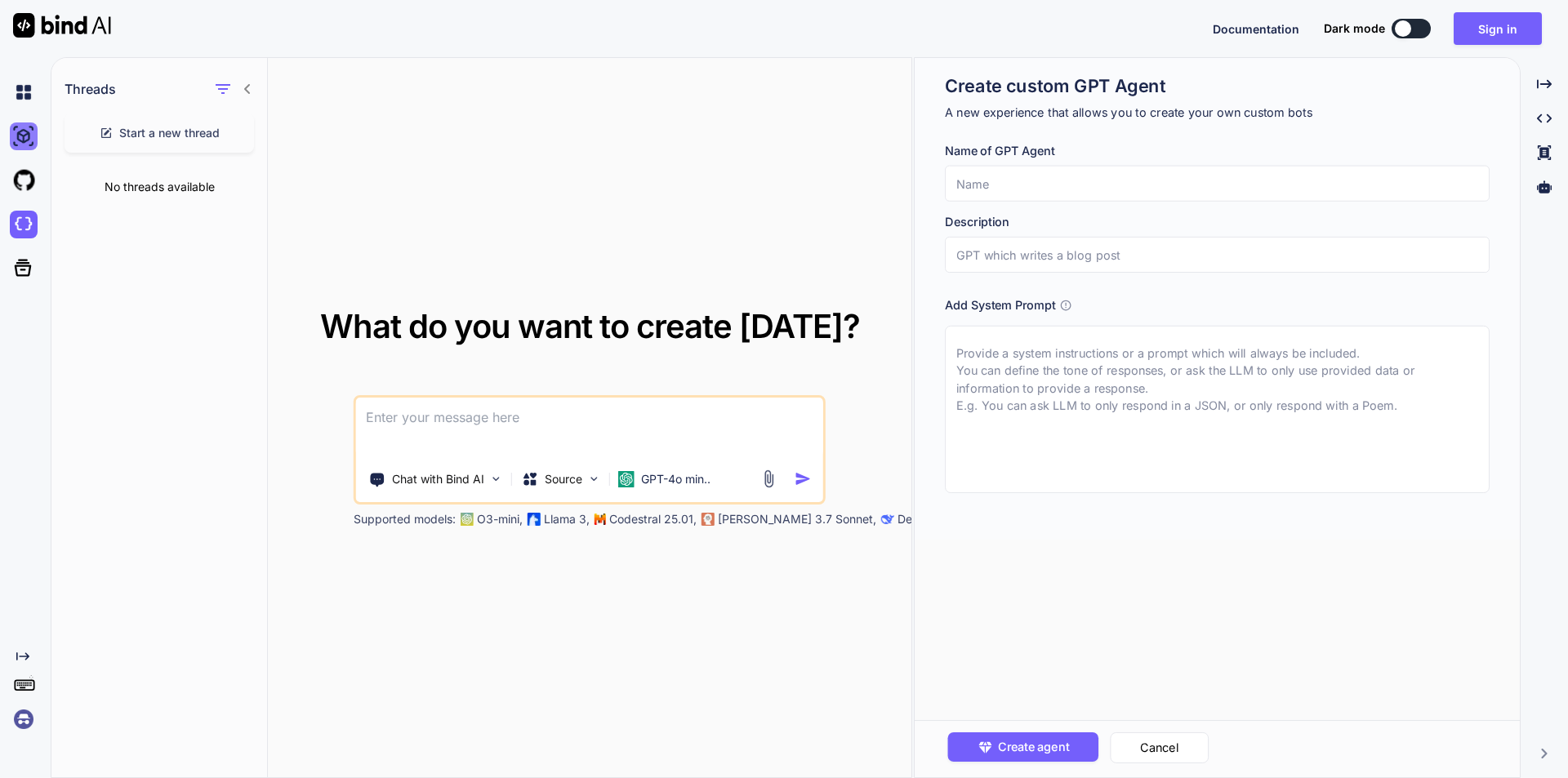
click at [29, 139] on img at bounding box center [23, 136] width 28 height 28
click at [42, 91] on div at bounding box center [27, 91] width 35 height 28
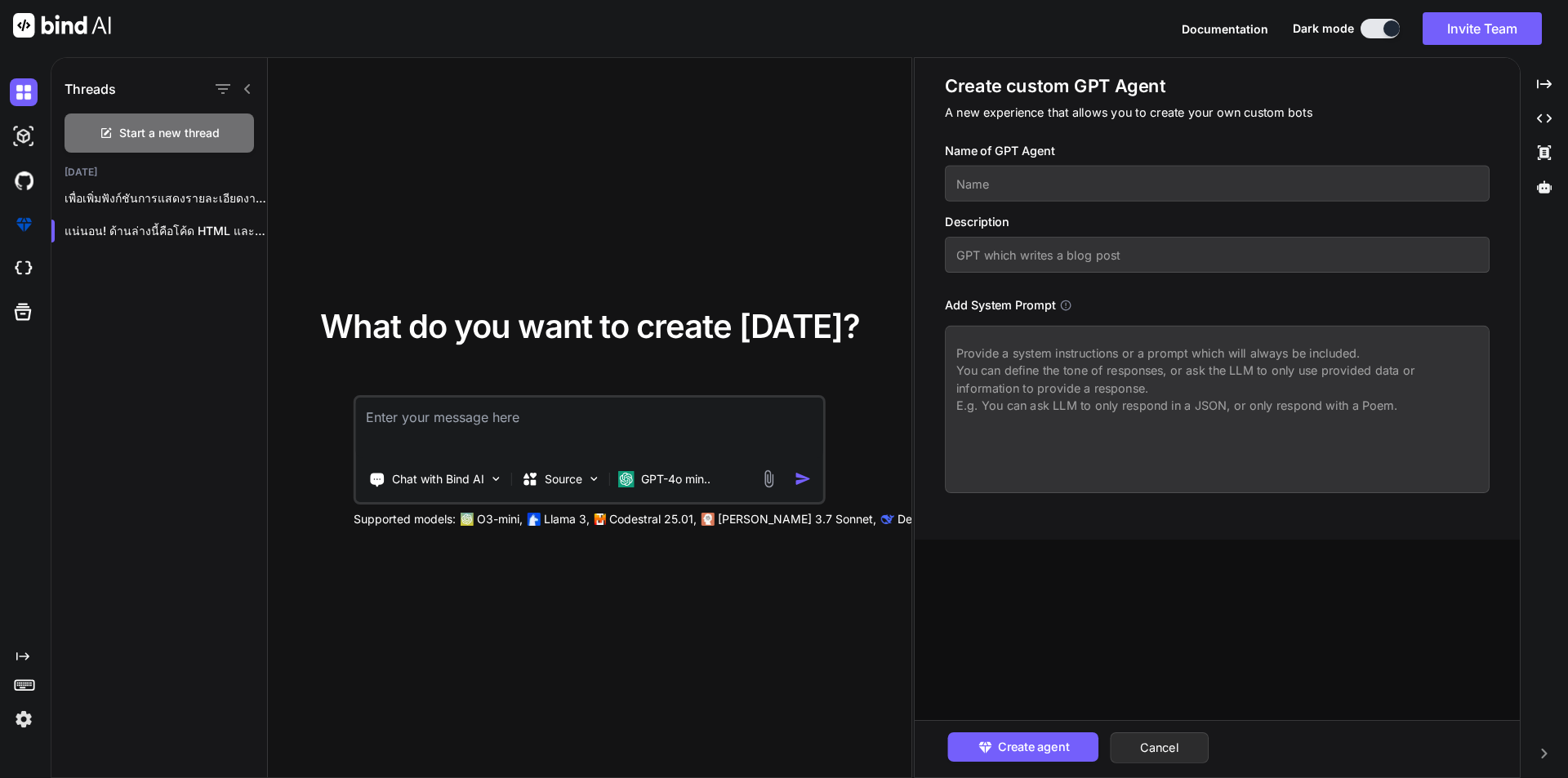
type textarea "x"
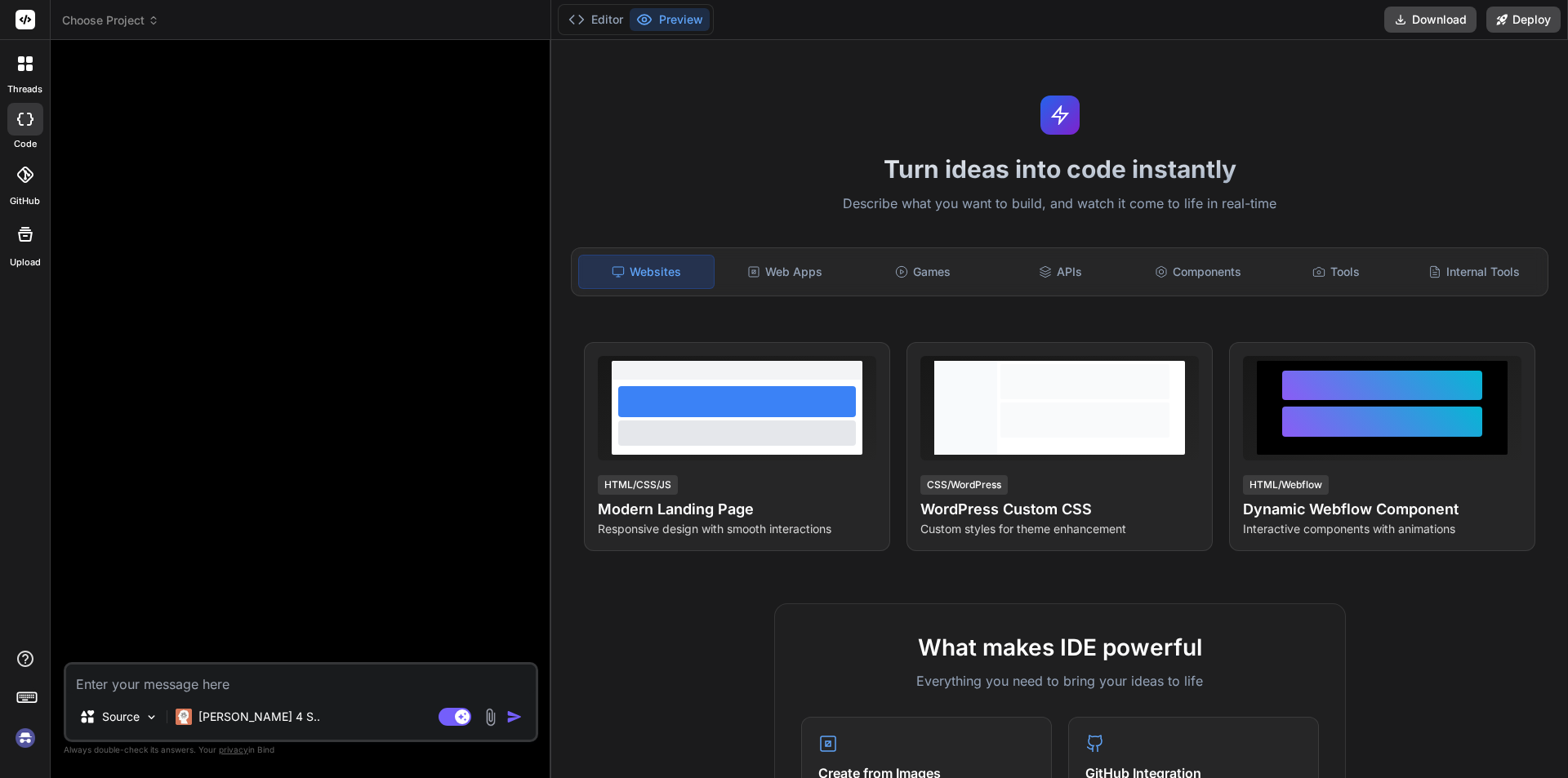
type textarea "x"
click at [148, 28] on span "Choose Project" at bounding box center [110, 20] width 97 height 16
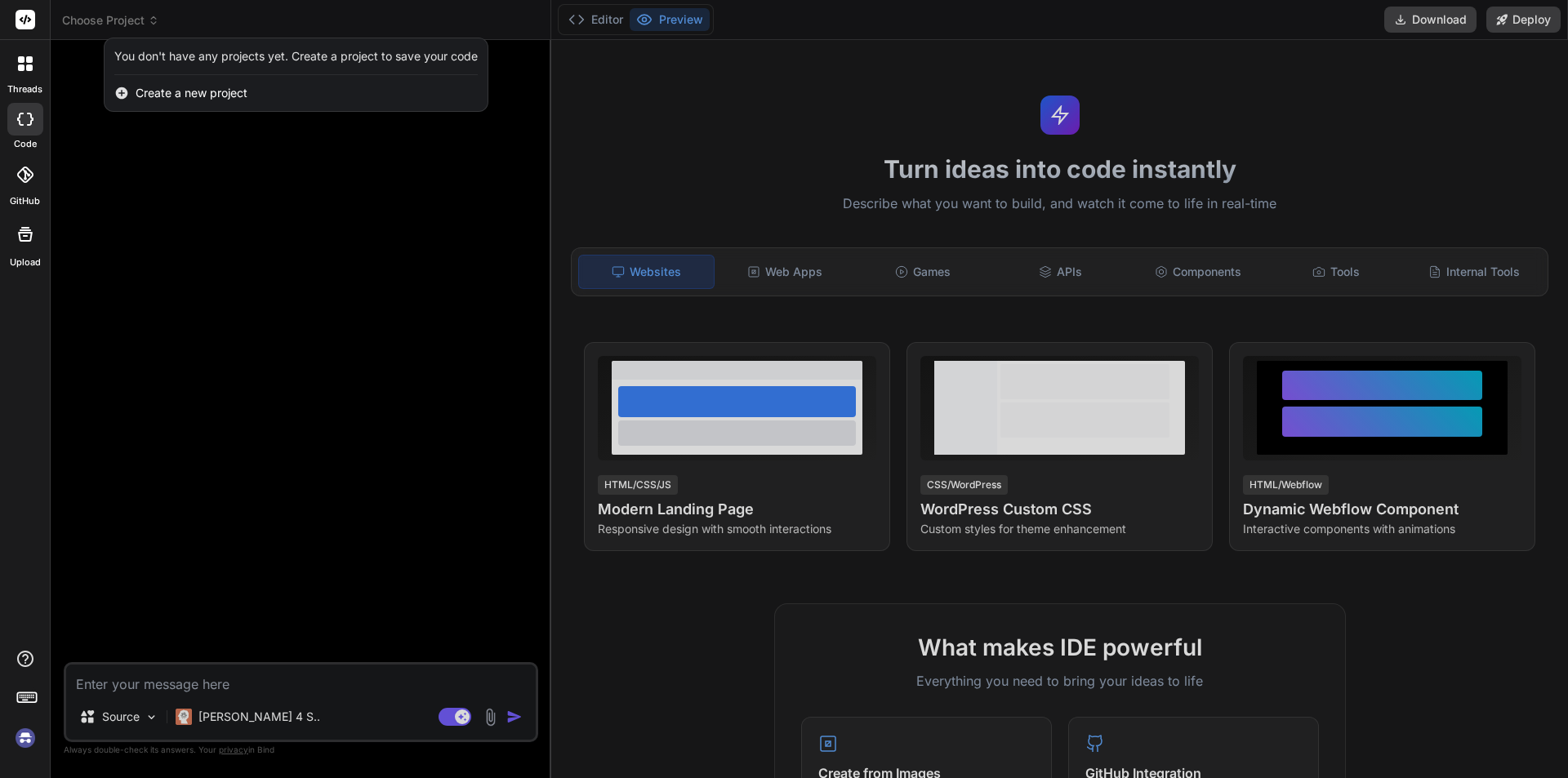
click at [217, 91] on span "Create a new project" at bounding box center [192, 92] width 112 height 16
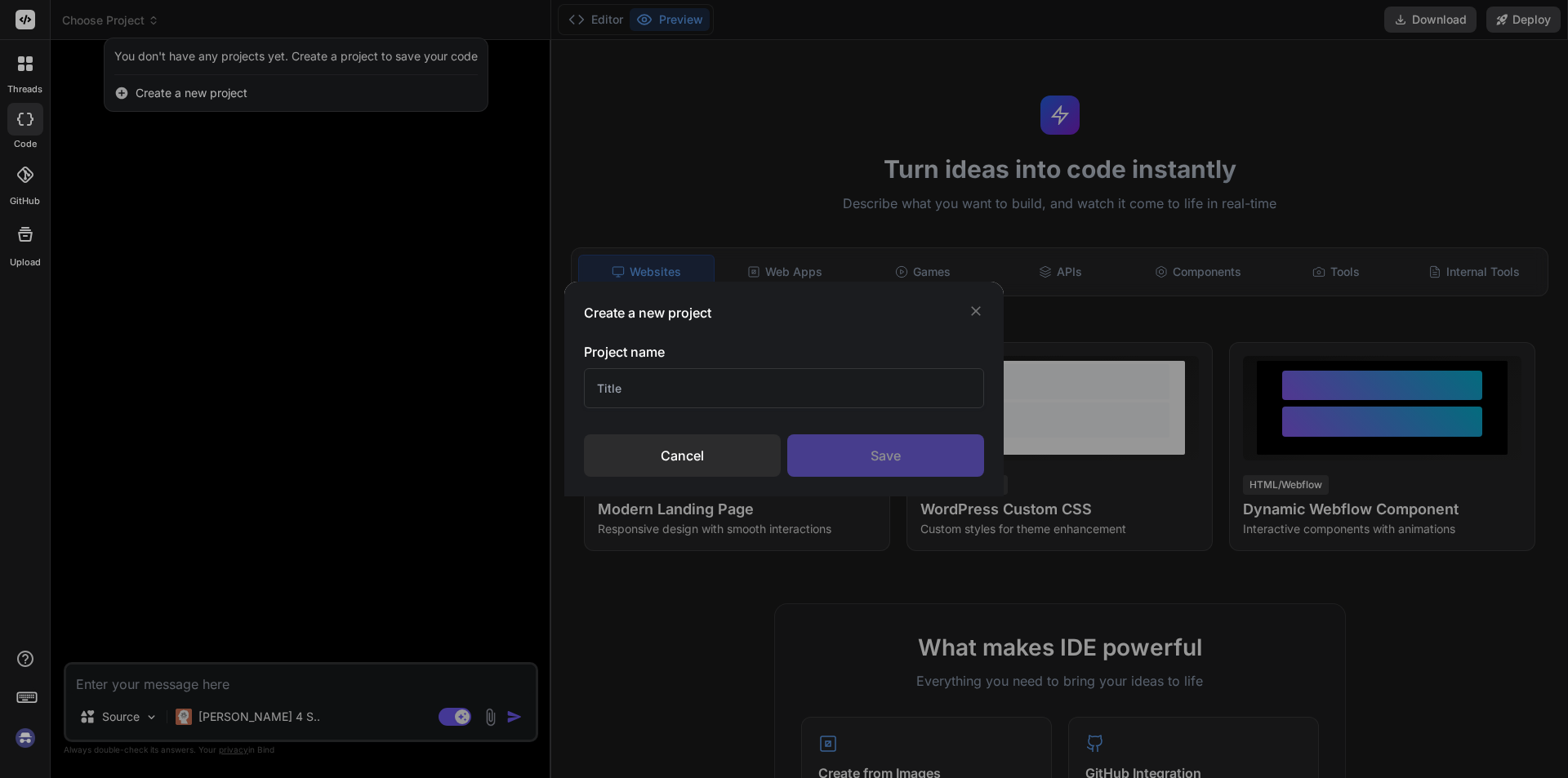
click at [648, 392] on input "text" at bounding box center [784, 388] width 401 height 40
type input "ไ"
type input "web"
click at [886, 444] on div "Save" at bounding box center [886, 455] width 196 height 42
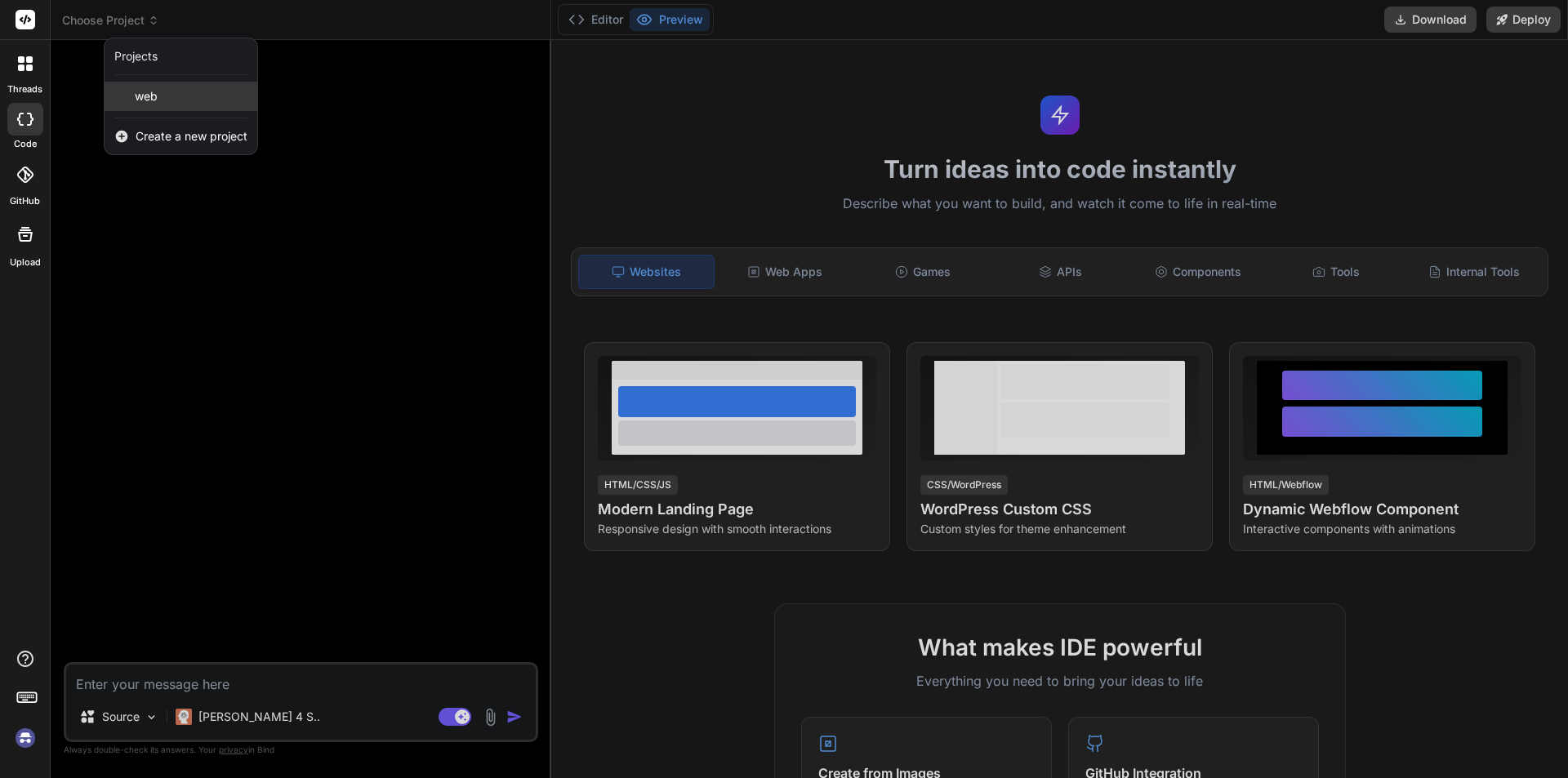
click at [166, 99] on div "web" at bounding box center [181, 96] width 153 height 30
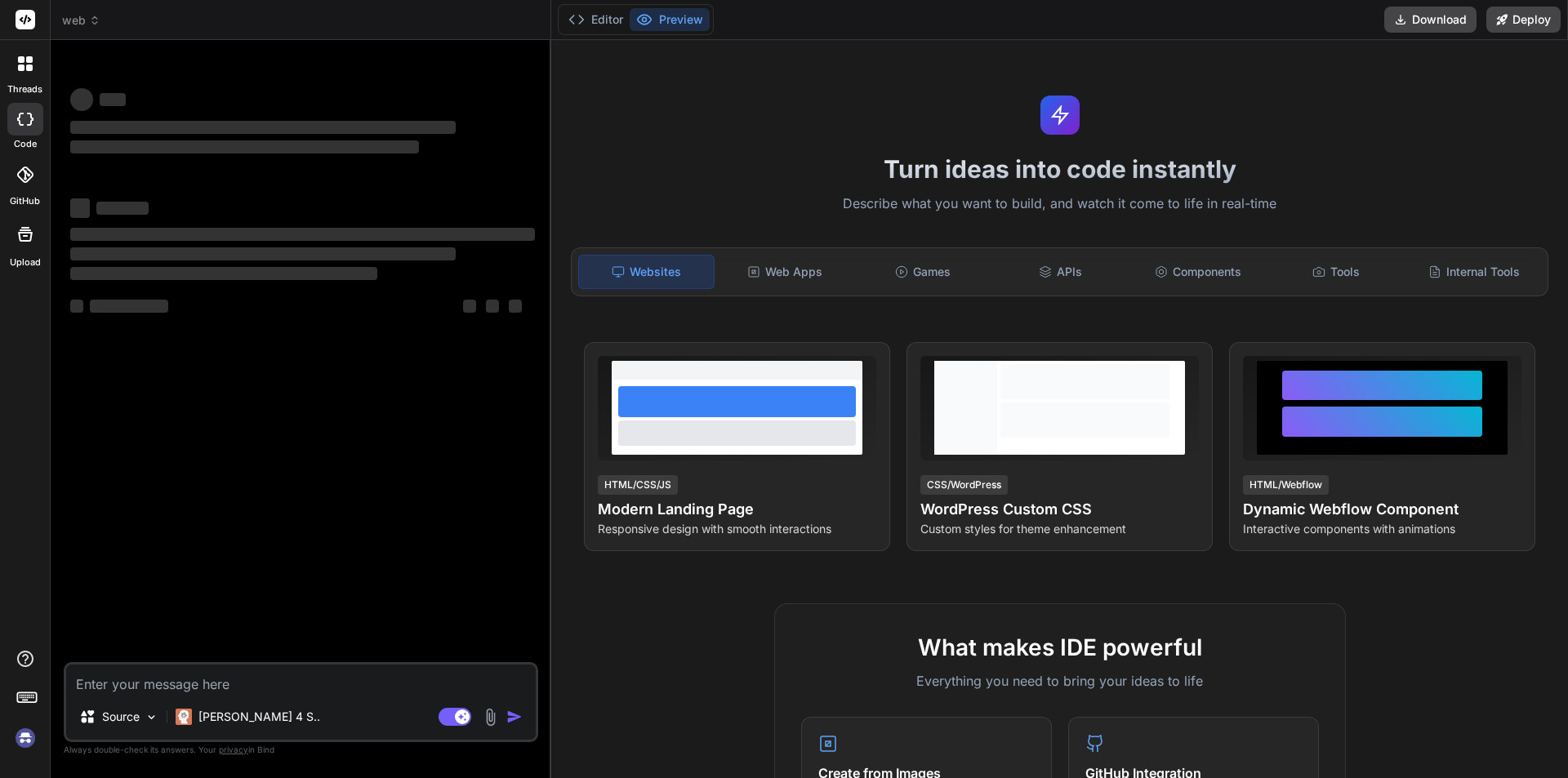
scroll to position [15, 0]
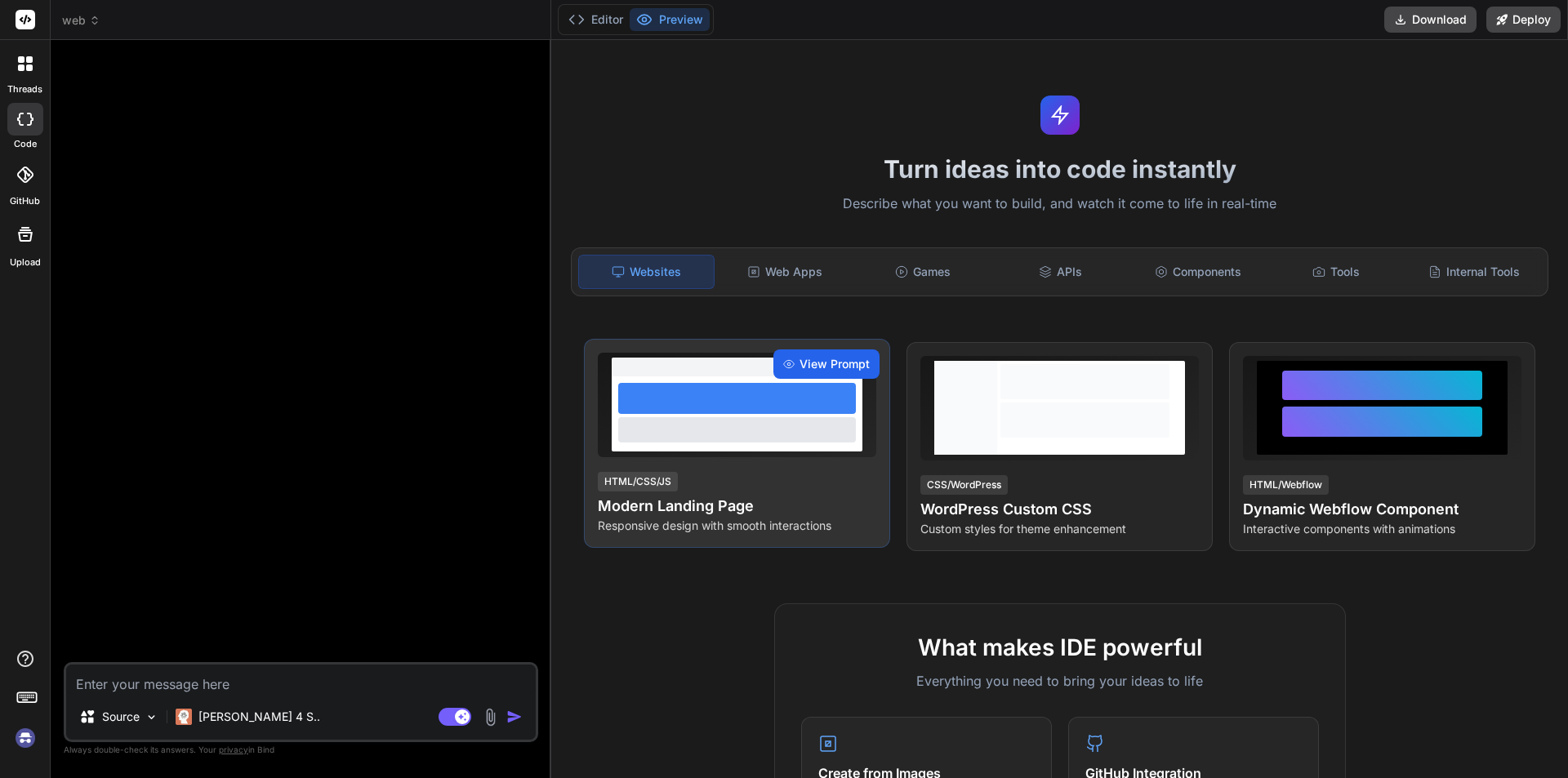
click at [818, 356] on span "View Prompt" at bounding box center [834, 364] width 70 height 16
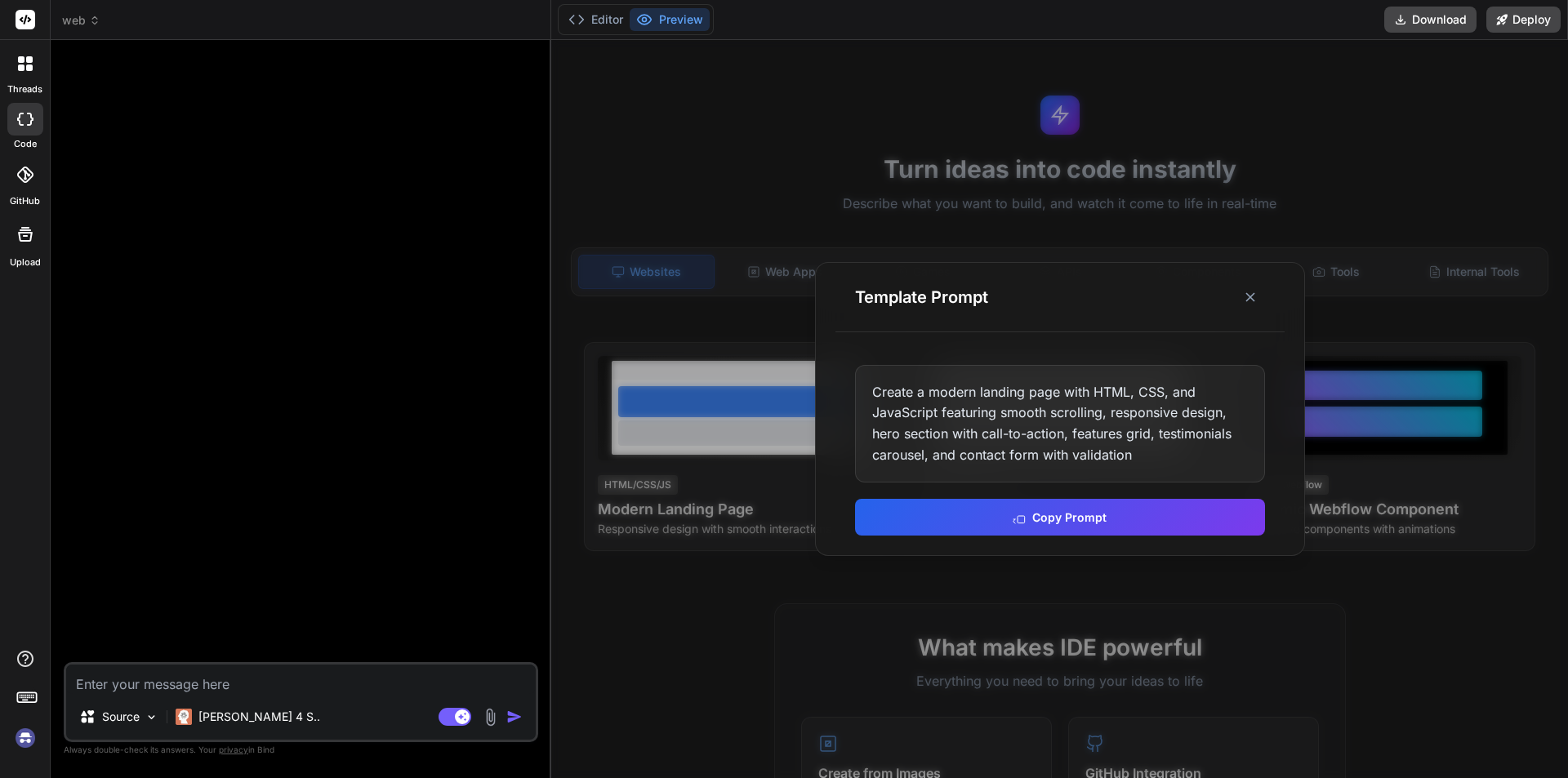
click at [962, 410] on div "Create a modern landing page with HTML, CSS, and JavaScript featuring smooth sc…" at bounding box center [1060, 424] width 410 height 117
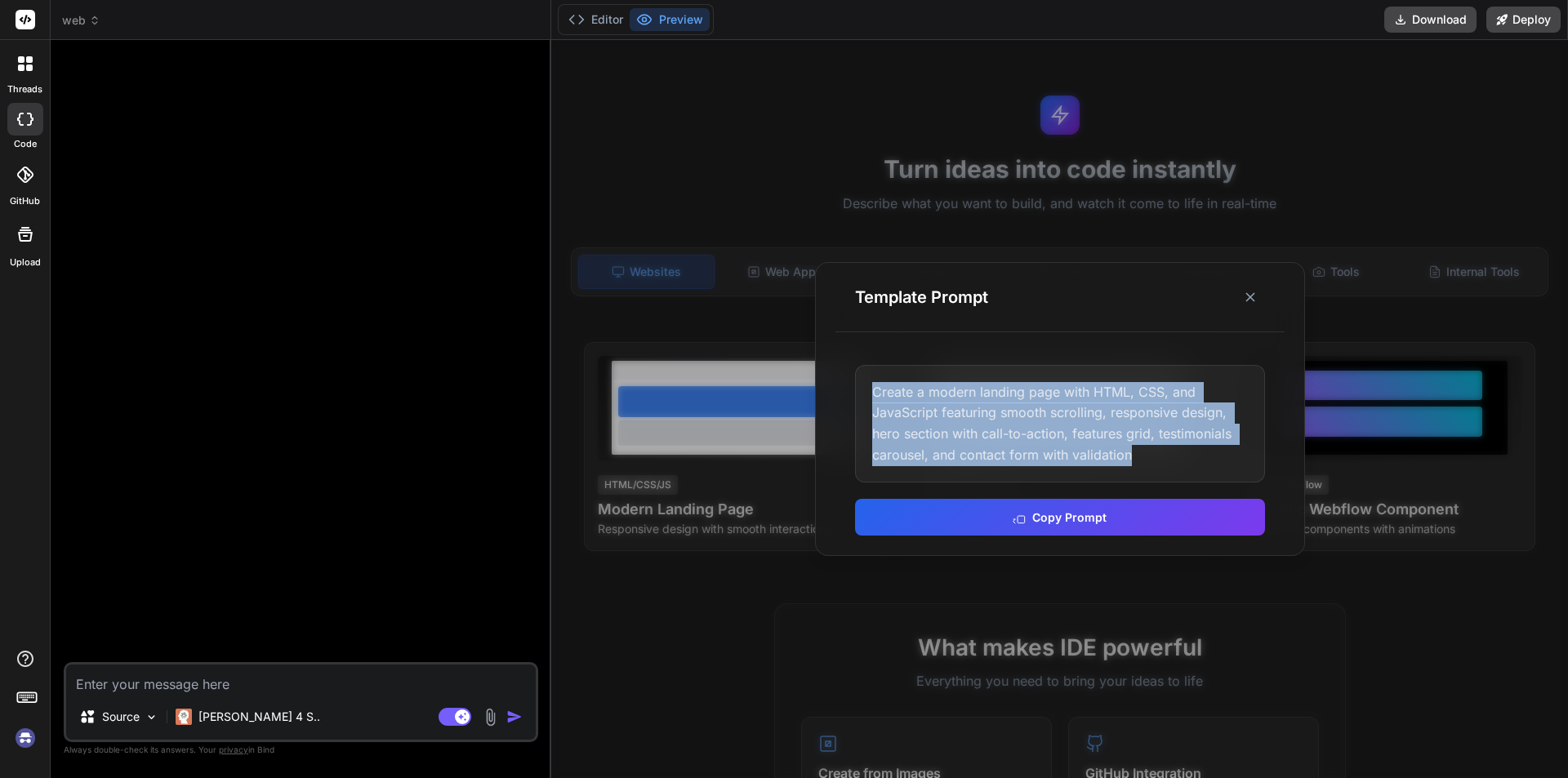
copy div "Create a modern landing page with HTML, CSS, and JavaScript featuring smooth sc…"
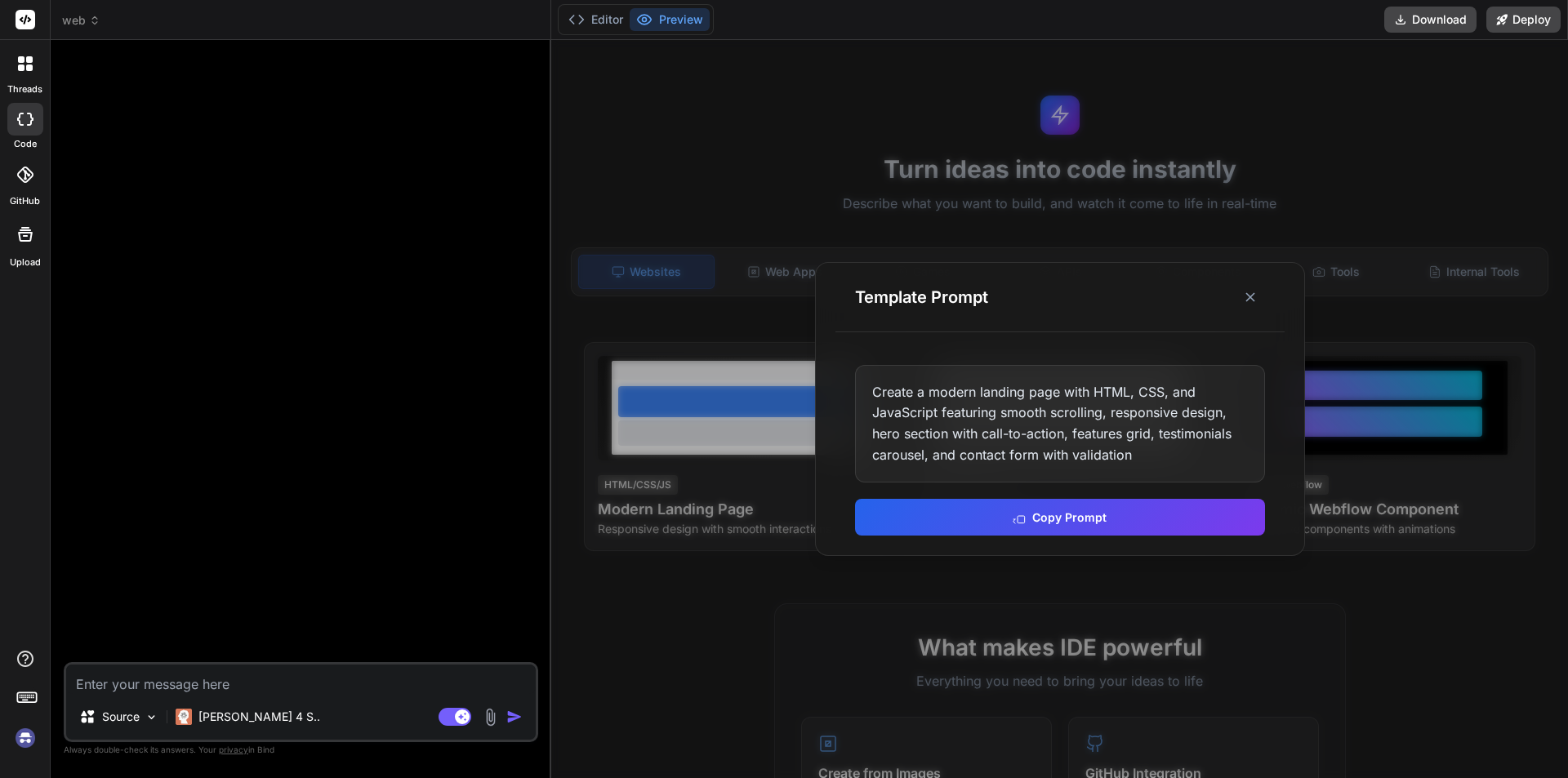
click at [290, 684] on textarea at bounding box center [301, 679] width 470 height 30
paste textarea "Create a modern landing page with HTML, CSS, and JavaScript featuring smooth sc…"
type textarea "x"
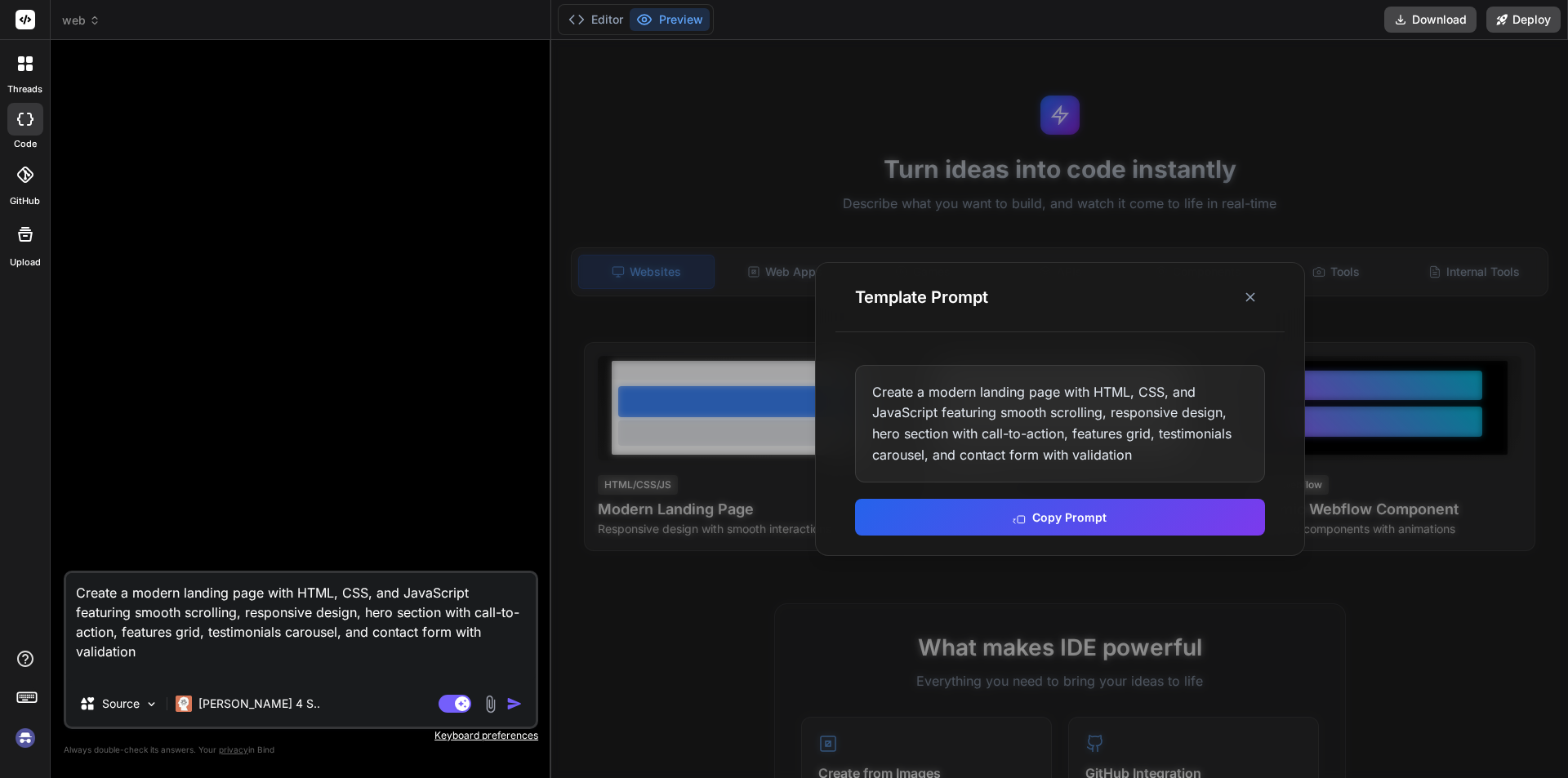
type textarea "Create a modern landing page with HTML, CSS, and JavaScript featuring smooth sc…"
click at [513, 709] on img "button" at bounding box center [514, 704] width 16 height 16
type textarea "x"
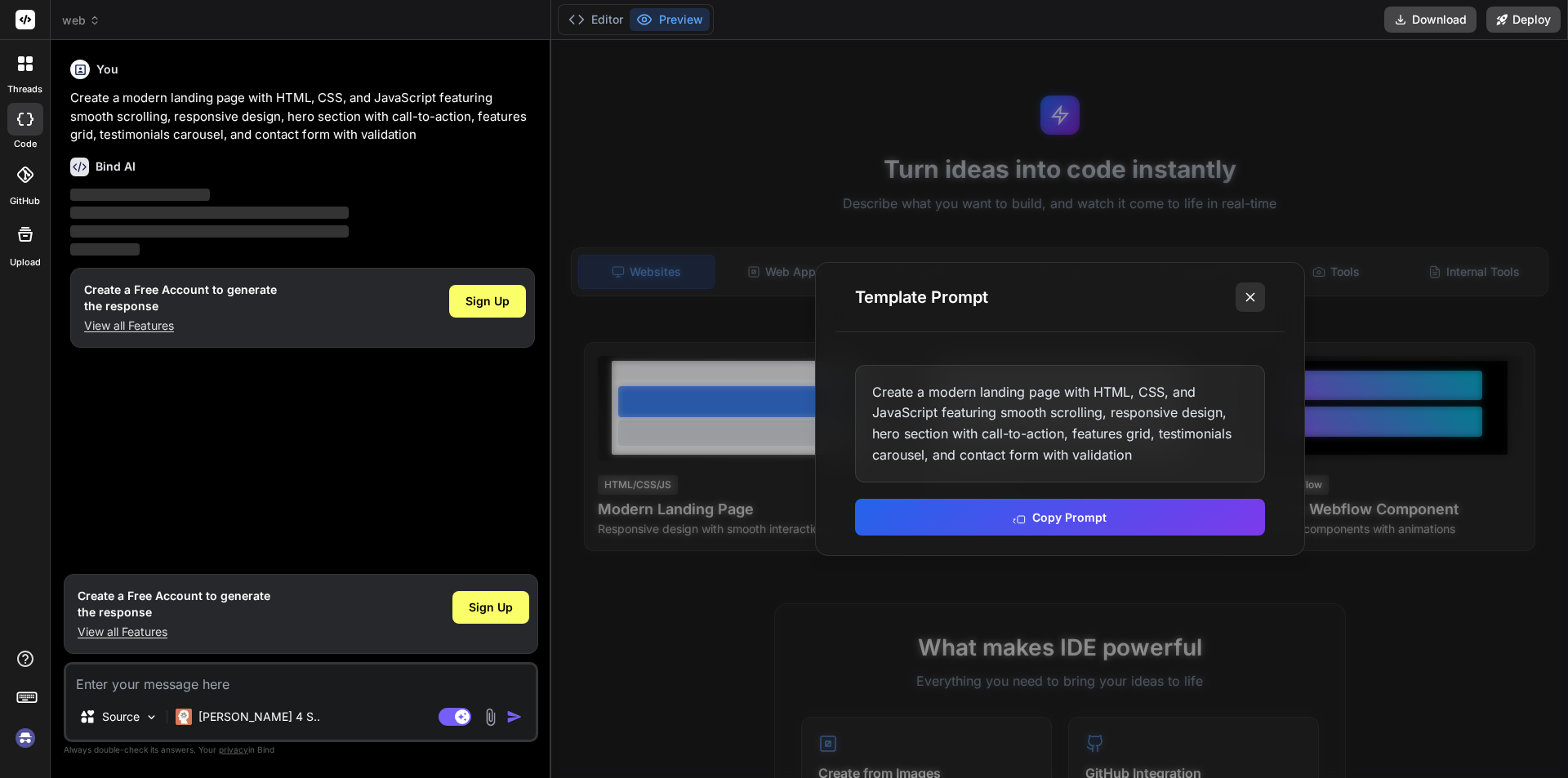
click at [1251, 290] on icon at bounding box center [1250, 297] width 16 height 16
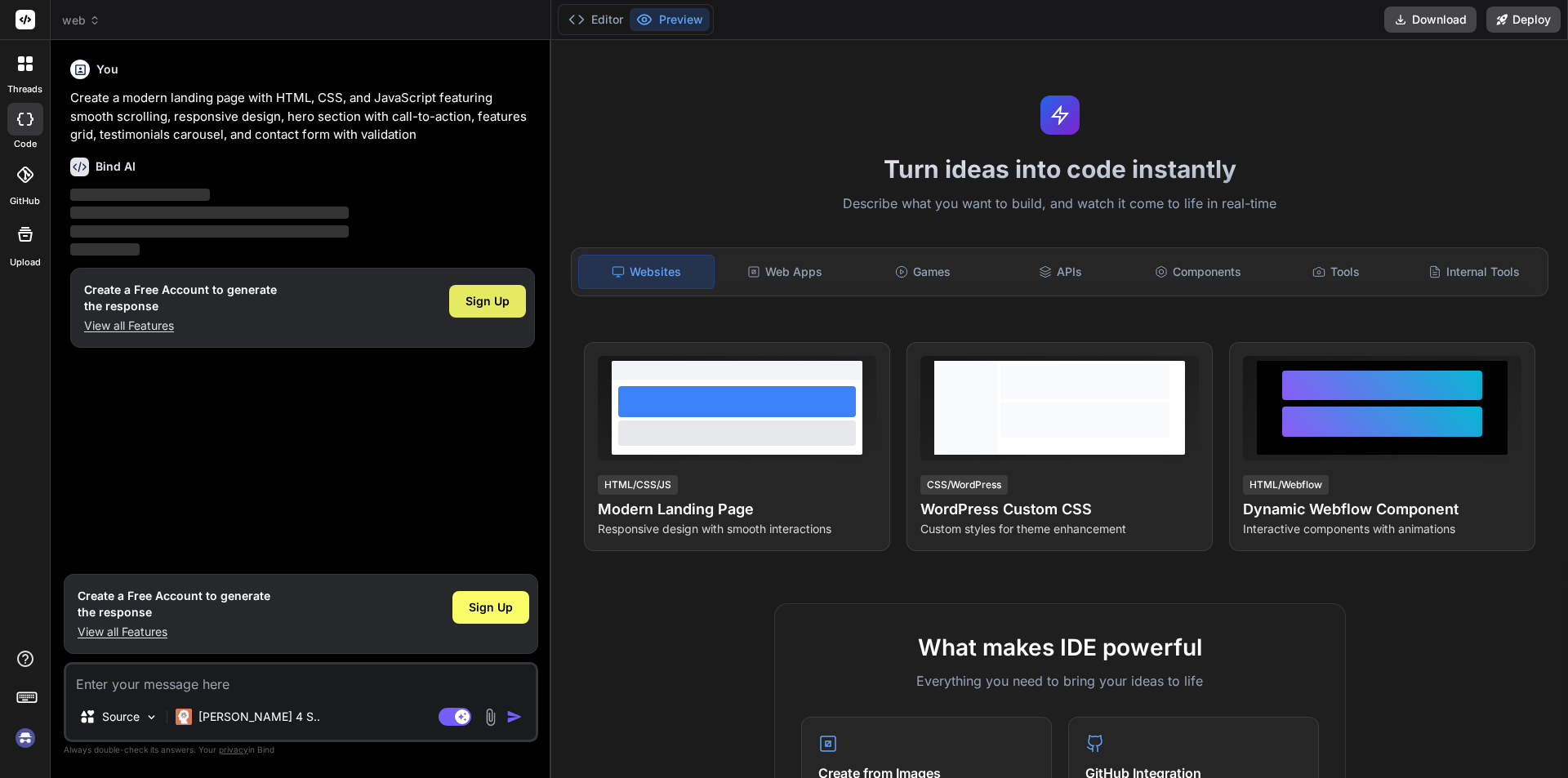
click at [503, 298] on span "Sign Up" at bounding box center [487, 300] width 44 height 16
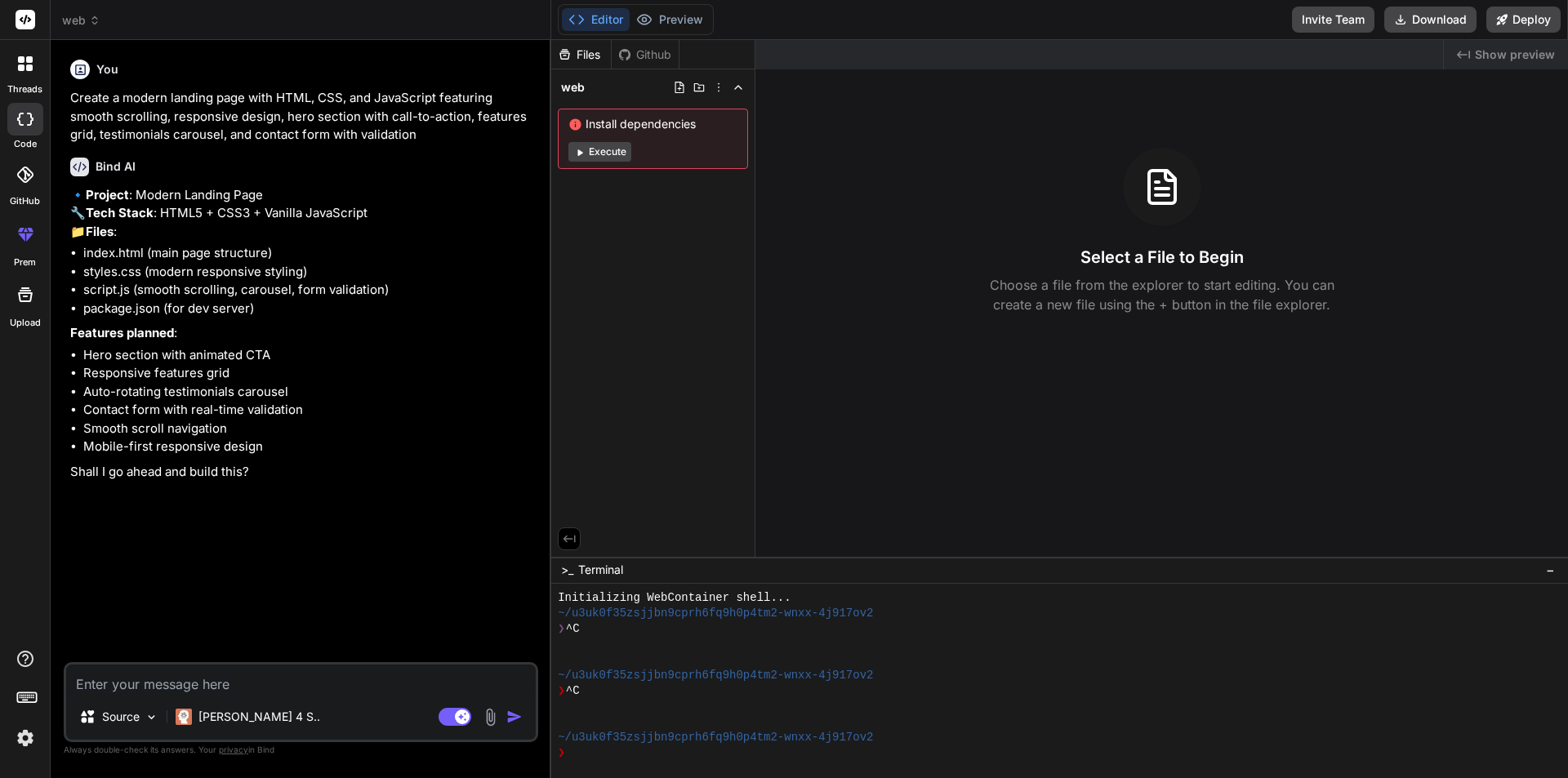
click at [269, 687] on textarea at bounding box center [301, 679] width 470 height 30
type textarea "x"
type textarea "y"
type textarea "x"
type textarea "ye"
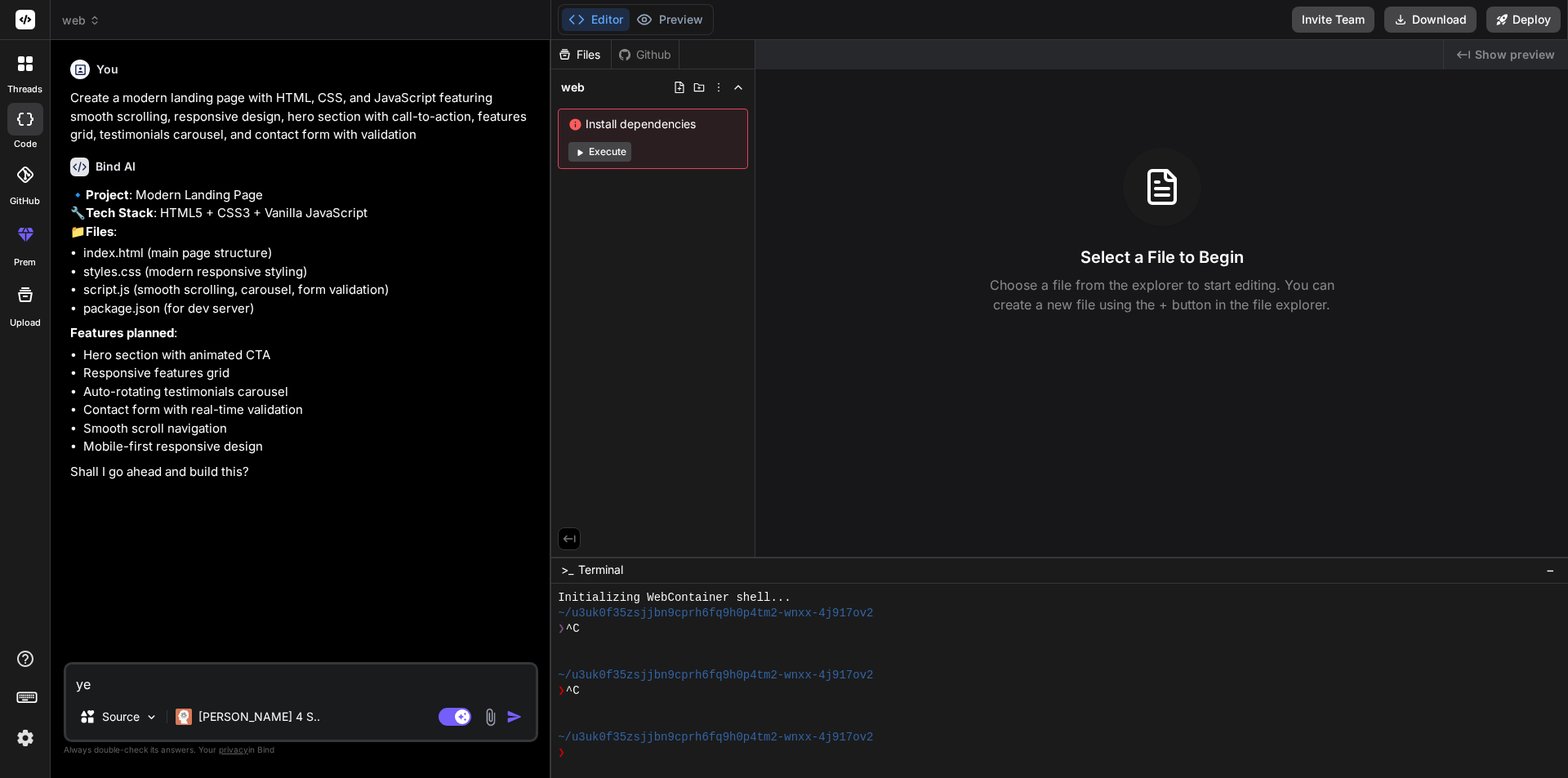
type textarea "x"
type textarea "yes"
type textarea "x"
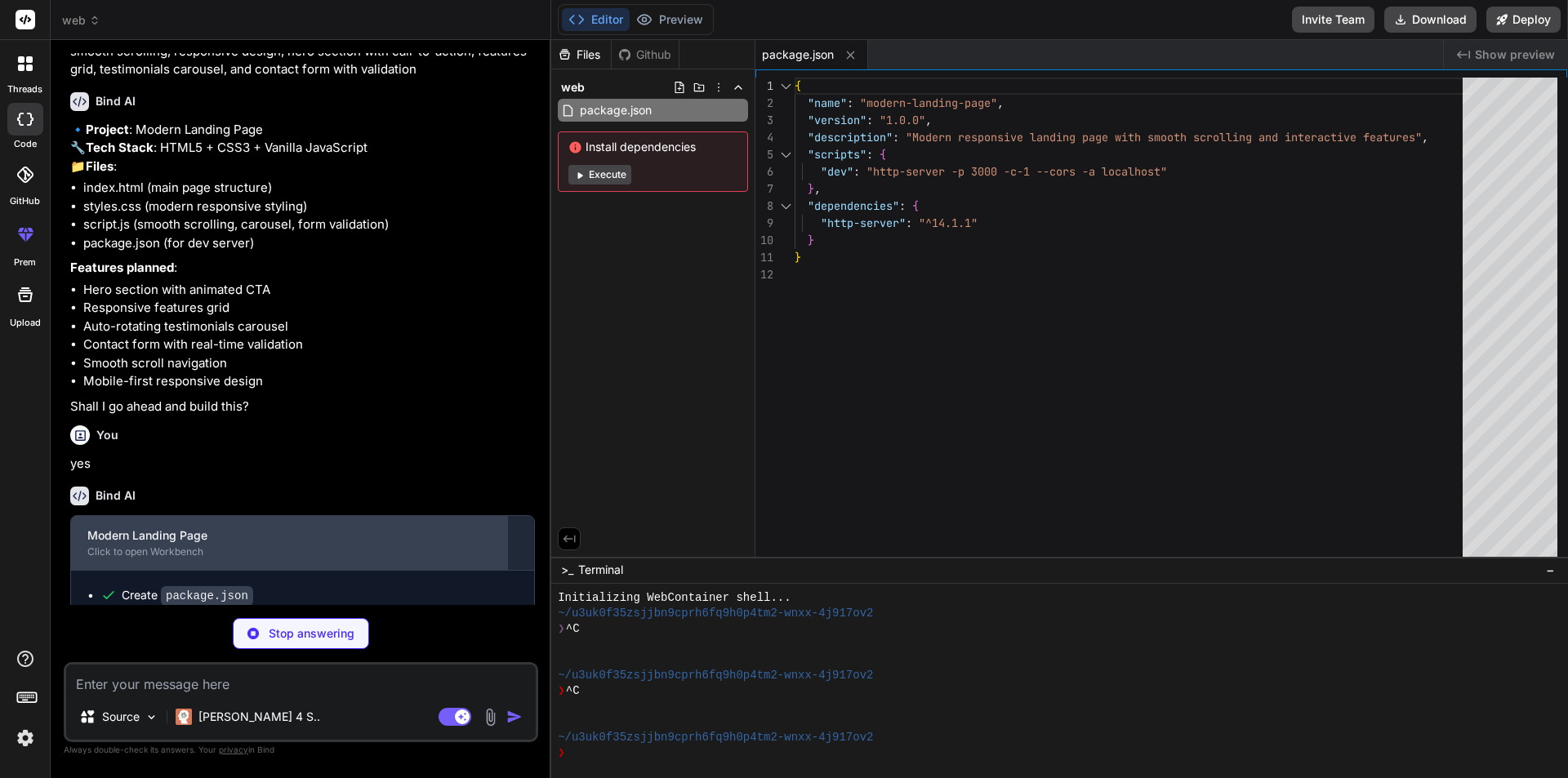
scroll to position [143, 0]
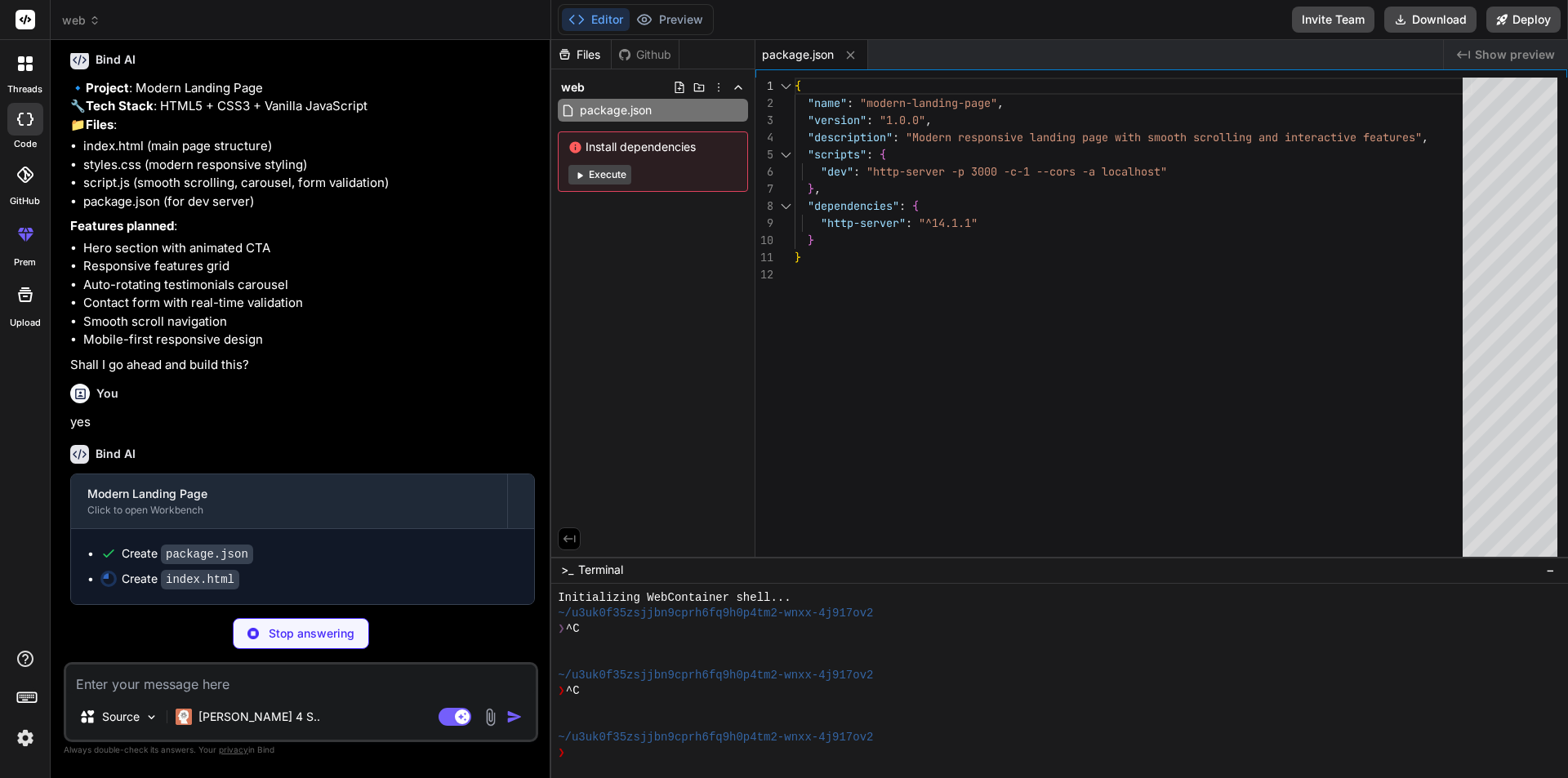
type textarea "x"
type textarea "<p>&copy; 2024 ModernTech. All rights reserved.</p> </div> </div> </footer> <sc…"
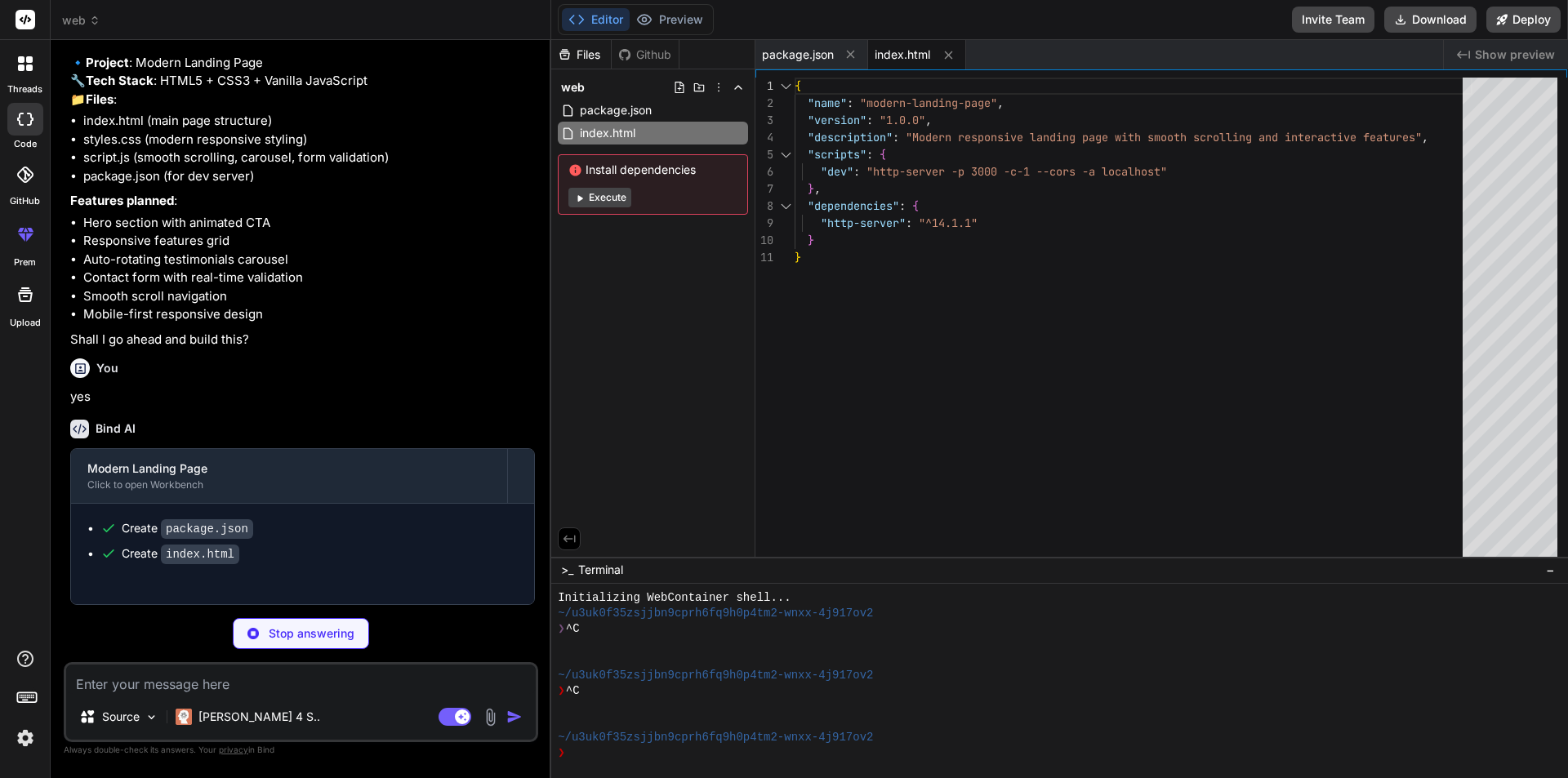
type textarea "x"
type textarea "}"
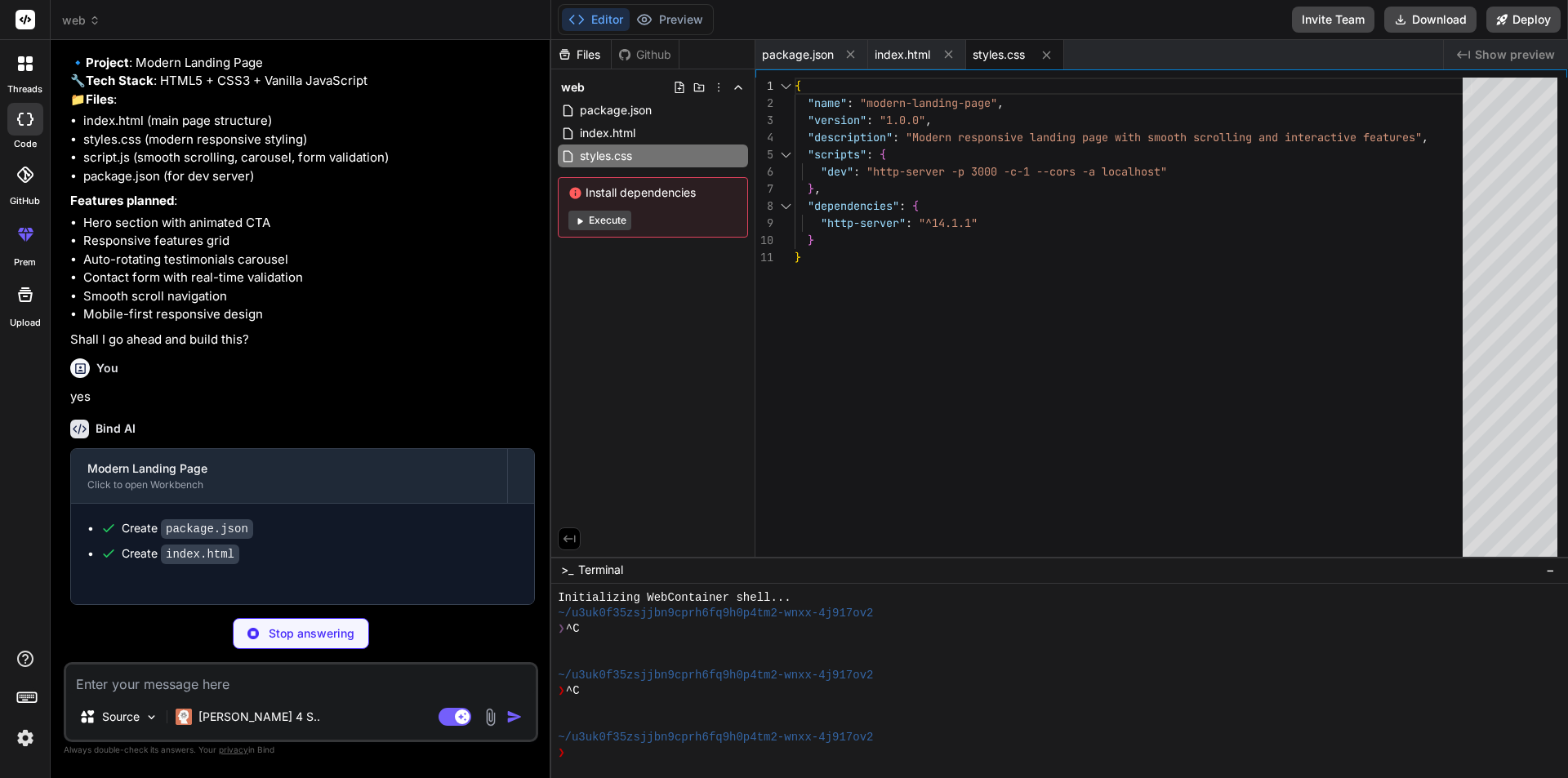
type textarea "x"
type textarea "nextSlide(); } else { prevSlide(); } } } });"
type textarea "x"
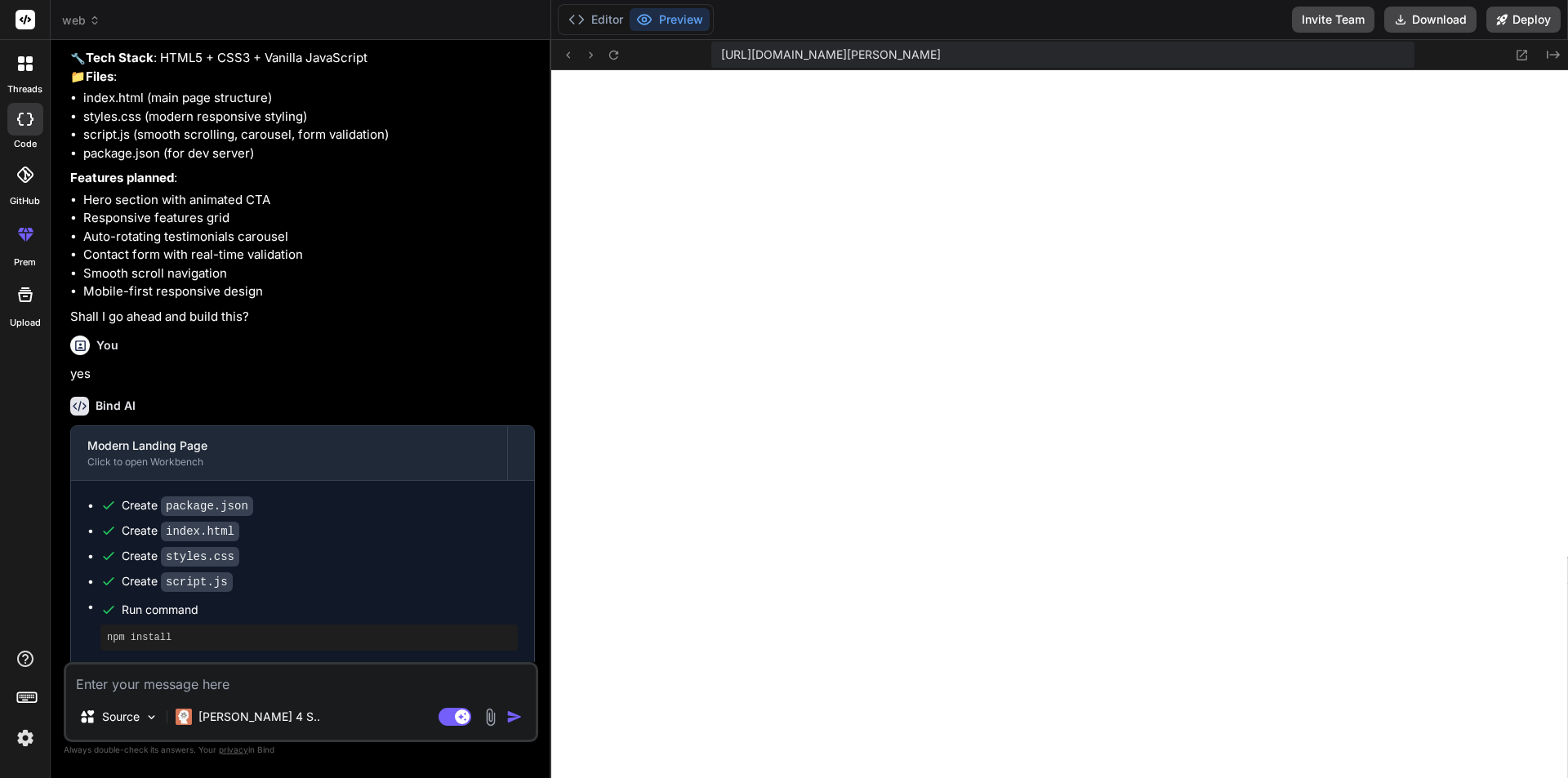
scroll to position [164, 0]
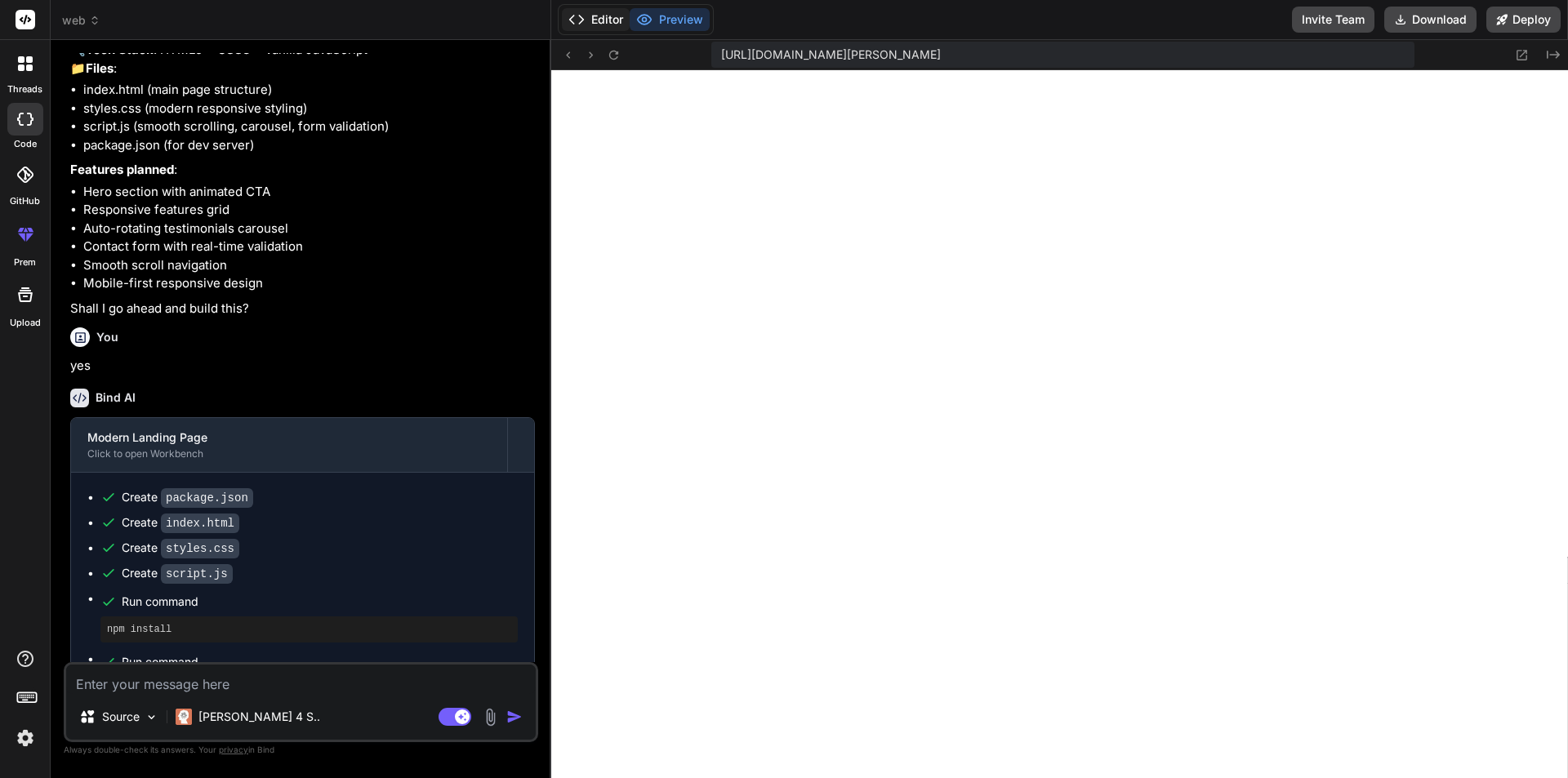
click at [599, 24] on button "Editor" at bounding box center [595, 19] width 67 height 23
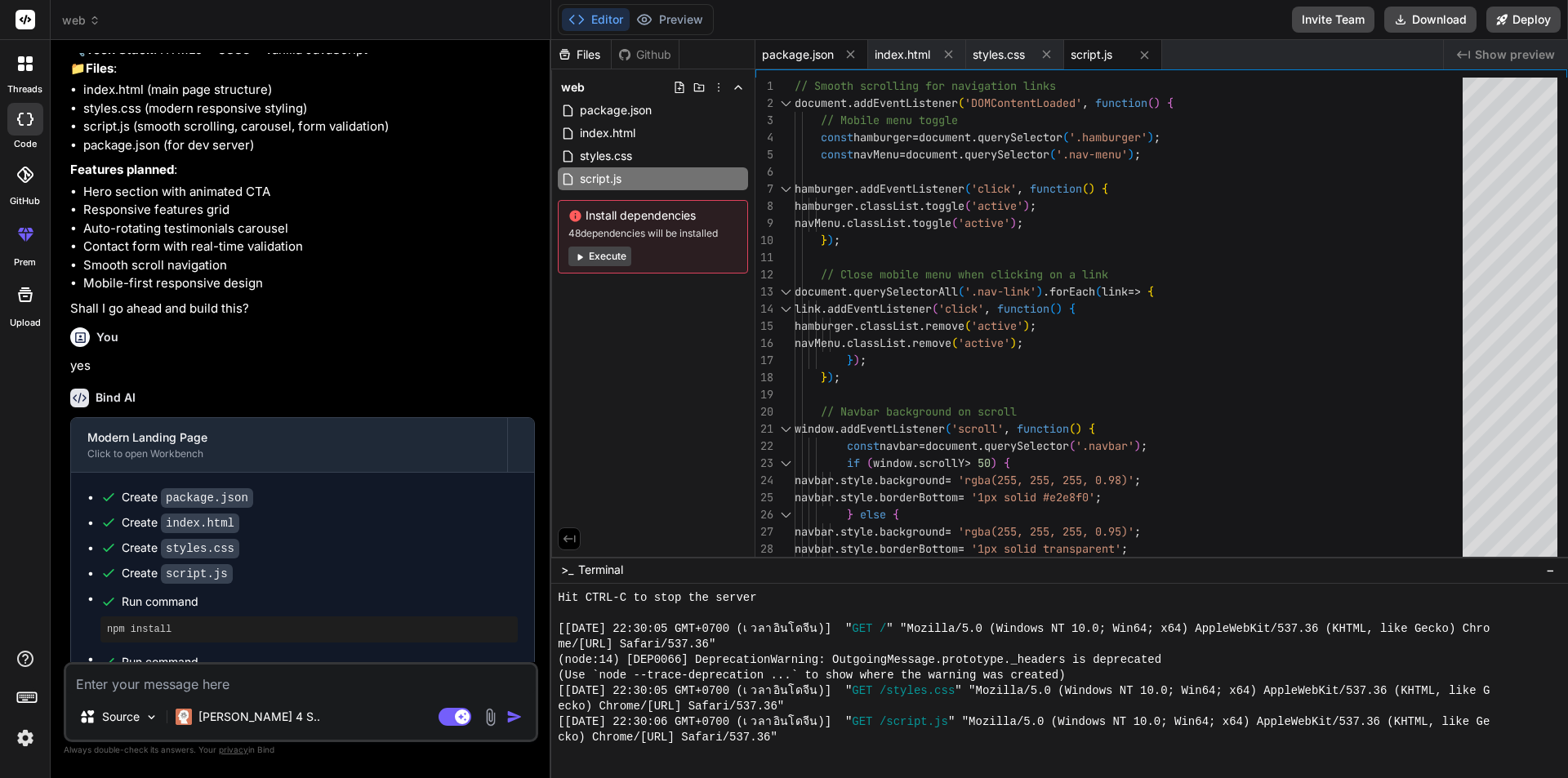
click at [814, 48] on span "package.json" at bounding box center [797, 54] width 72 height 16
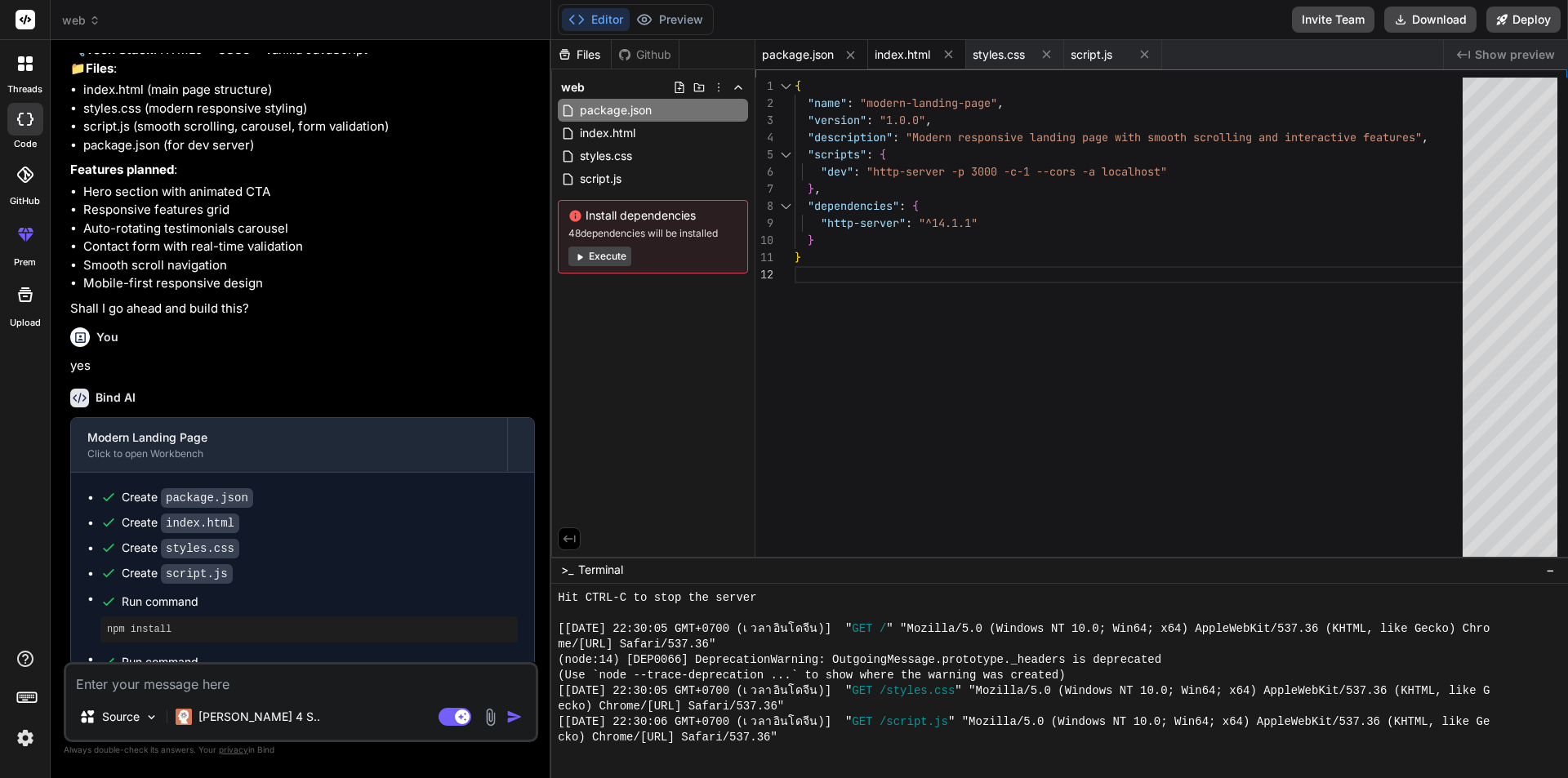
click at [898, 52] on span "index.html" at bounding box center [902, 54] width 56 height 16
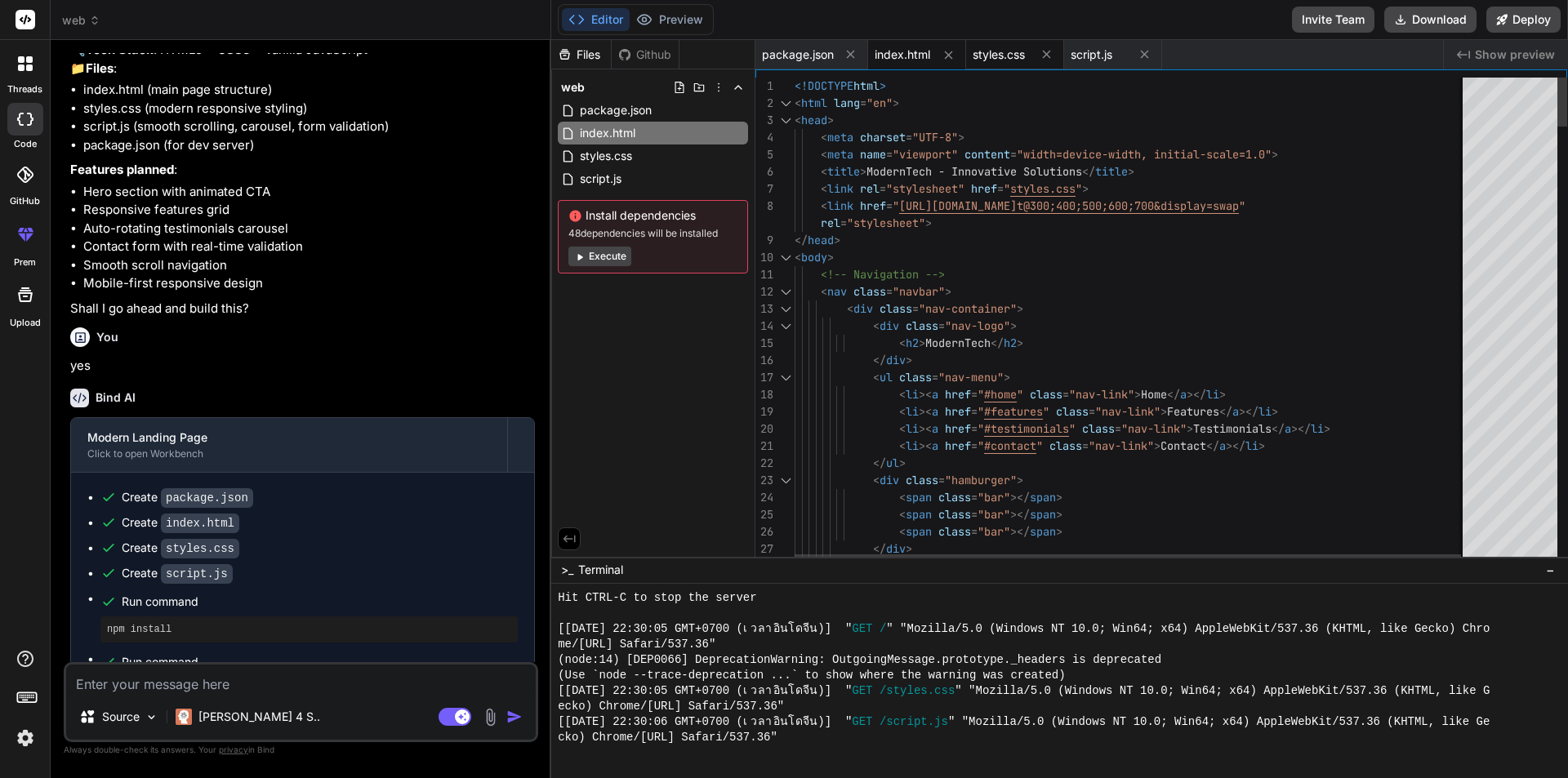
click at [1006, 54] on span "styles.css" at bounding box center [999, 54] width 52 height 16
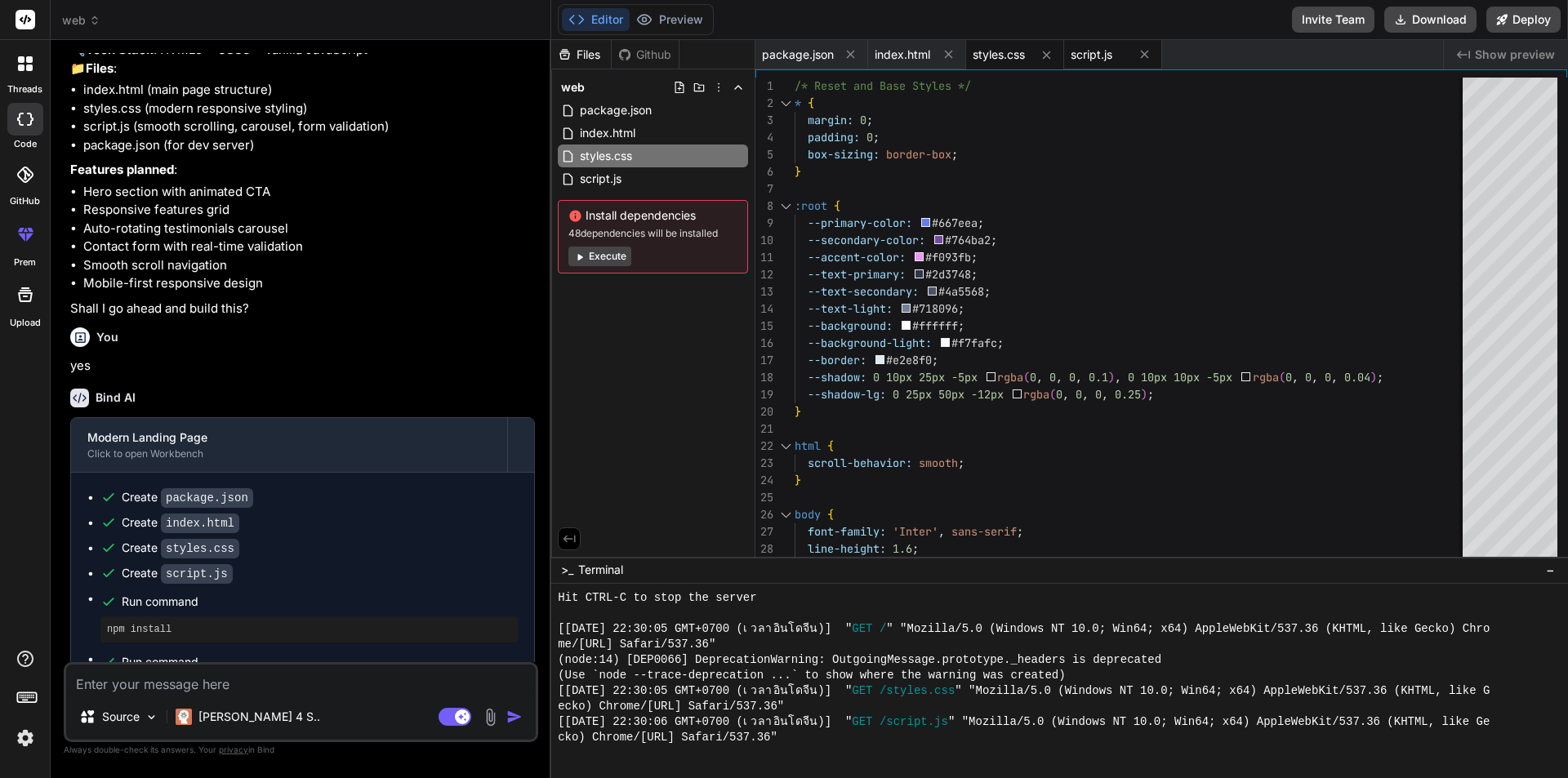
click at [1114, 57] on div "script.js" at bounding box center [1099, 54] width 57 height 16
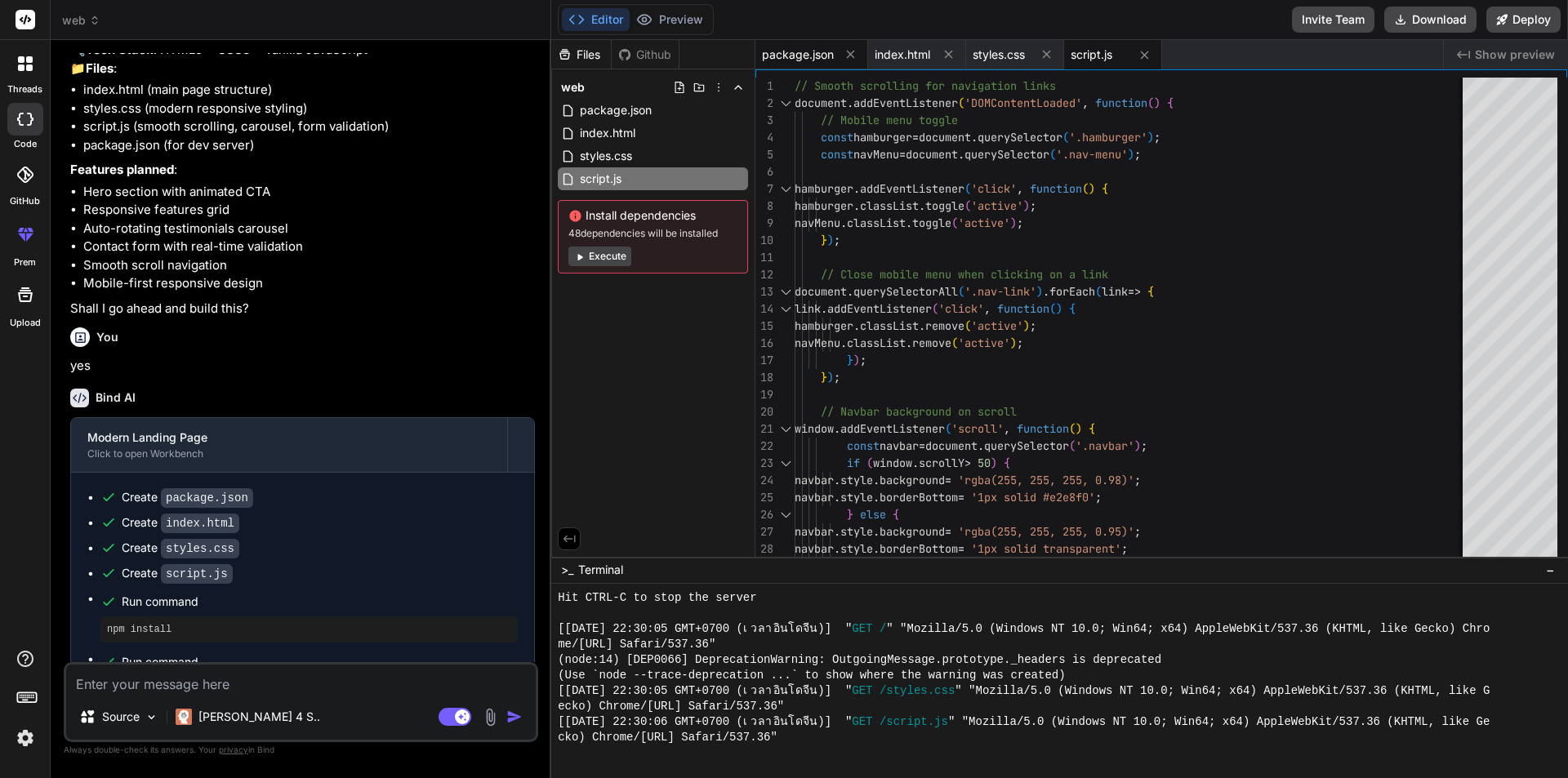
click at [796, 49] on span "package.json" at bounding box center [797, 54] width 72 height 16
type textarea "}"
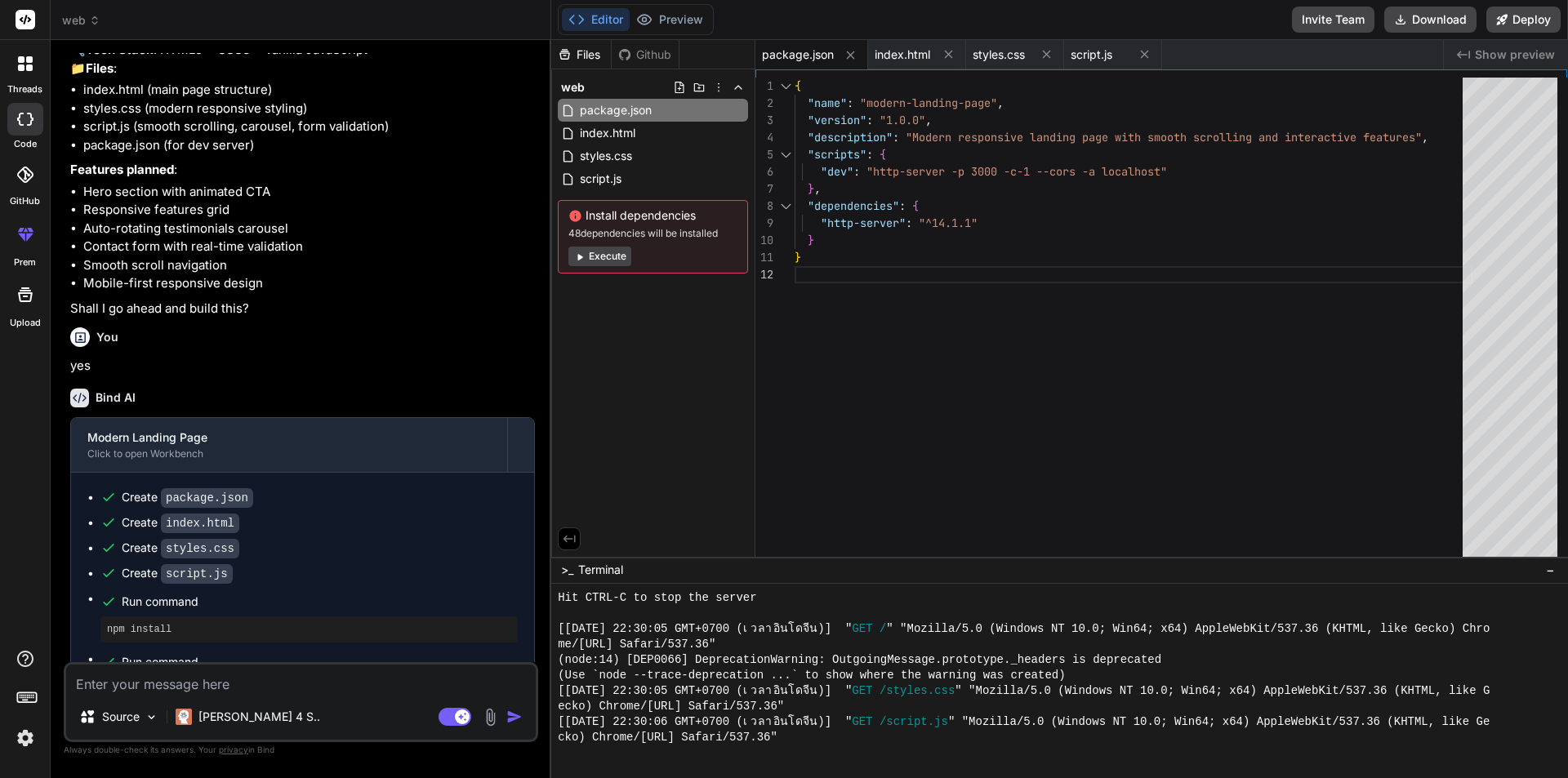
click at [609, 261] on button "Execute" at bounding box center [599, 256] width 63 height 19
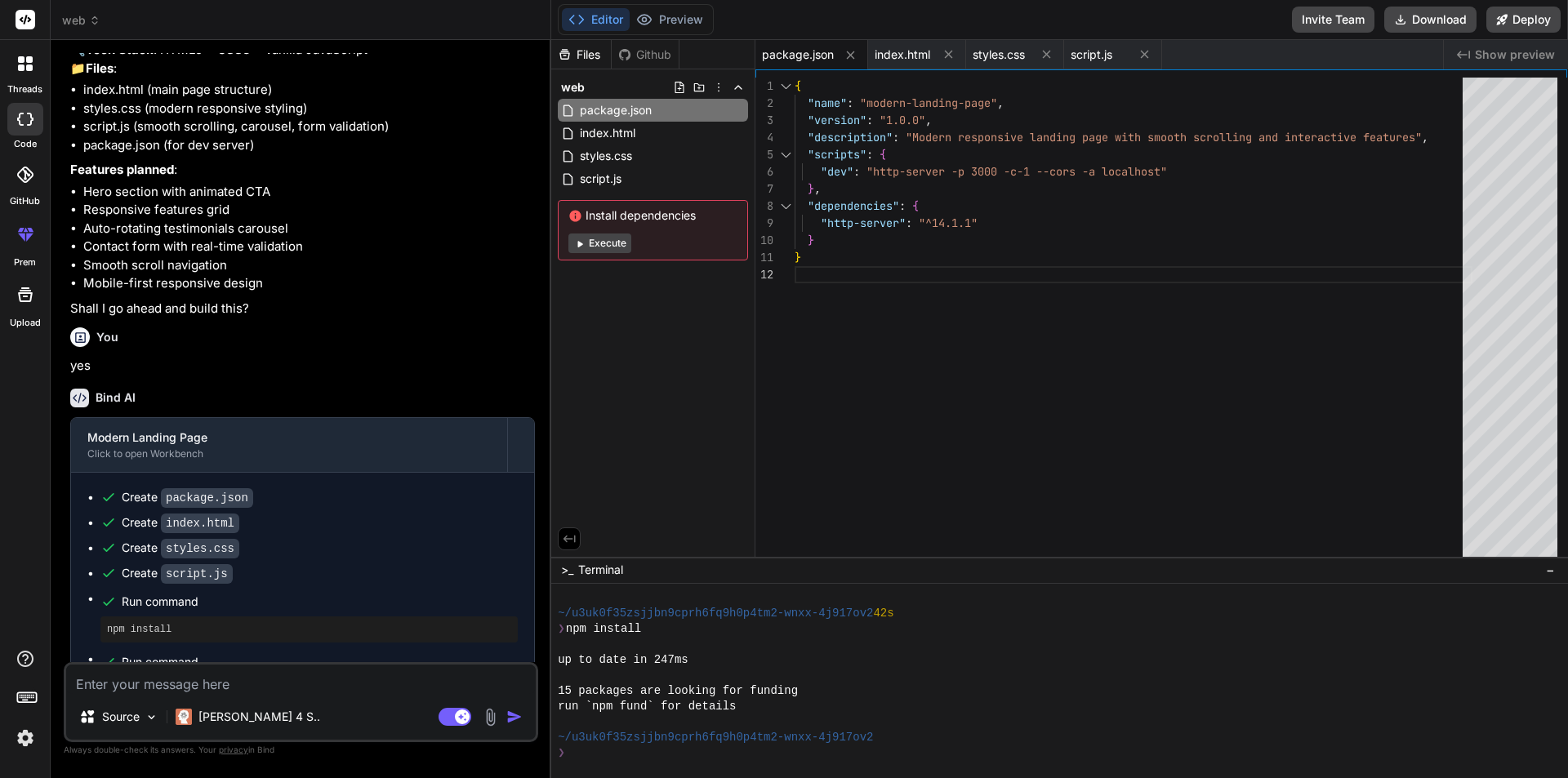
click at [610, 240] on button "Execute" at bounding box center [599, 244] width 63 height 19
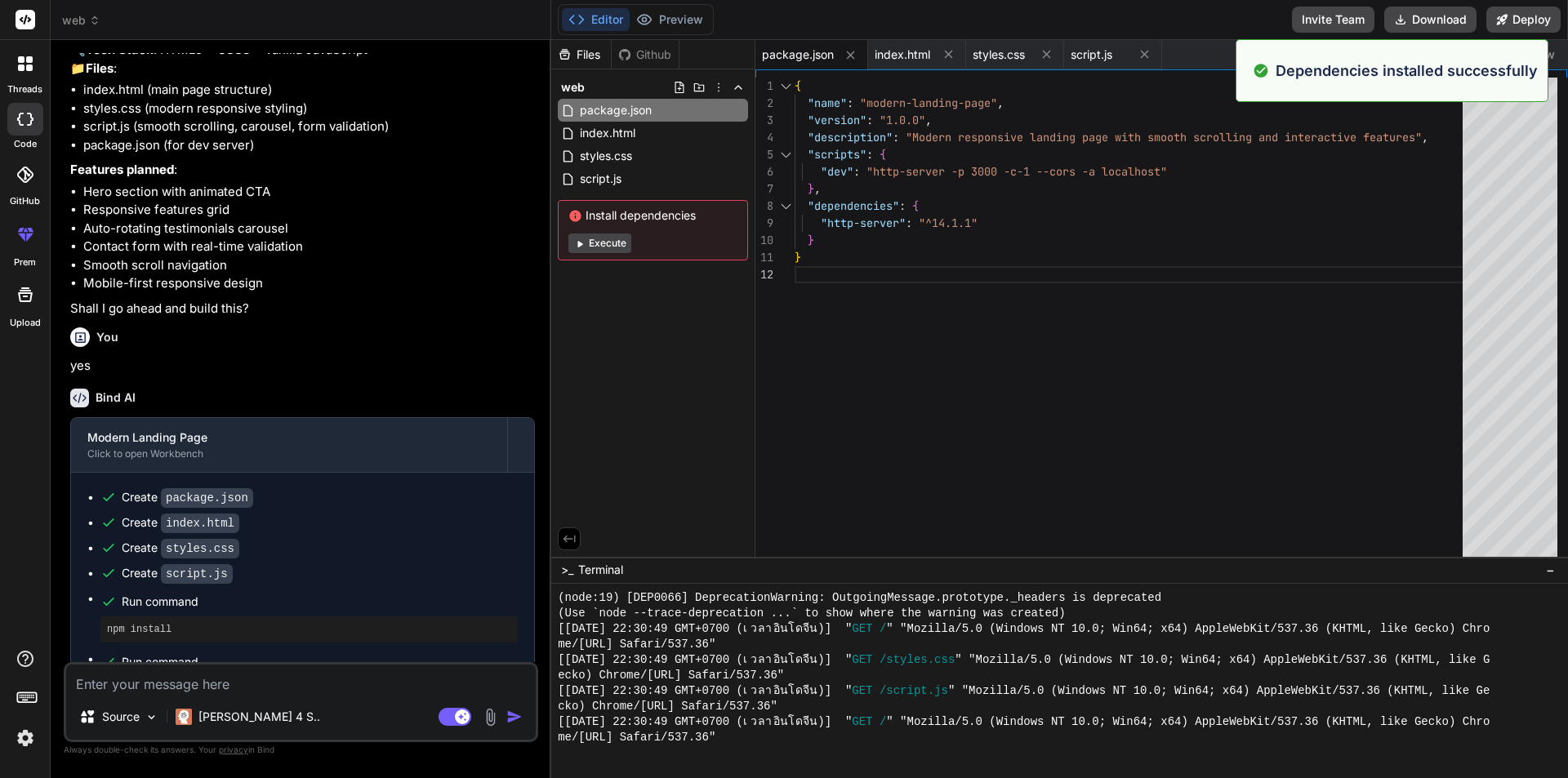
scroll to position [1862, 0]
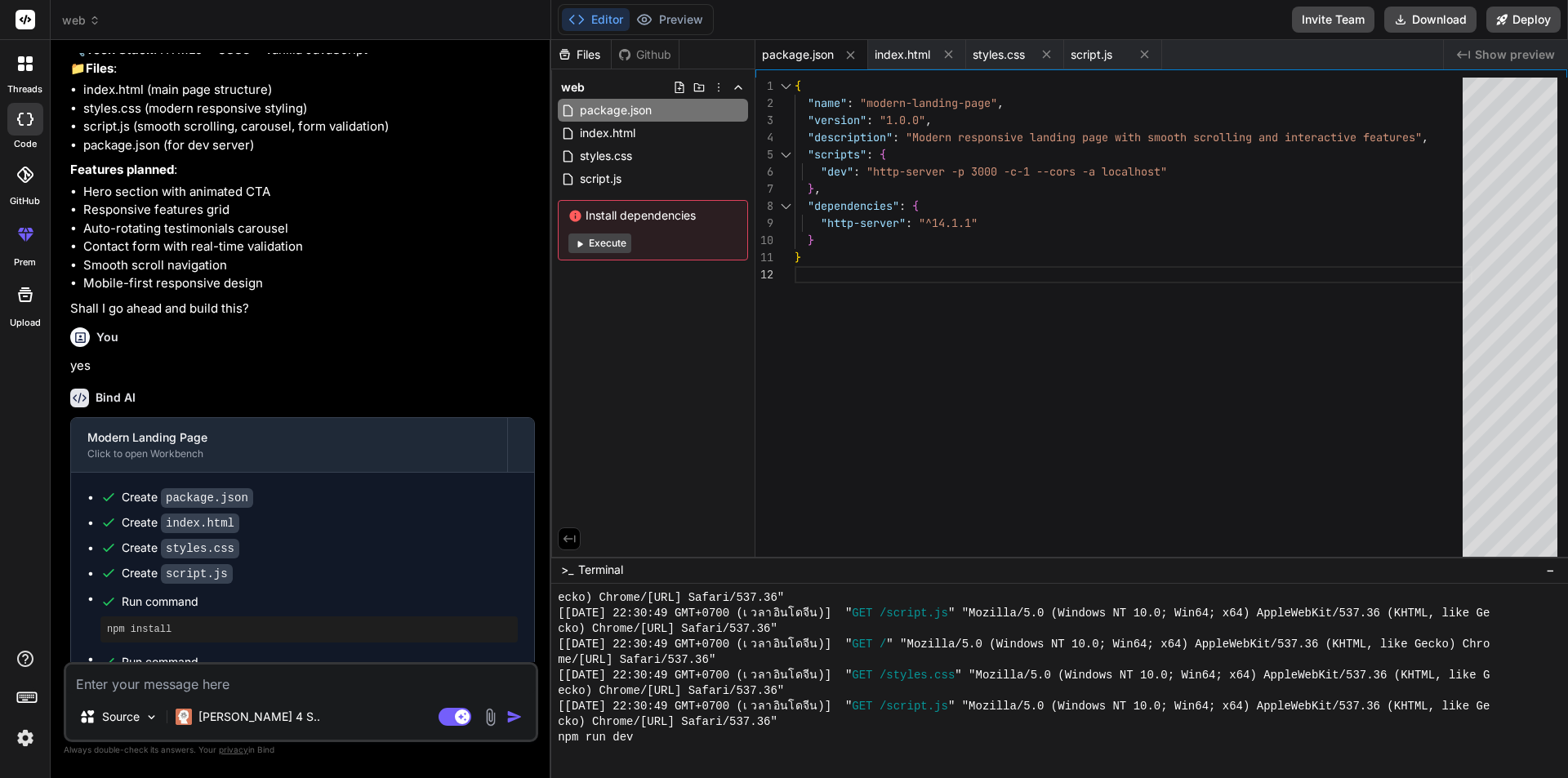
click at [600, 245] on button "Execute" at bounding box center [599, 244] width 63 height 19
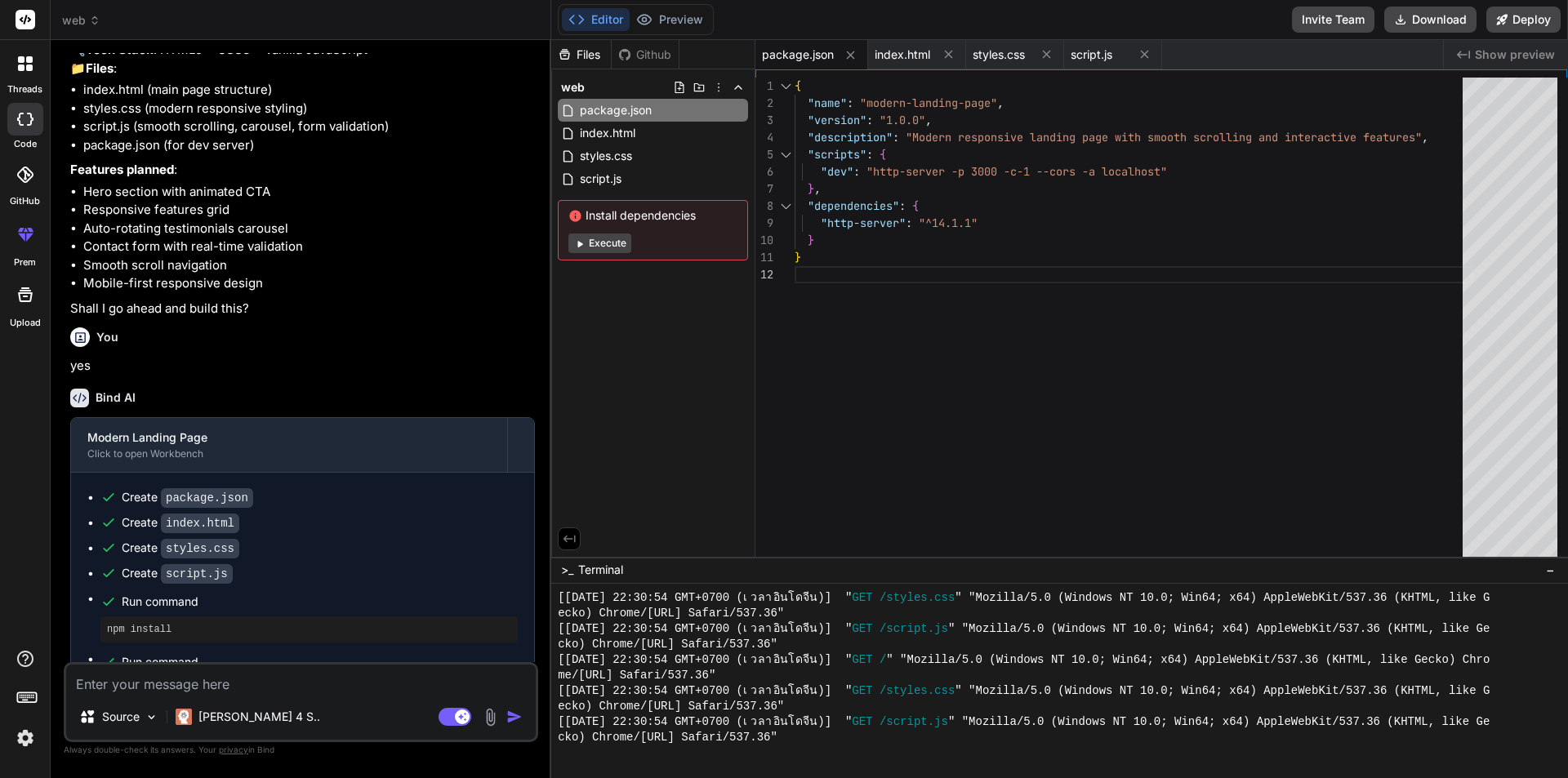
type textarea "x"
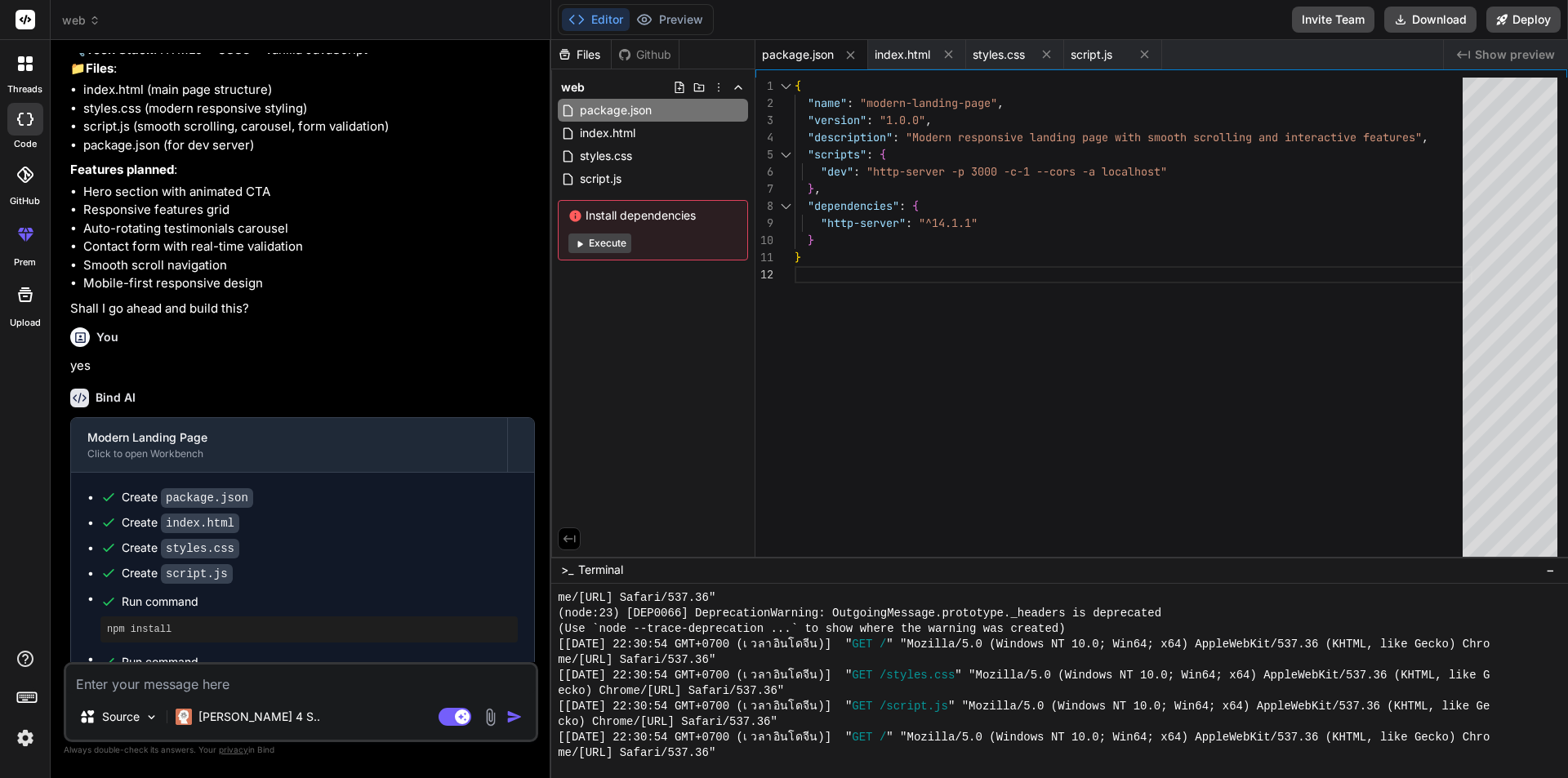
scroll to position [2178, 0]
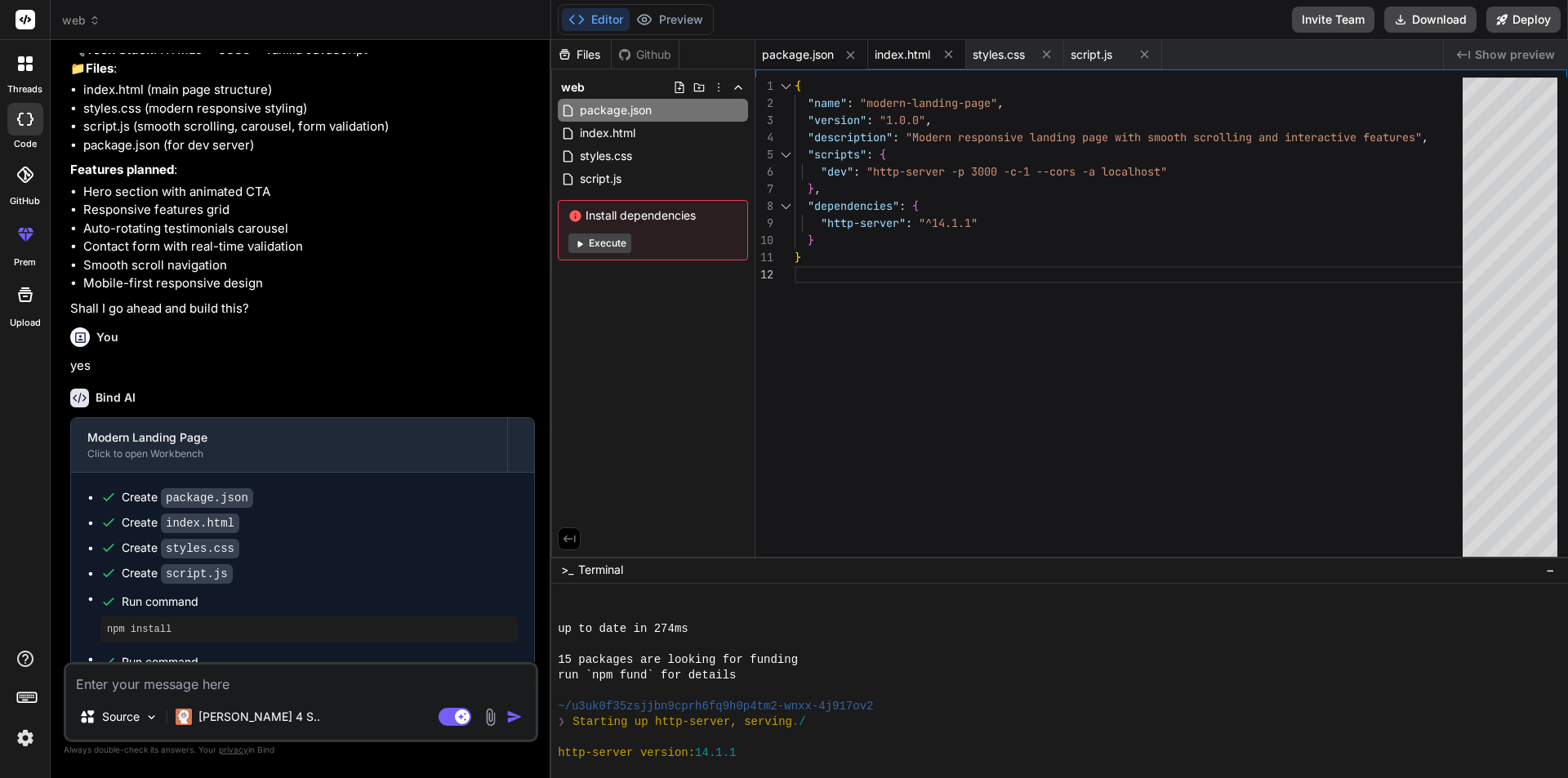
click at [894, 50] on span "index.html" at bounding box center [902, 54] width 56 height 16
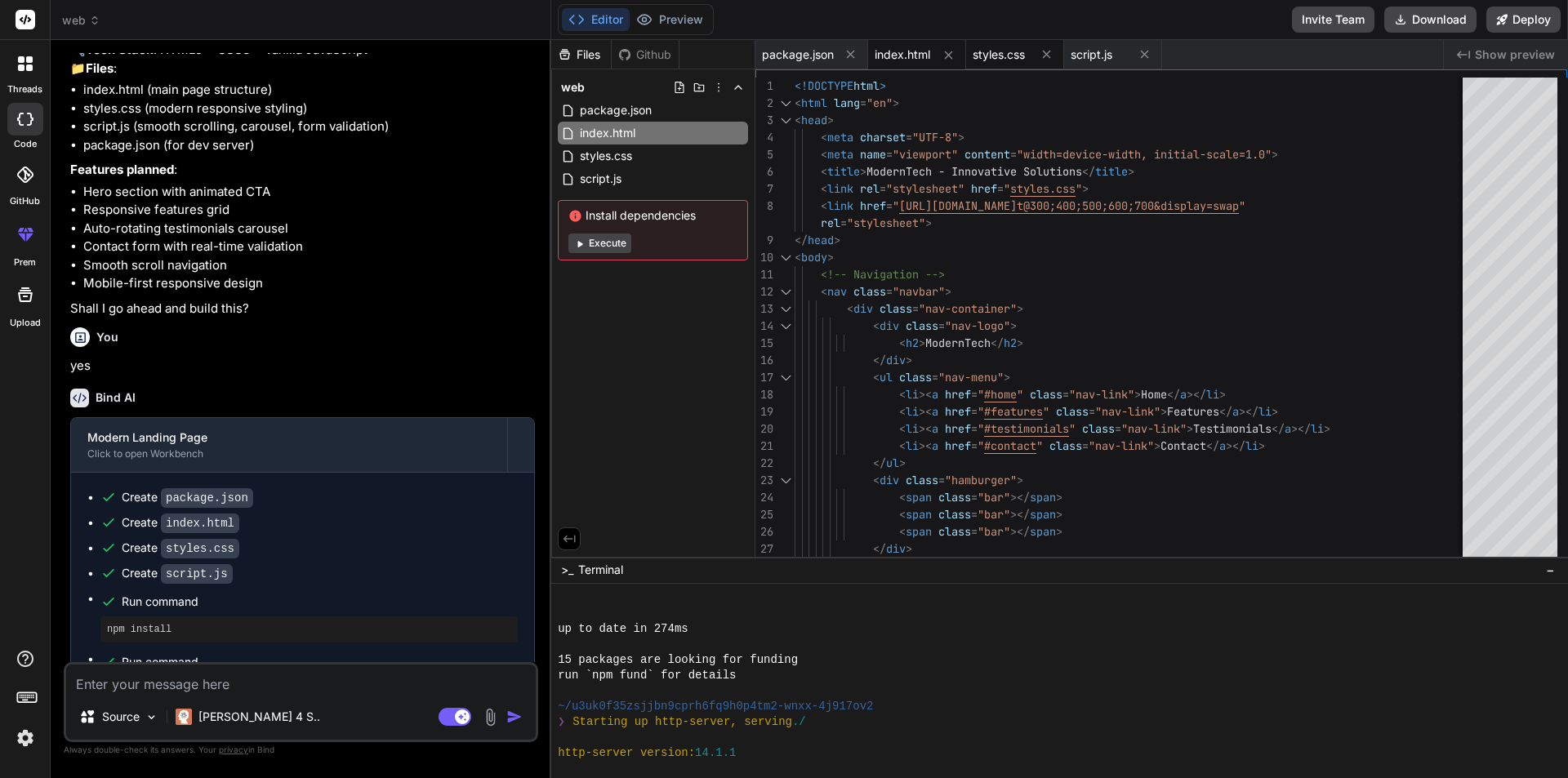
click at [1009, 48] on span "styles.css" at bounding box center [999, 54] width 52 height 16
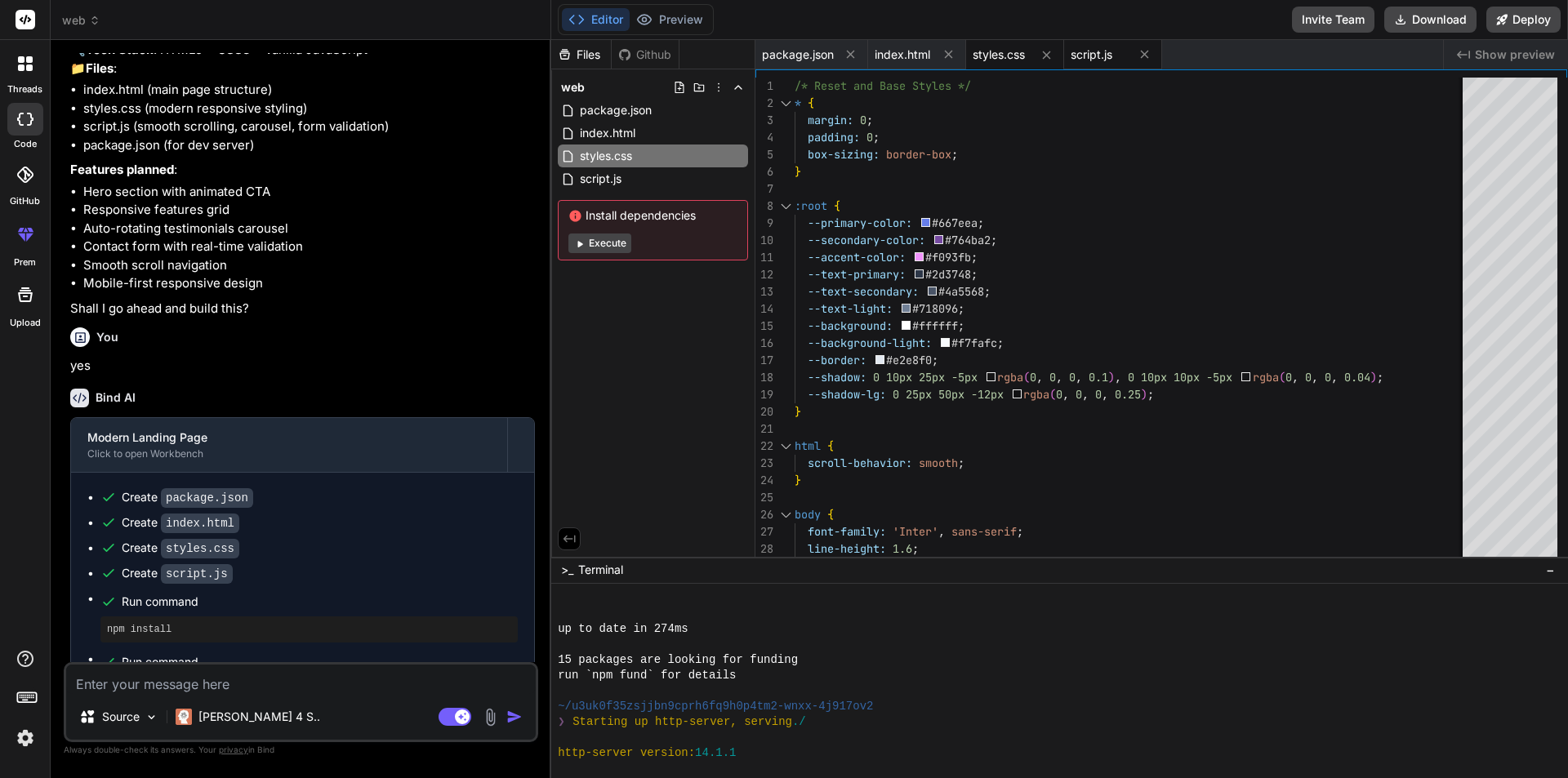
click at [1092, 59] on span "script.js" at bounding box center [1091, 54] width 41 height 16
type textarea "nextSlide(); } else { prevSlide(); } } } });"
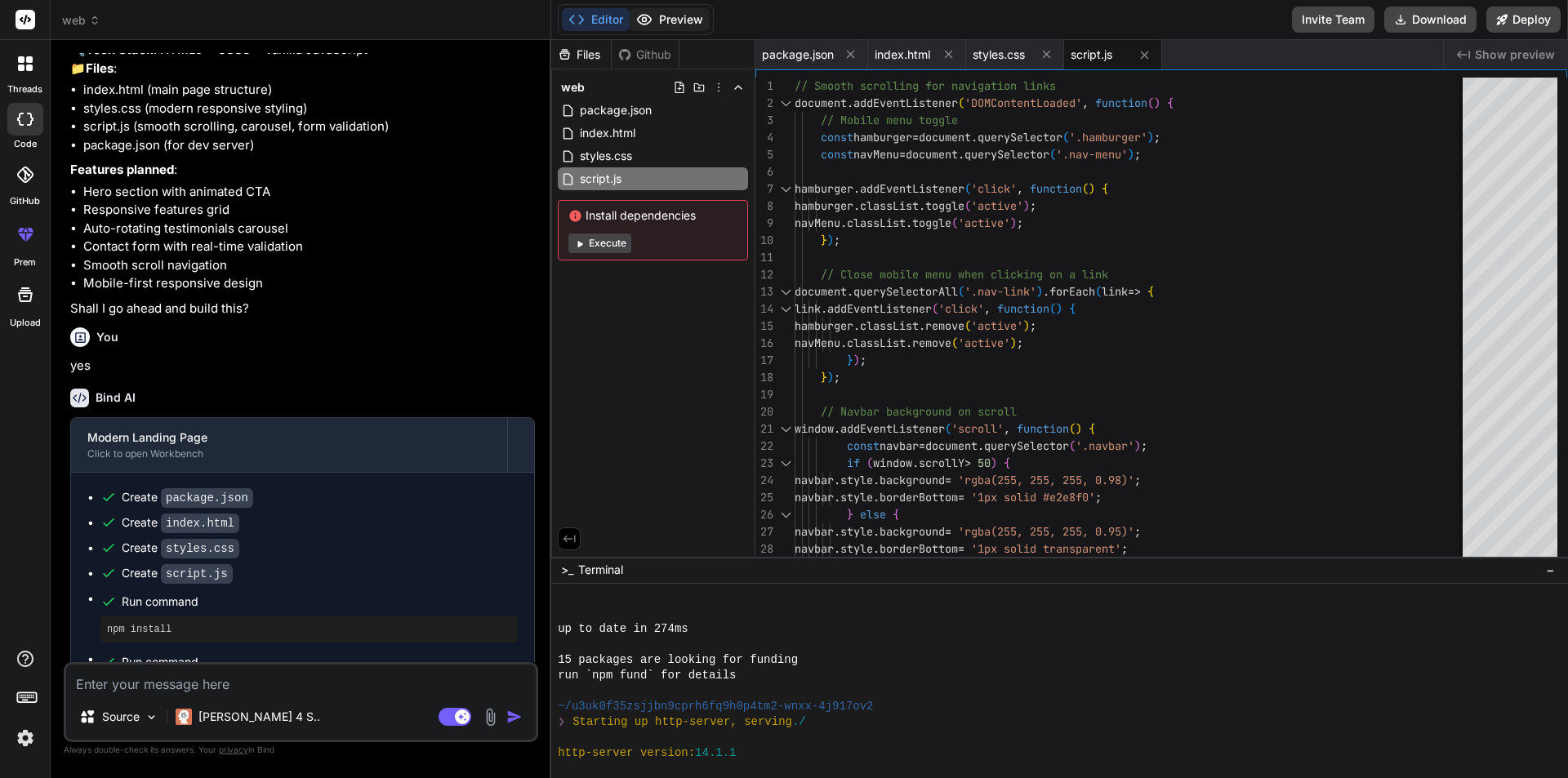
click at [674, 19] on button "Preview" at bounding box center [669, 19] width 80 height 23
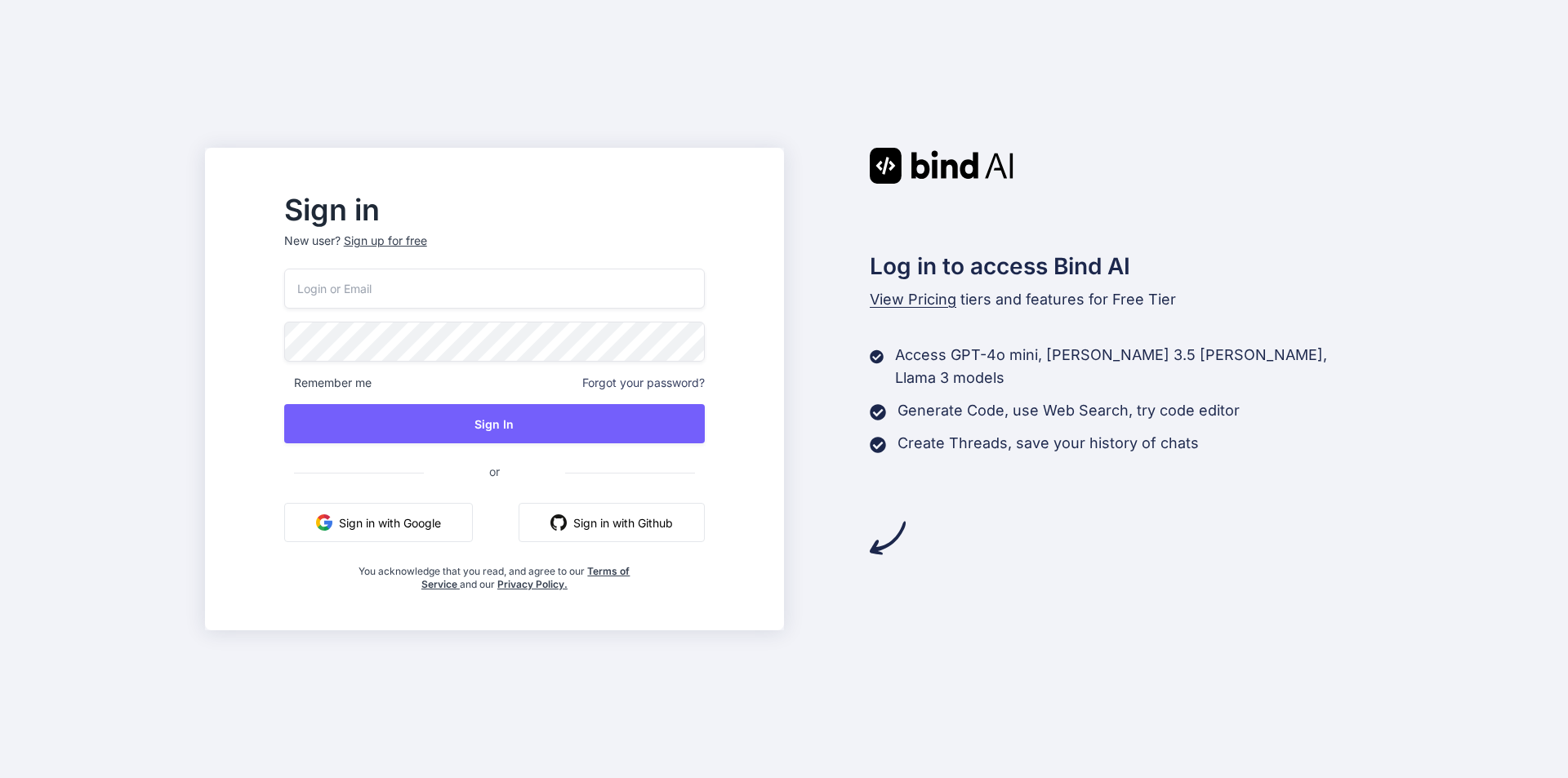
click at [432, 524] on button "Sign in with Google" at bounding box center [379, 522] width 189 height 39
click at [464, 512] on button "Sign in with Google" at bounding box center [379, 522] width 189 height 39
